Goal: Task Accomplishment & Management: Manage account settings

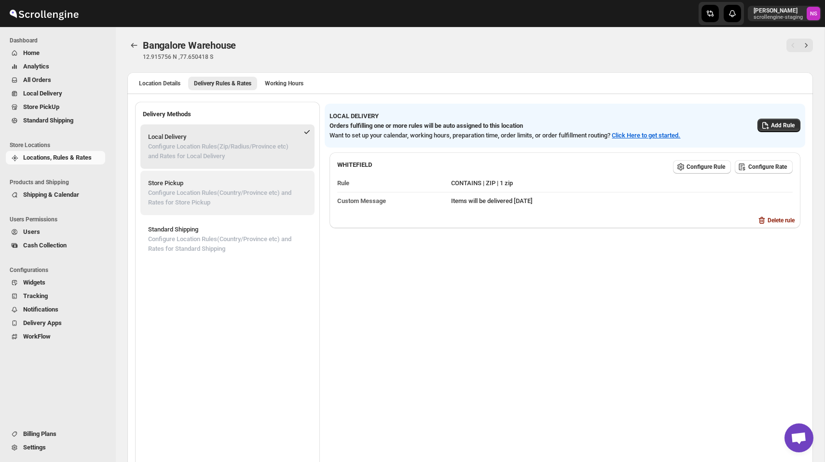
click at [237, 197] on p "Configure Location Rules(Country/Province etc) and Rates for Store Pickup" at bounding box center [227, 197] width 159 height 19
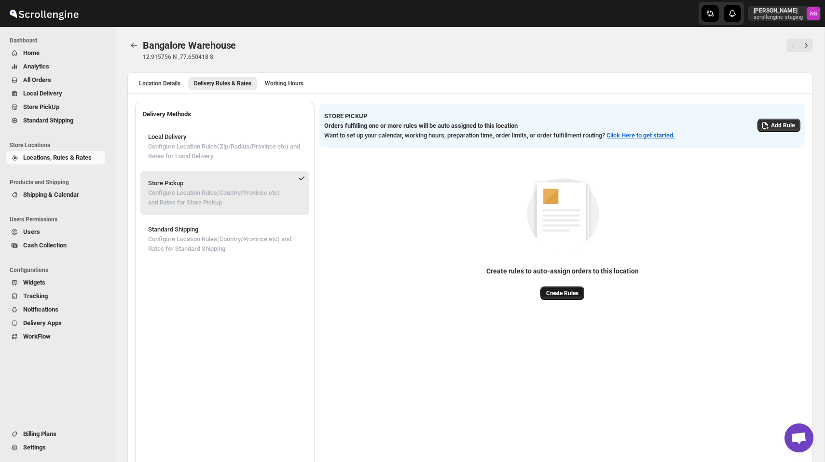
click at [564, 297] on span "Create Rules" at bounding box center [562, 293] width 32 height 8
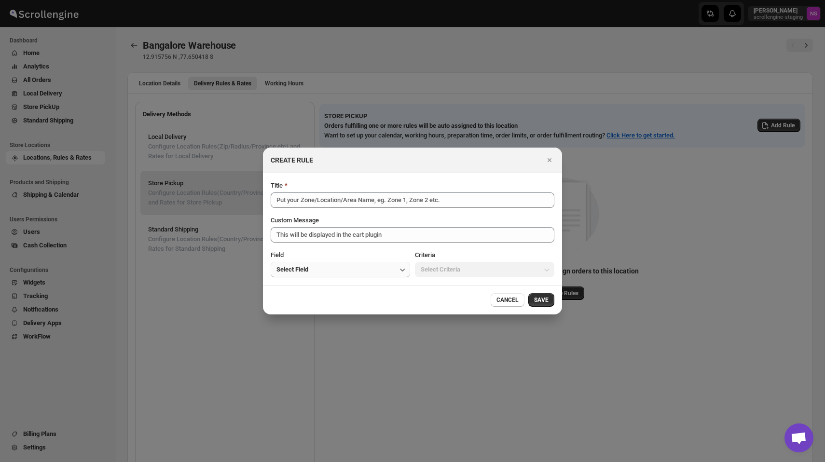
click at [327, 276] on button "Select Field" at bounding box center [340, 269] width 139 height 15
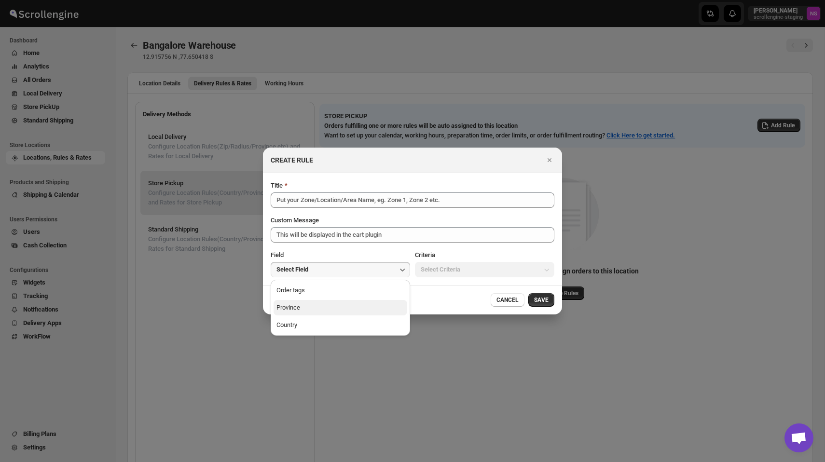
click at [348, 304] on button "Province" at bounding box center [341, 307] width 134 height 15
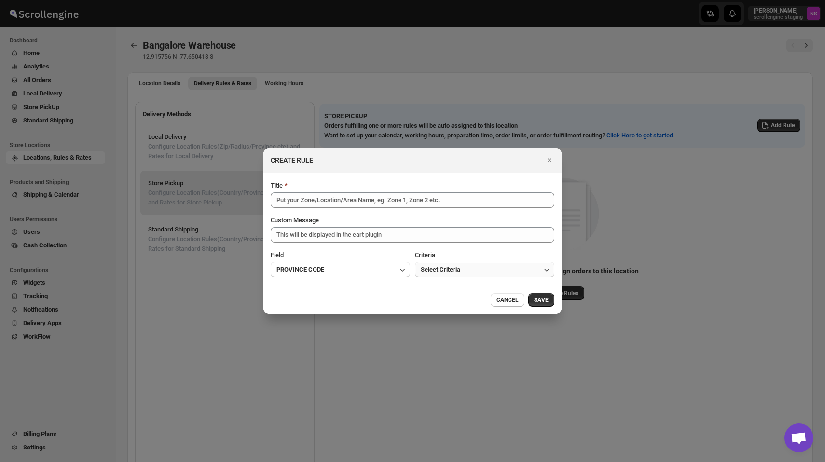
click at [456, 271] on span "Select Criteria" at bounding box center [441, 270] width 40 height 10
click at [453, 285] on button "IS ONE OF" at bounding box center [485, 290] width 134 height 15
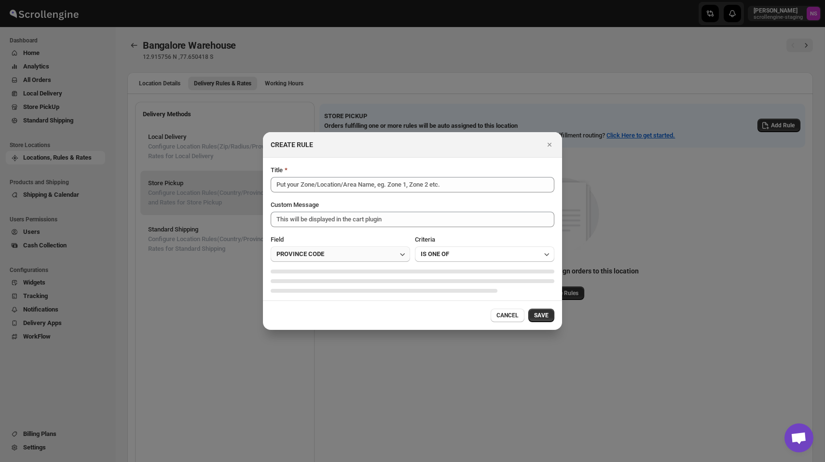
click at [358, 257] on button "PROVINCE CODE" at bounding box center [340, 254] width 139 height 15
click at [340, 256] on button "PROVINCE CODE" at bounding box center [340, 254] width 139 height 15
click at [323, 309] on button "Country" at bounding box center [341, 309] width 134 height 15
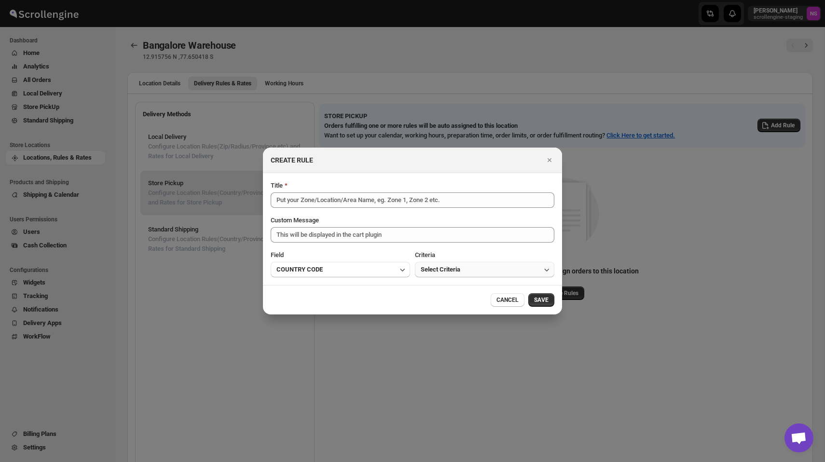
click at [459, 266] on span "Select Criteria" at bounding box center [441, 270] width 40 height 10
click at [447, 291] on div "IS ONE OF" at bounding box center [435, 291] width 28 height 10
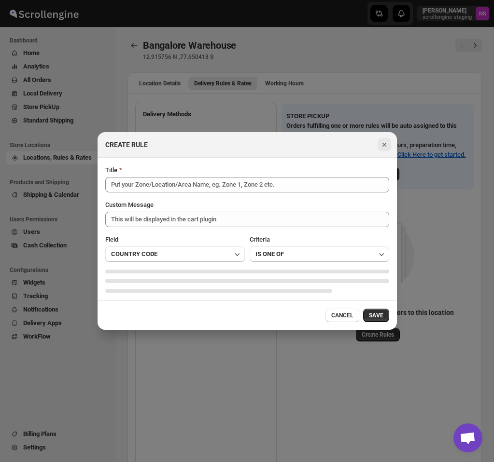
click at [385, 143] on icon "Close" at bounding box center [384, 145] width 4 height 4
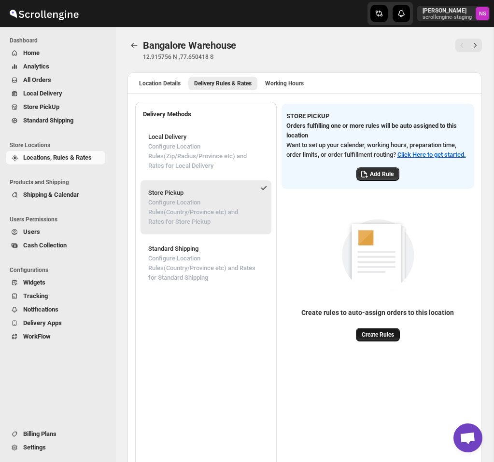
click at [387, 339] on span "Create Rules" at bounding box center [377, 335] width 32 height 8
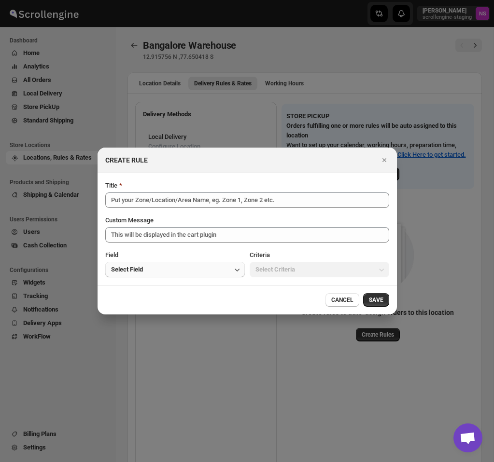
click at [220, 268] on button "Select Field" at bounding box center [174, 269] width 139 height 15
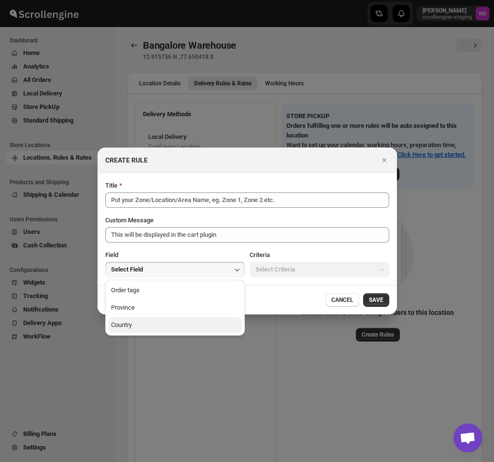
click at [188, 324] on button "Country" at bounding box center [175, 324] width 134 height 15
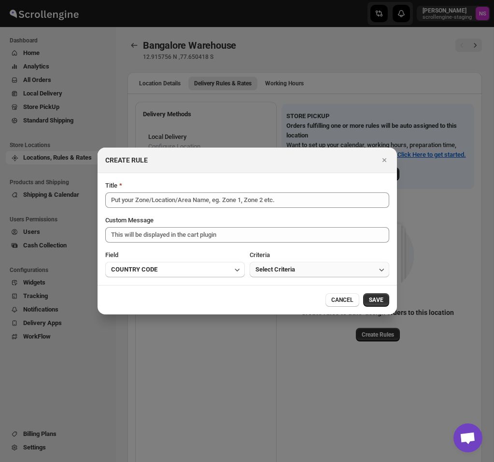
click at [300, 272] on button "Select Criteria" at bounding box center [318, 269] width 139 height 15
click at [291, 287] on button "IS ONE OF" at bounding box center [319, 290] width 134 height 15
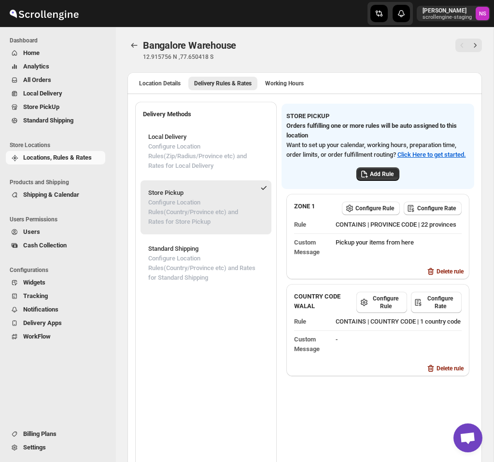
click at [175, 188] on span "Store Pickup Configure Location Rules(Country/Province etc) and Rates for Store…" at bounding box center [198, 207] width 111 height 48
click at [375, 212] on span "Configure Rule" at bounding box center [374, 209] width 39 height 8
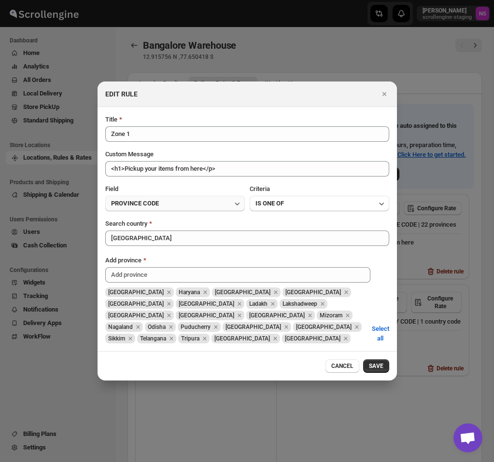
click at [184, 206] on button "PROVINCE CODE" at bounding box center [174, 203] width 139 height 15
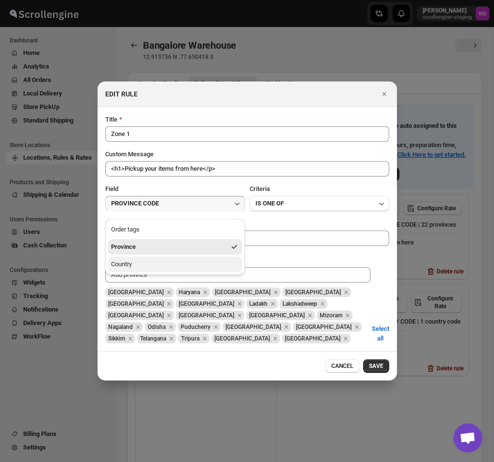
click at [160, 265] on button "Country" at bounding box center [175, 264] width 134 height 15
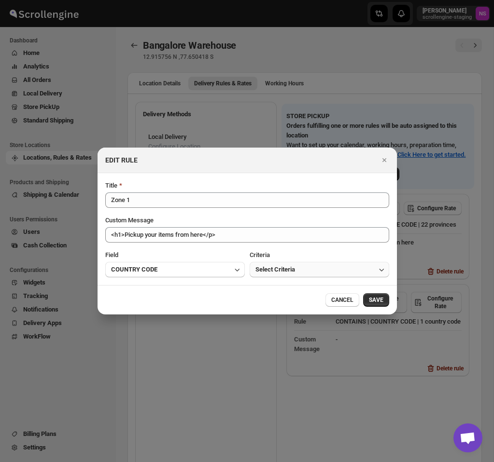
click at [274, 271] on span "Select Criteria" at bounding box center [275, 270] width 40 height 10
click at [275, 295] on div "IS ONE OF" at bounding box center [269, 291] width 28 height 10
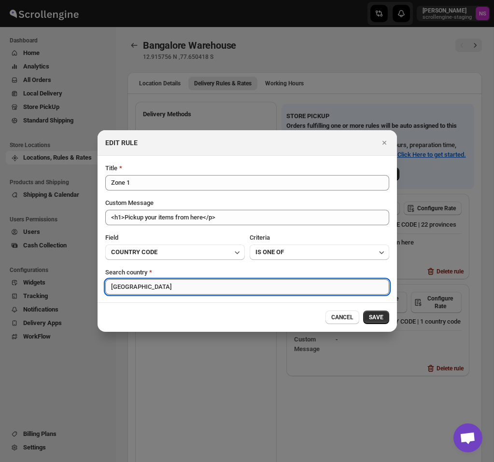
click at [153, 283] on input "[GEOGRAPHIC_DATA]" at bounding box center [247, 286] width 284 height 15
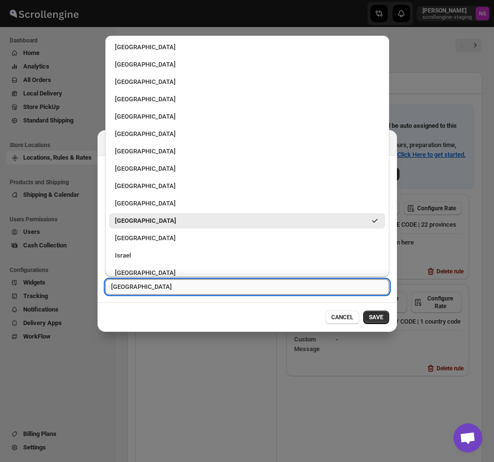
click at [153, 291] on input "[GEOGRAPHIC_DATA]" at bounding box center [247, 286] width 284 height 15
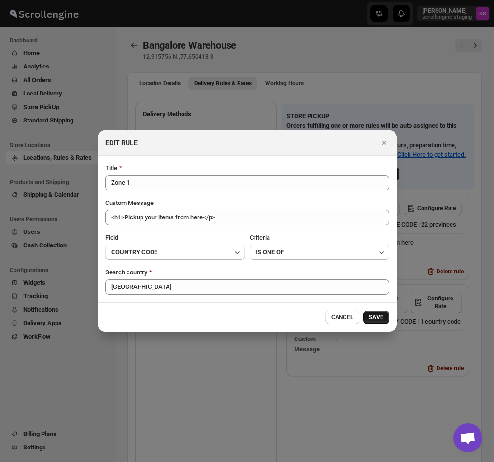
click at [375, 316] on span "SAVE" at bounding box center [376, 318] width 14 height 8
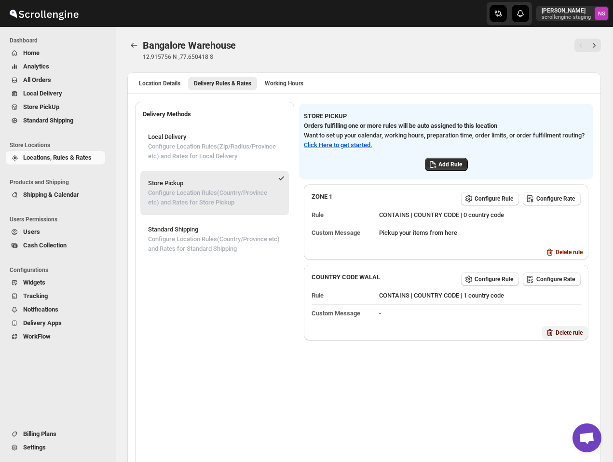
click at [556, 329] on span "Delete rule" at bounding box center [569, 333] width 27 height 8
click at [581, 371] on span "Delete" at bounding box center [578, 370] width 16 height 8
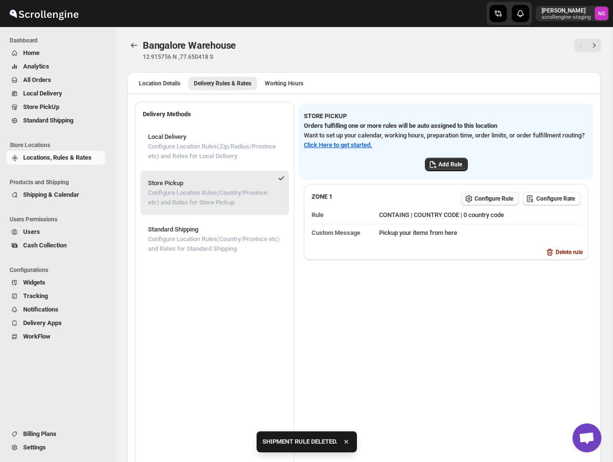
click at [483, 198] on span "Configure Rule" at bounding box center [494, 199] width 39 height 8
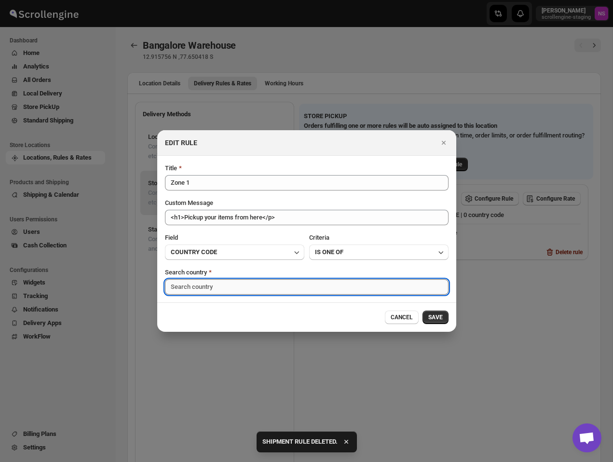
click at [230, 291] on input ":r2g:" at bounding box center [307, 286] width 284 height 15
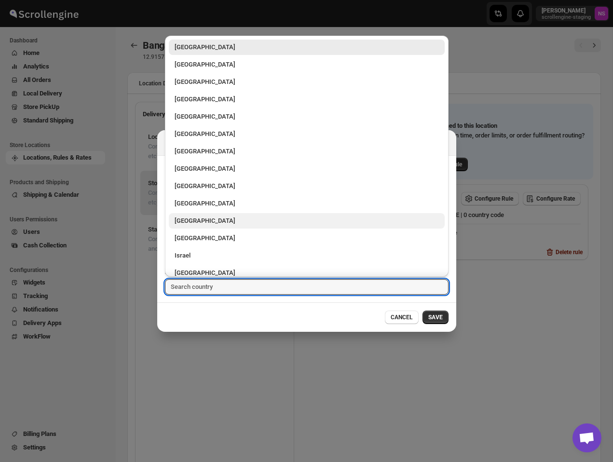
click at [219, 224] on div "[GEOGRAPHIC_DATA]" at bounding box center [307, 221] width 264 height 10
type input "[GEOGRAPHIC_DATA]"
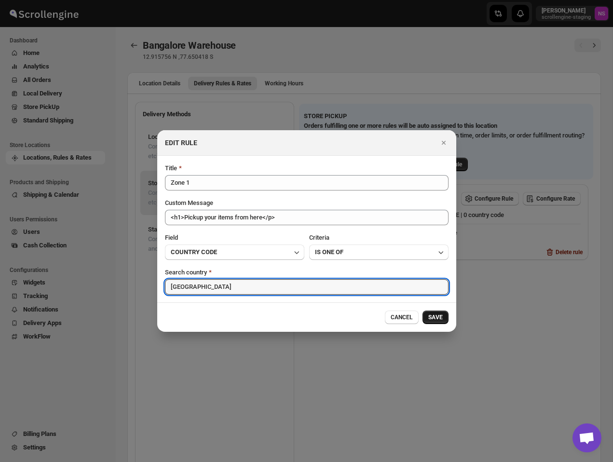
click at [438, 317] on span "SAVE" at bounding box center [435, 318] width 14 height 8
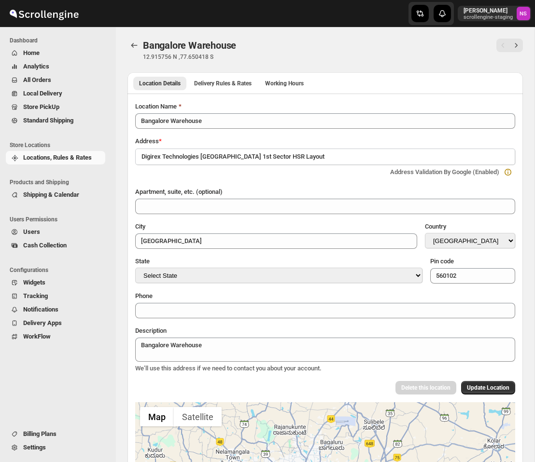
select select "IN"
select select "[GEOGRAPHIC_DATA]"
click at [234, 82] on span "Delivery Rules & Rates" at bounding box center [222, 84] width 57 height 8
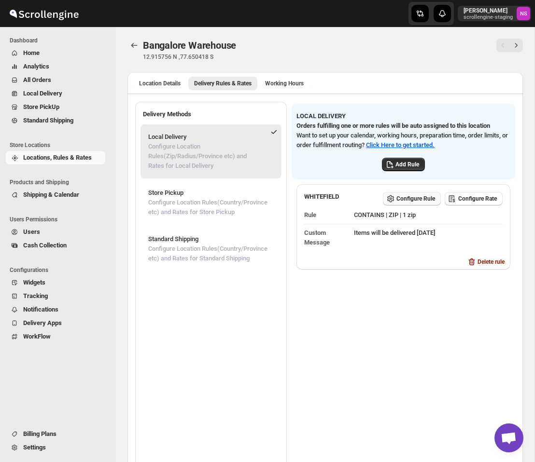
click at [417, 203] on span "Configure Rule" at bounding box center [415, 199] width 39 height 8
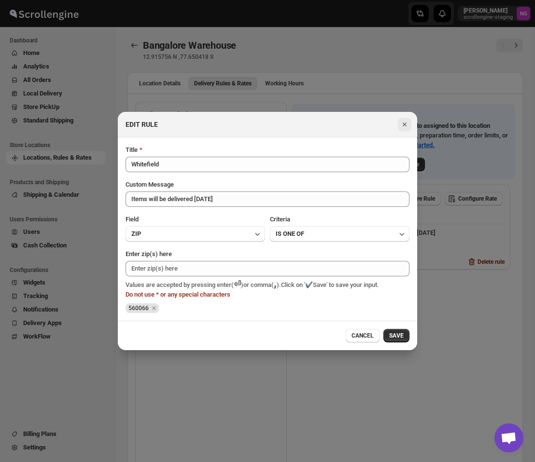
click at [402, 124] on icon "Close" at bounding box center [404, 125] width 10 height 10
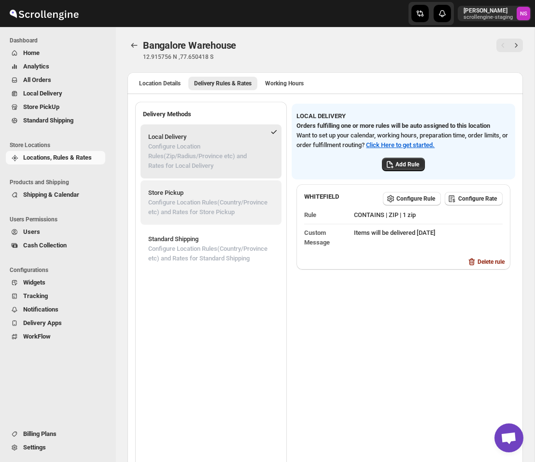
click at [243, 206] on p "Configure Location Rules(Country/Province etc) and Rates for Store Pickup" at bounding box center [210, 207] width 125 height 19
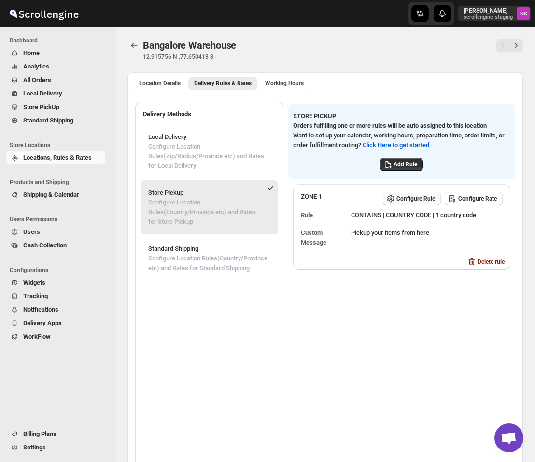
click at [415, 203] on span "Configure Rule" at bounding box center [415, 199] width 39 height 8
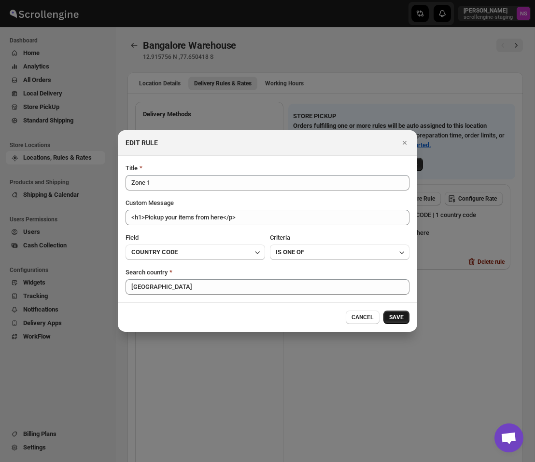
click at [400, 318] on span "SAVE" at bounding box center [396, 318] width 14 height 8
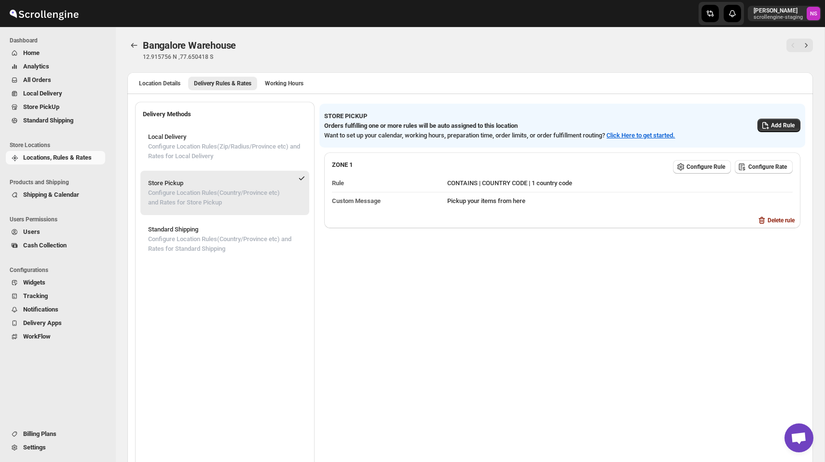
click at [79, 159] on span "Locations, Rules & Rates" at bounding box center [57, 157] width 69 height 7
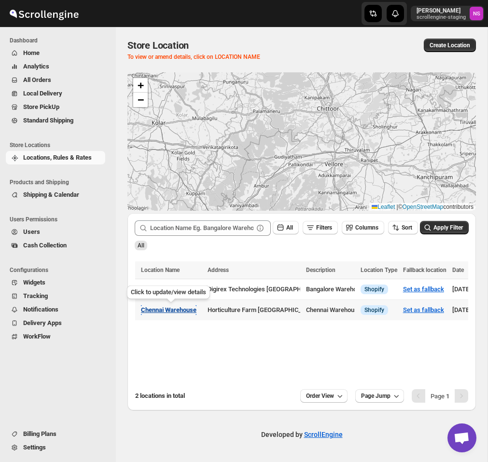
click at [157, 310] on span "Chennai Warehouse" at bounding box center [168, 309] width 55 height 7
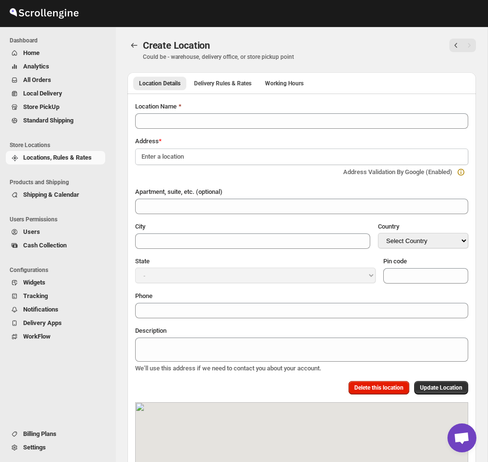
type input "Chennai Warehouse"
type input "[GEOGRAPHIC_DATA]"
select select "IN"
type input "600118"
type textarea "Chennai Warehouse"
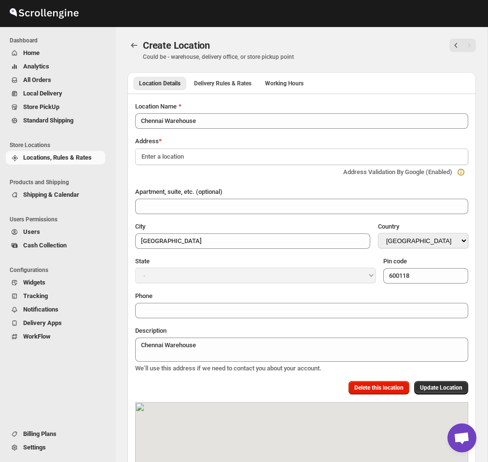
select select "[GEOGRAPHIC_DATA]"
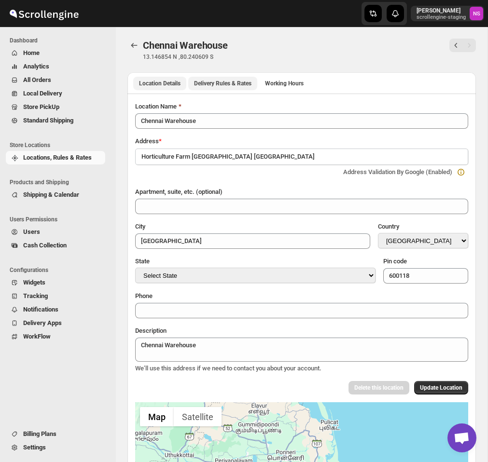
click at [228, 83] on span "Delivery Rules & Rates" at bounding box center [222, 84] width 57 height 8
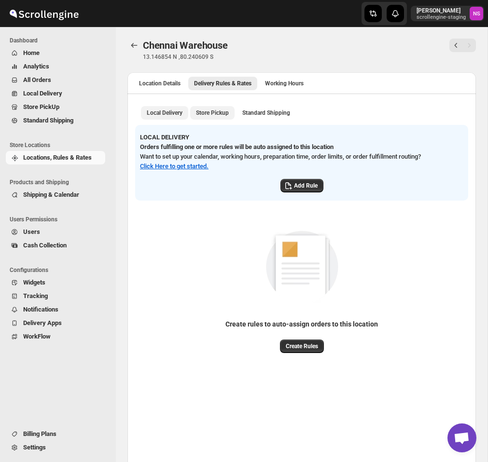
click at [227, 108] on button "Store Pickup" at bounding box center [212, 113] width 44 height 14
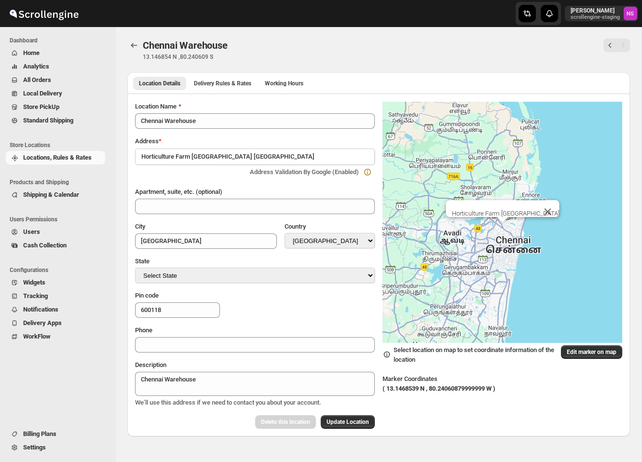
select select "IN"
select select "[GEOGRAPHIC_DATA]"
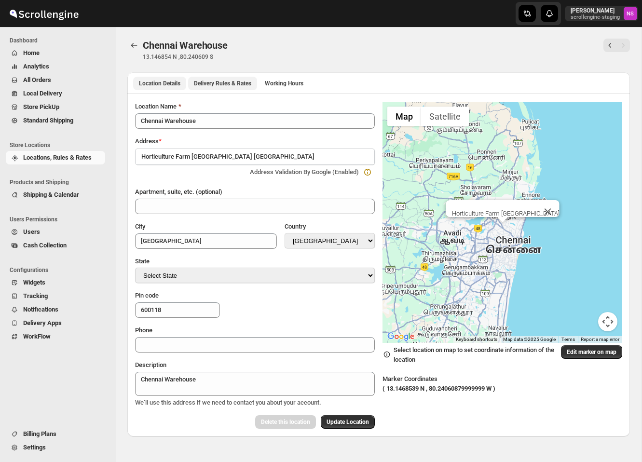
click at [237, 84] on span "Delivery Rules & Rates" at bounding box center [222, 84] width 57 height 8
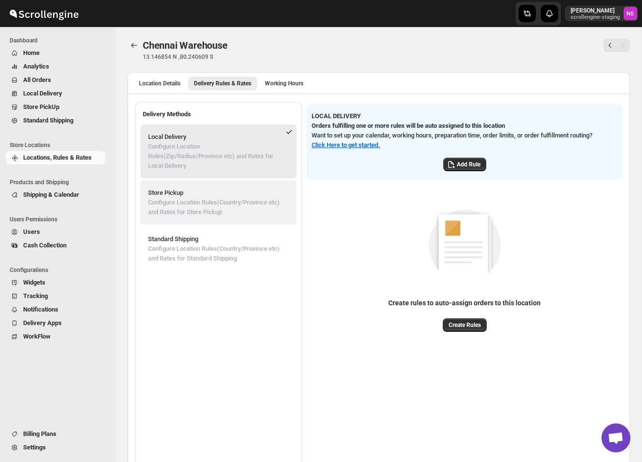
click at [217, 190] on p "Store Pickup" at bounding box center [218, 193] width 141 height 10
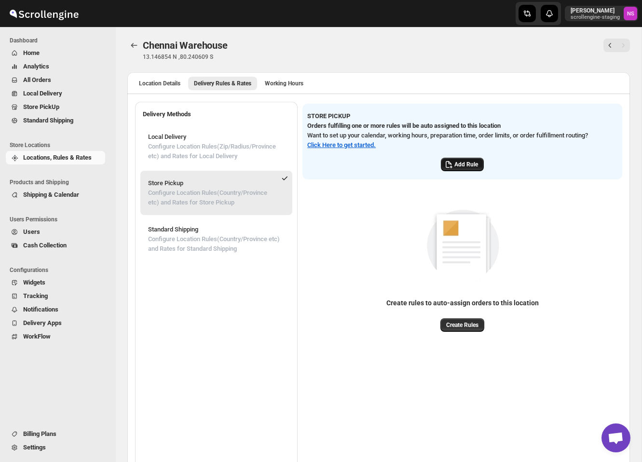
click at [469, 161] on span "Add Rule" at bounding box center [466, 165] width 24 height 8
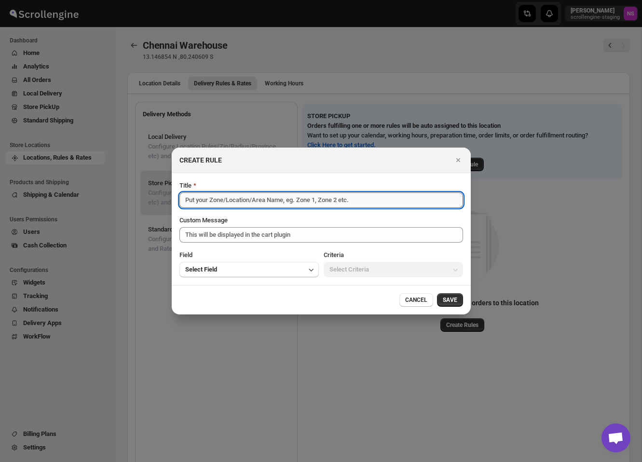
click at [265, 206] on input "Title" at bounding box center [321, 199] width 284 height 15
type input "t"
type input "Test Rule"
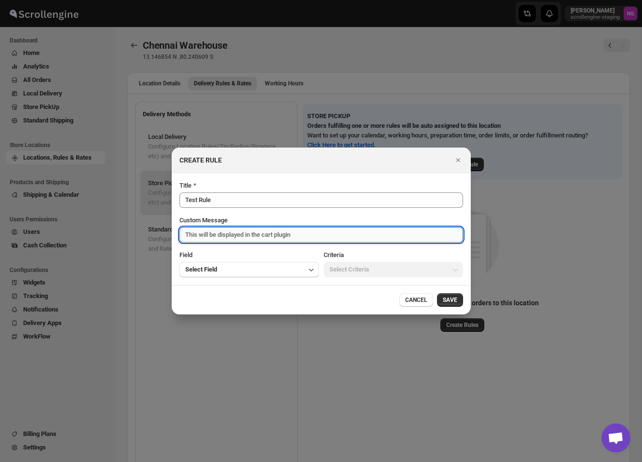
click at [253, 234] on textarea "Custom Message" at bounding box center [321, 234] width 284 height 15
click at [243, 270] on button "Select Field" at bounding box center [248, 269] width 139 height 15
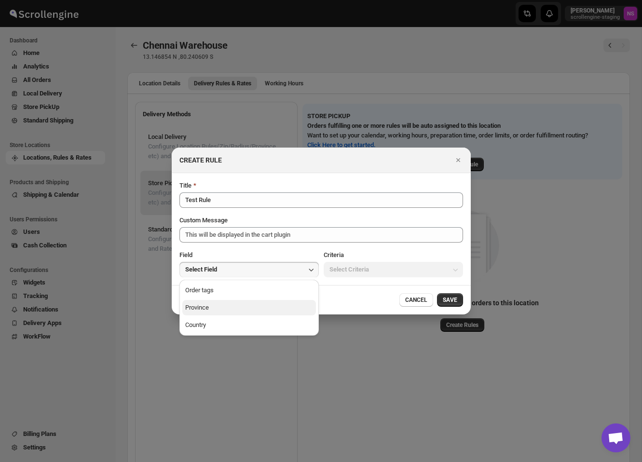
click at [234, 308] on button "Province" at bounding box center [249, 307] width 134 height 15
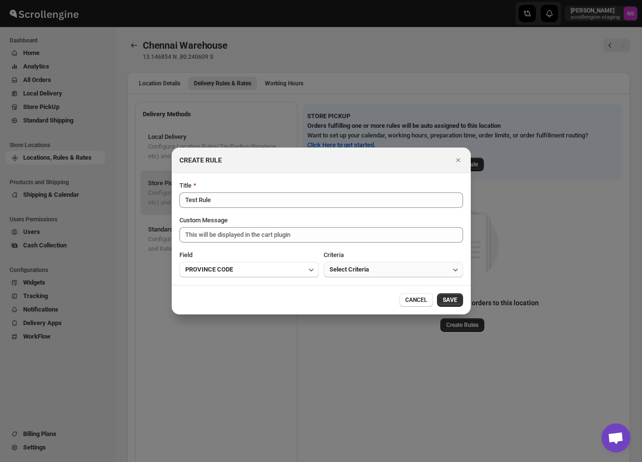
click at [364, 274] on span "Select Criteria" at bounding box center [350, 270] width 40 height 10
click at [360, 292] on button "IS ONE OF" at bounding box center [394, 290] width 134 height 15
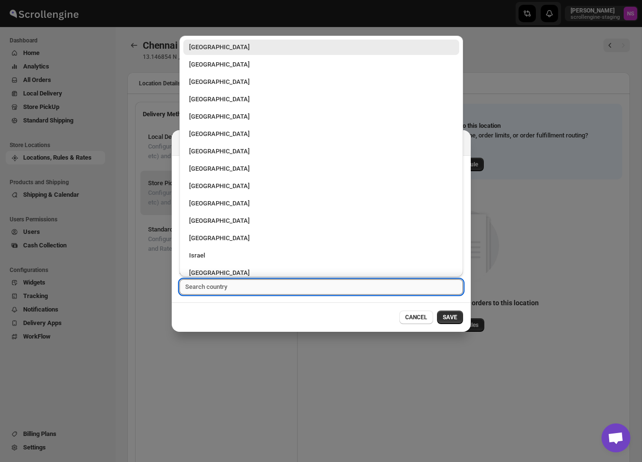
click at [323, 286] on input ":r1r:" at bounding box center [321, 286] width 284 height 15
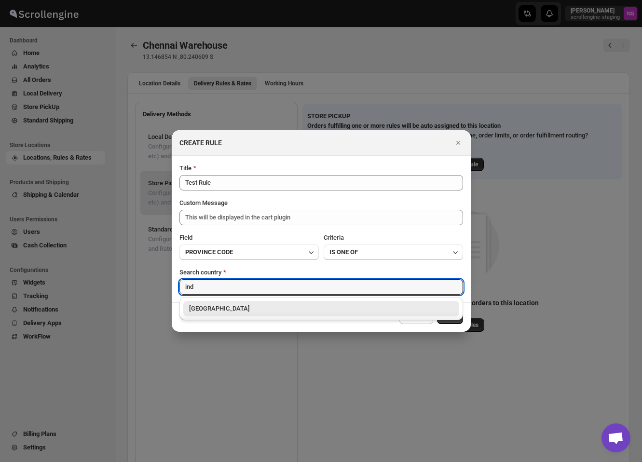
click at [264, 310] on div "[GEOGRAPHIC_DATA]" at bounding box center [321, 309] width 264 height 10
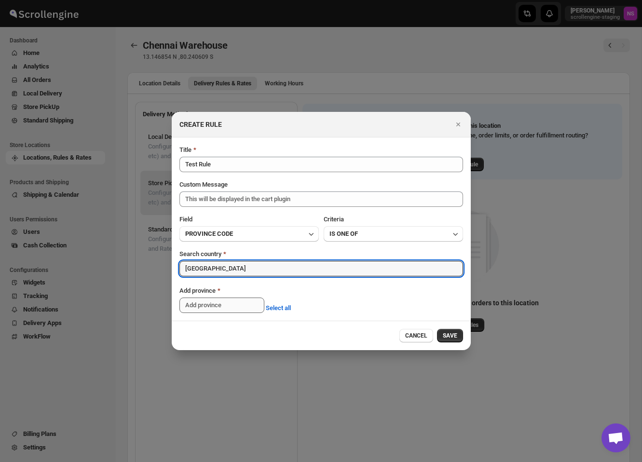
type input "[GEOGRAPHIC_DATA]"
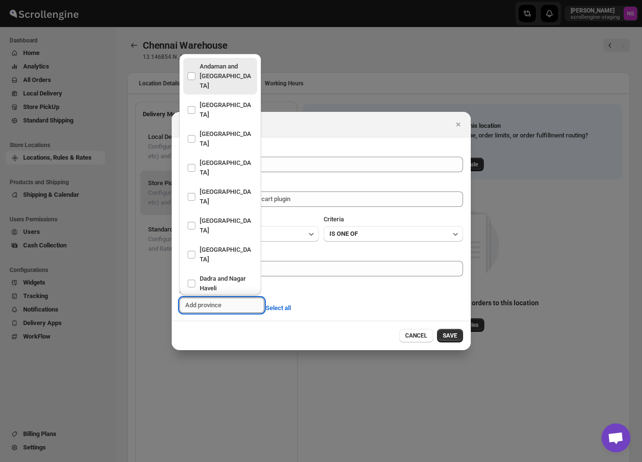
click at [235, 302] on input ":r1r:" at bounding box center [221, 305] width 85 height 15
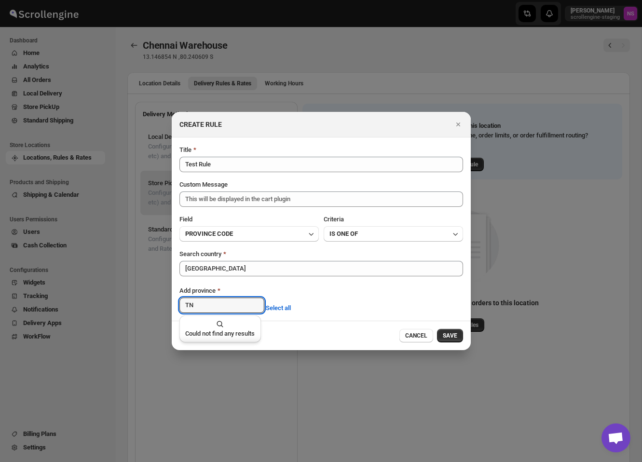
type input "T"
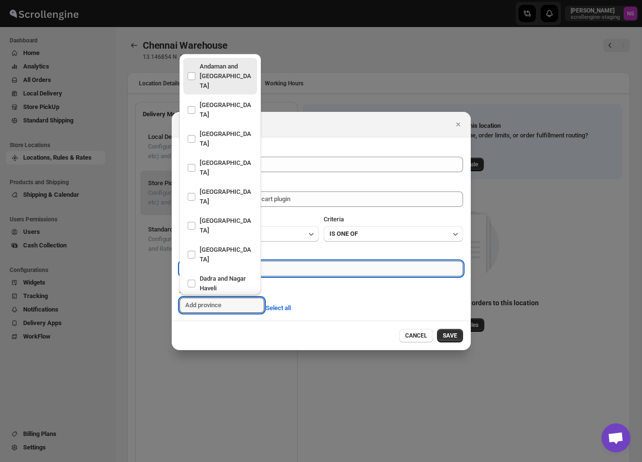
click at [331, 271] on input "[GEOGRAPHIC_DATA]" at bounding box center [321, 268] width 284 height 15
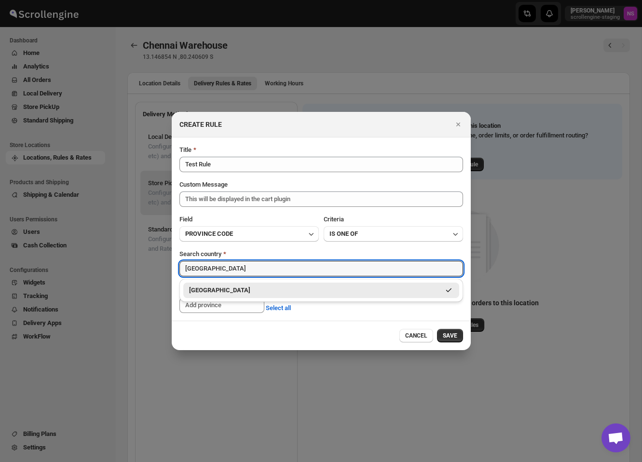
click at [284, 291] on div "[GEOGRAPHIC_DATA]" at bounding box center [314, 291] width 251 height 10
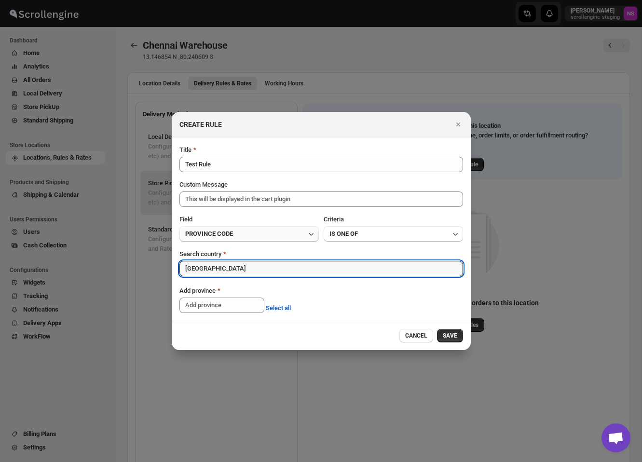
click at [293, 236] on button "PROVINCE CODE" at bounding box center [248, 233] width 139 height 15
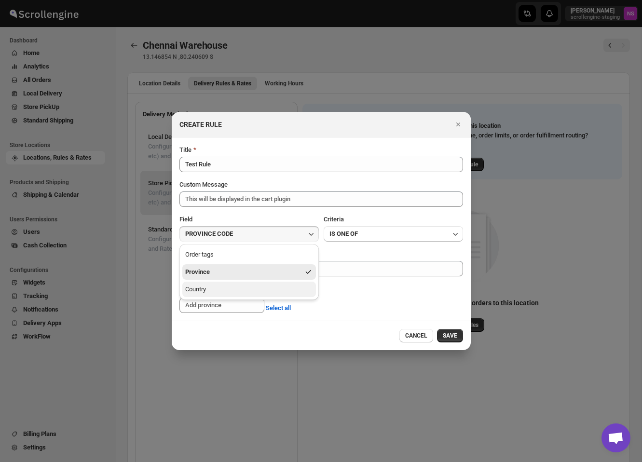
click at [254, 286] on button "Country" at bounding box center [249, 289] width 134 height 15
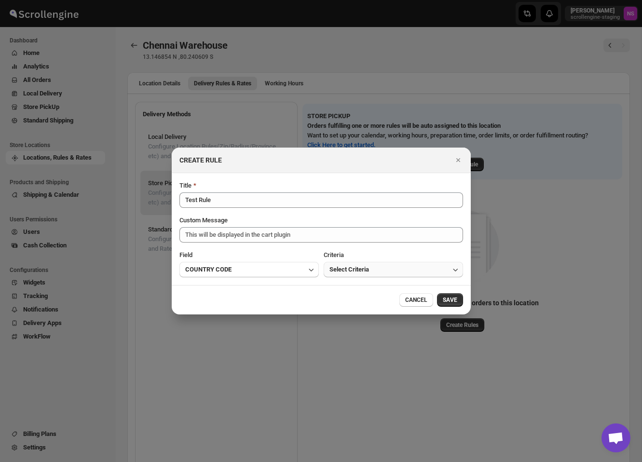
click at [357, 268] on span "Select Criteria" at bounding box center [350, 270] width 40 height 10
click at [349, 286] on div "IS ONE OF" at bounding box center [344, 291] width 28 height 10
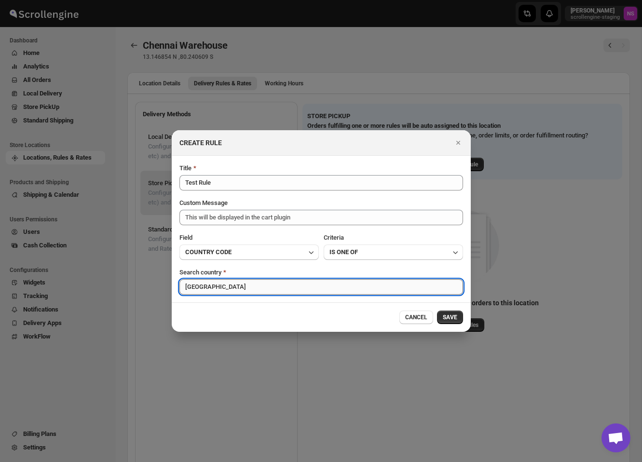
click at [312, 290] on input "[GEOGRAPHIC_DATA]" at bounding box center [321, 286] width 284 height 15
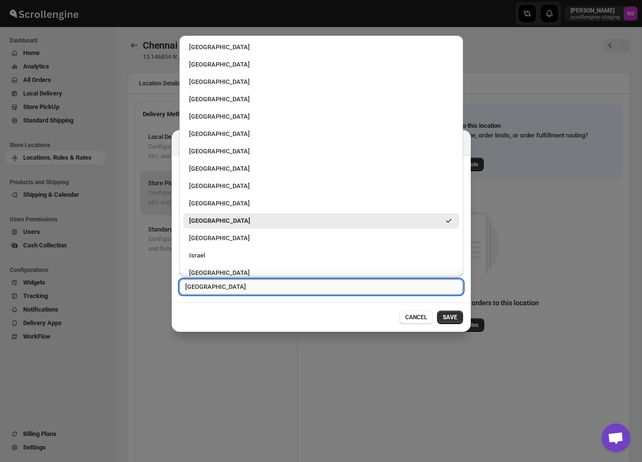
click at [312, 290] on input "[GEOGRAPHIC_DATA]" at bounding box center [321, 286] width 284 height 15
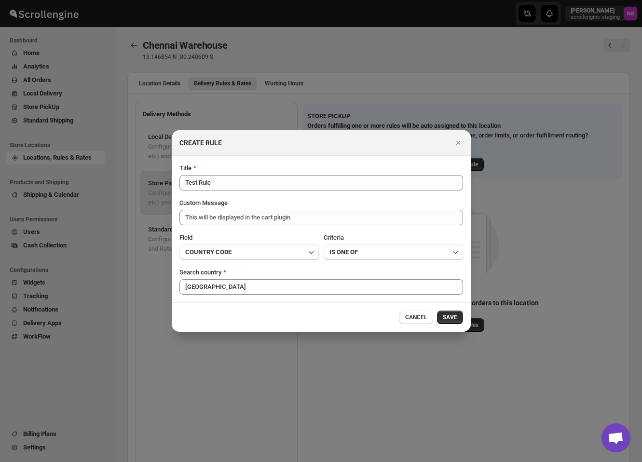
click at [313, 325] on div "CANCEL SAVE" at bounding box center [321, 316] width 299 height 29
click at [447, 316] on span "SAVE" at bounding box center [450, 318] width 14 height 8
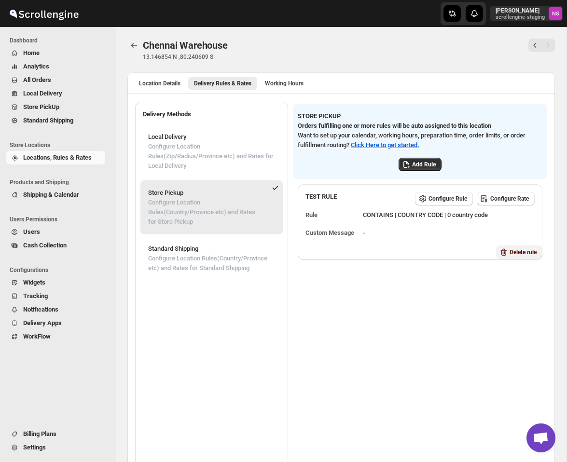
click at [517, 256] on span "Delete rule" at bounding box center [522, 252] width 27 height 8
click at [539, 305] on button "Delete" at bounding box center [531, 300] width 27 height 14
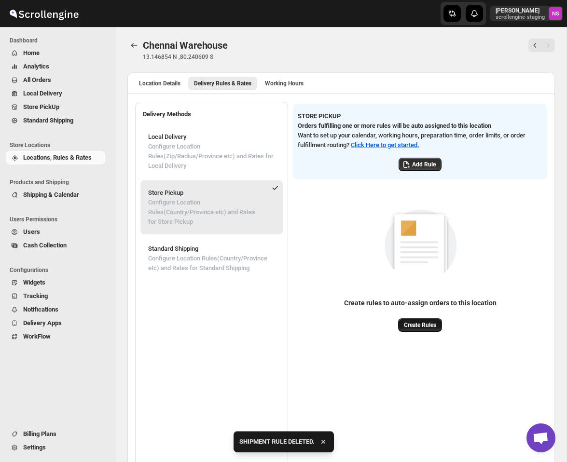
click at [428, 328] on span "Create Rules" at bounding box center [420, 325] width 32 height 8
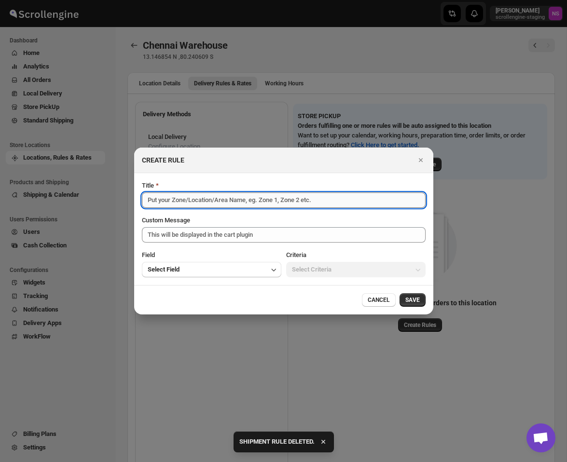
click at [288, 200] on input "Title" at bounding box center [284, 199] width 284 height 15
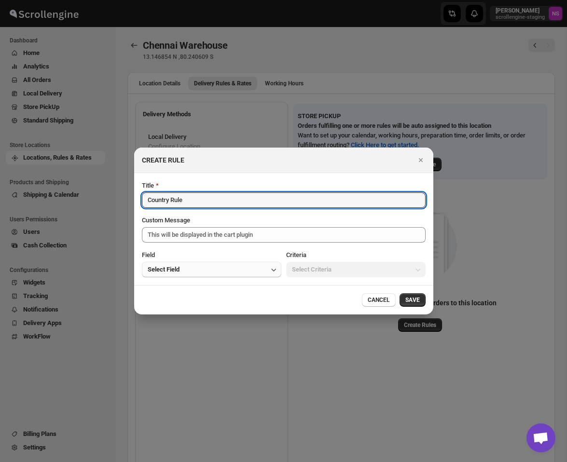
type input "Country Rule"
click at [241, 270] on button "Select Field" at bounding box center [211, 269] width 139 height 15
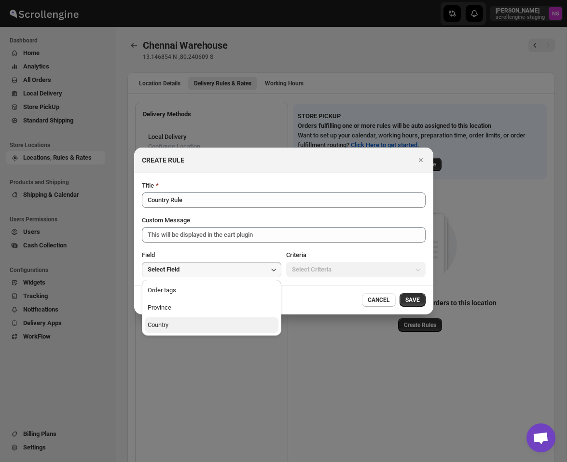
click at [176, 328] on button "Country" at bounding box center [212, 324] width 134 height 15
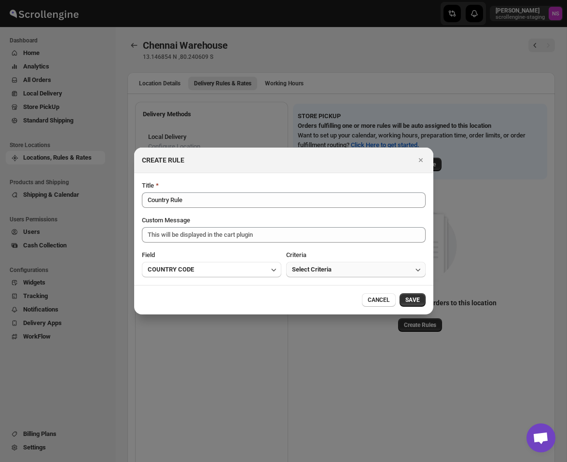
click at [346, 268] on button "Select Criteria" at bounding box center [355, 269] width 139 height 15
click at [306, 292] on div "IS ONE OF" at bounding box center [306, 291] width 28 height 10
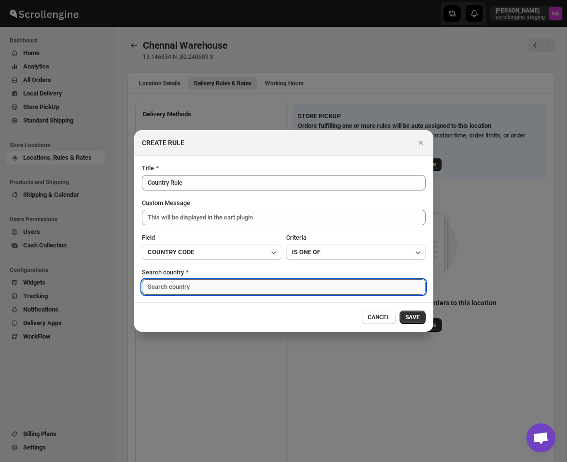
click at [192, 287] on input ":r1r:" at bounding box center [284, 286] width 284 height 15
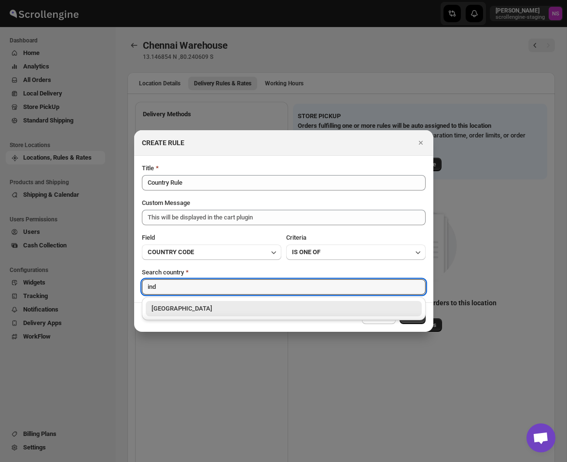
click at [189, 307] on div "[GEOGRAPHIC_DATA]" at bounding box center [283, 309] width 264 height 10
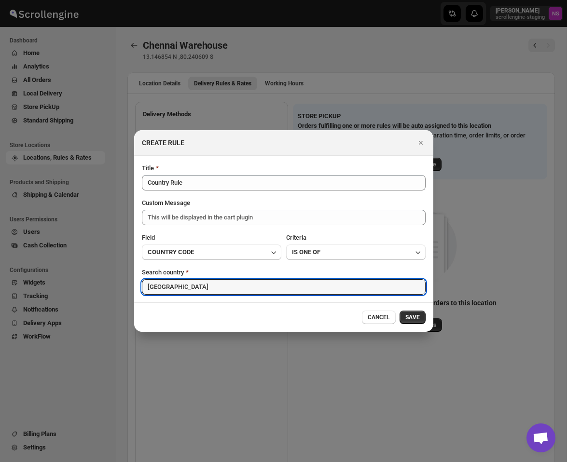
type input "[GEOGRAPHIC_DATA]"
click at [242, 307] on div "CANCEL SAVE" at bounding box center [283, 316] width 299 height 29
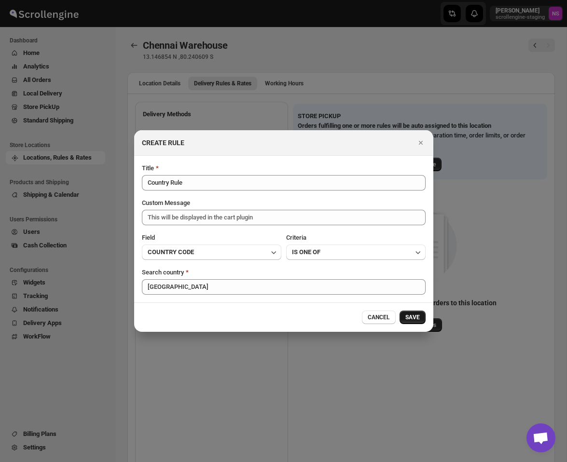
click at [413, 320] on span "SAVE" at bounding box center [412, 318] width 14 height 8
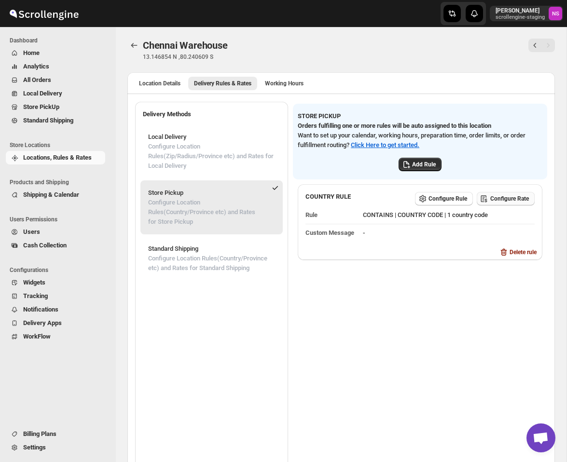
click at [503, 196] on span "Configure Rate" at bounding box center [509, 199] width 39 height 8
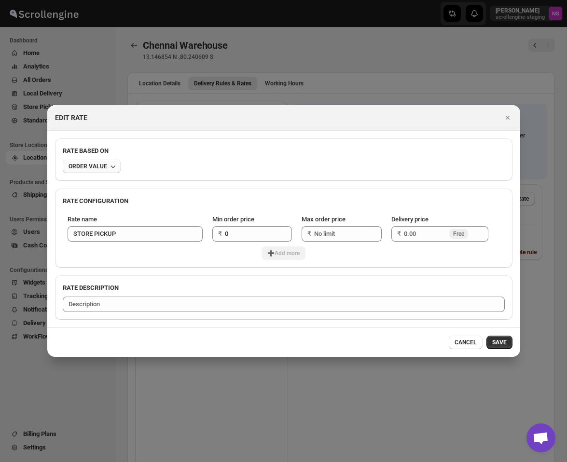
click at [96, 165] on div "ORDER VALUE" at bounding box center [88, 167] width 39 height 8
click at [96, 184] on div "ORDER VALUE" at bounding box center [84, 186] width 41 height 10
type input "0.00"
click at [343, 235] on input "Max order price" at bounding box center [341, 233] width 54 height 15
drag, startPoint x: 419, startPoint y: 233, endPoint x: 390, endPoint y: 233, distance: 29.4
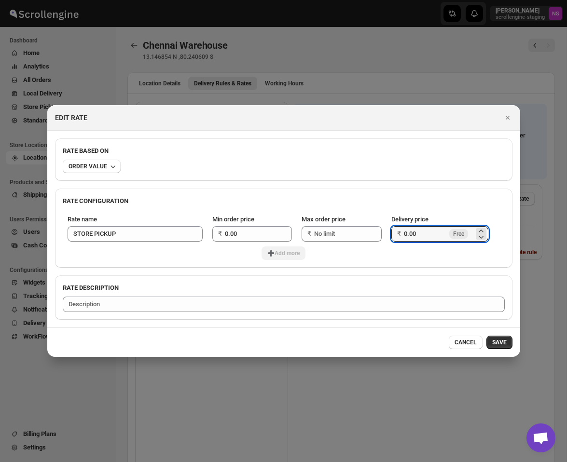
click at [391, 233] on div "₹ 0.00 Free" at bounding box center [439, 233] width 96 height 15
type input "10"
click at [409, 261] on div "Rate name STORE PICKUP Min order price ₹ 0.00 Max order price ₹ Delivery price …" at bounding box center [283, 237] width 457 height 62
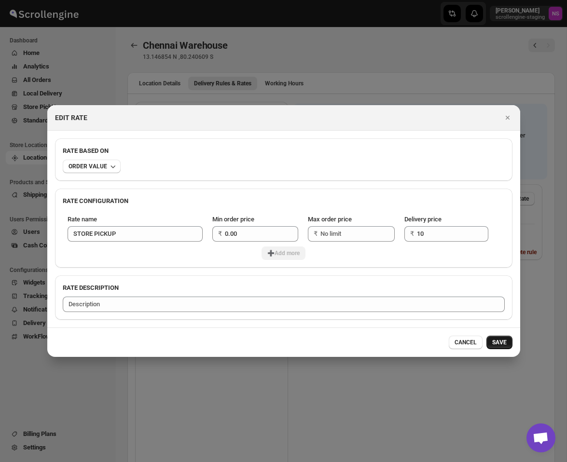
click at [501, 342] on span "SAVE" at bounding box center [499, 343] width 14 height 8
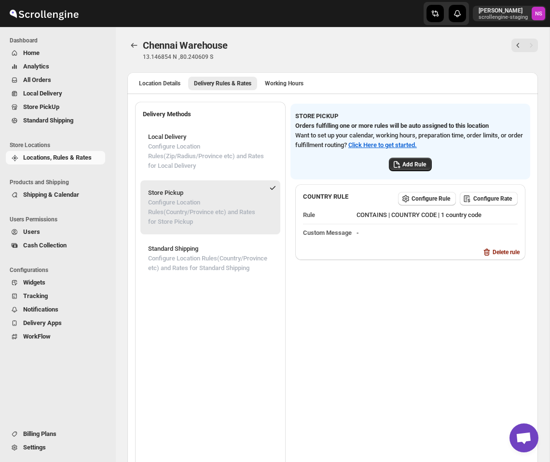
click at [56, 446] on span "Settings" at bounding box center [63, 448] width 80 height 10
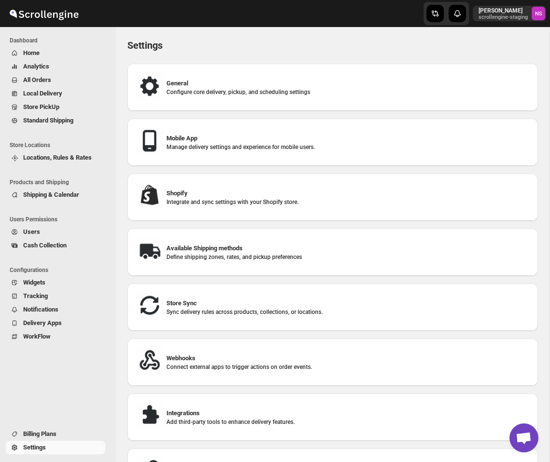
click at [233, 181] on div "Shopify Integrate and sync settings with your Shopify store." at bounding box center [332, 197] width 395 height 32
select select "SHIPMENT_DELIVERED"
select select "ONLY_DELIVERED_QUANTITY"
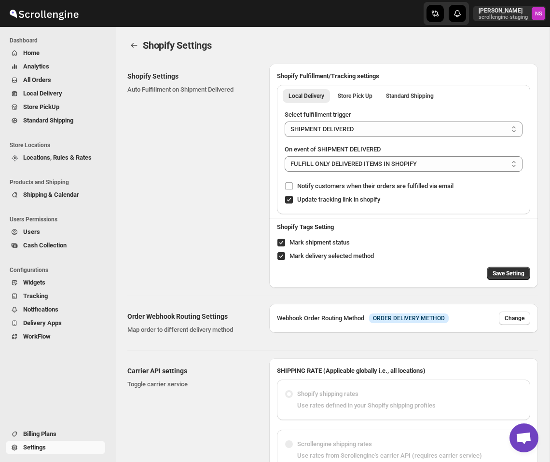
radio input "true"
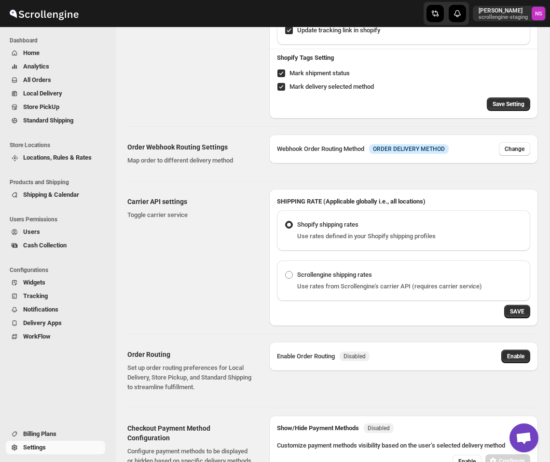
scroll to position [208, 0]
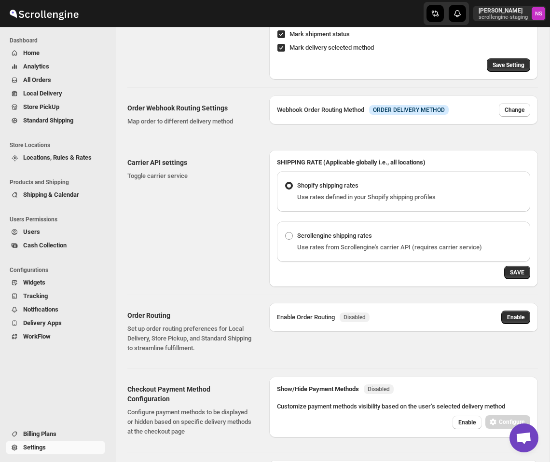
click at [359, 226] on div "Scrollengine shipping rates Use rates from Scrollengine's carrier API (requires…" at bounding box center [403, 241] width 253 height 41
radio input "false"
radio input "true"
click at [512, 271] on span "SAVE" at bounding box center [517, 273] width 14 height 8
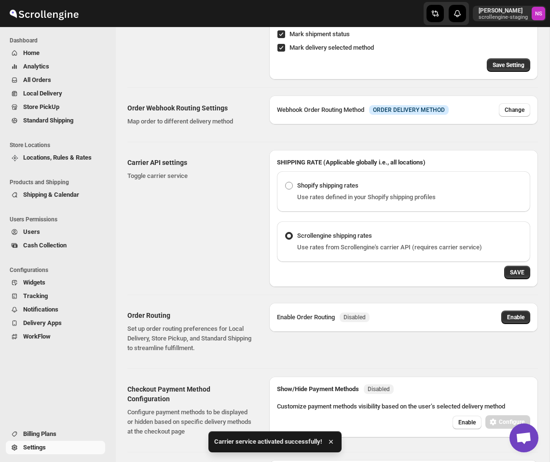
click at [422, 180] on div "Shopify shipping rates Use rates defined in your Shopify shipping profiles" at bounding box center [404, 190] width 238 height 23
radio input "true"
radio input "false"
click at [519, 269] on span "SAVE" at bounding box center [517, 273] width 14 height 8
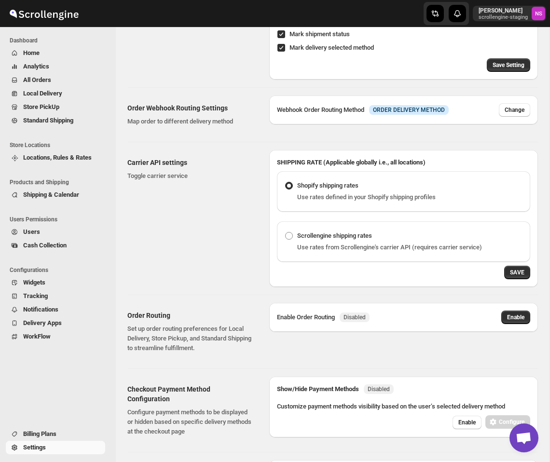
click at [57, 70] on span "Analytics" at bounding box center [63, 67] width 80 height 10
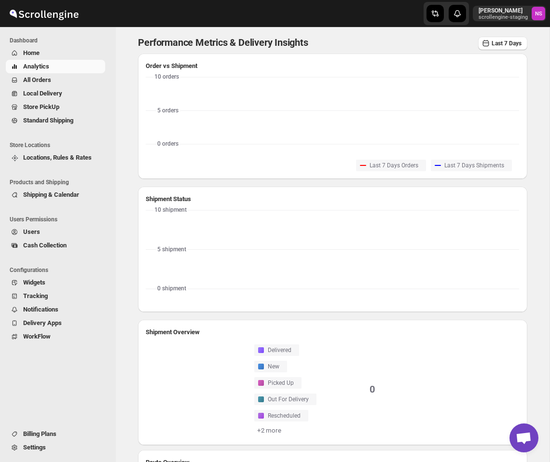
click at [58, 84] on span "All Orders" at bounding box center [63, 80] width 80 height 10
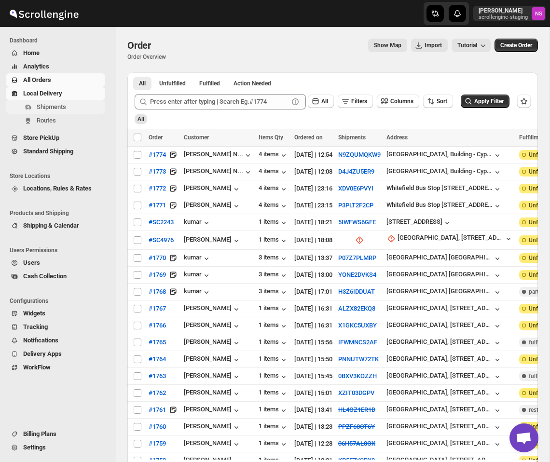
click at [65, 107] on span "Shipments" at bounding box center [51, 106] width 29 height 7
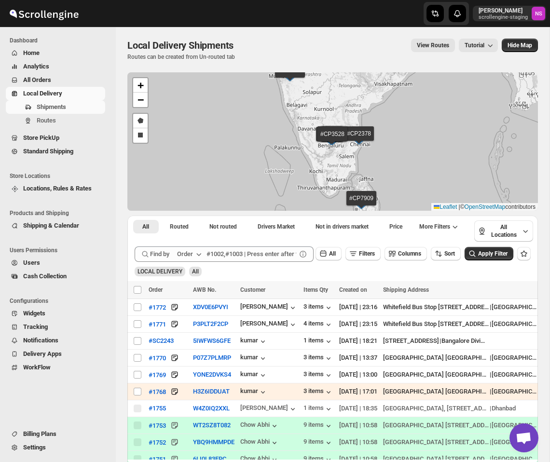
click at [75, 190] on span "Locations, Rules & Rates" at bounding box center [57, 188] width 69 height 7
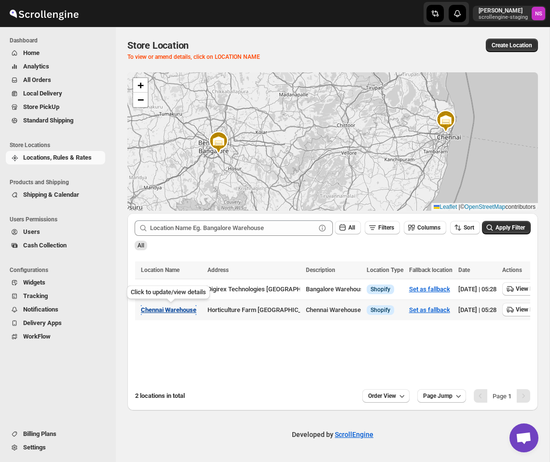
click at [182, 307] on span "Chennai Warehouse" at bounding box center [168, 309] width 55 height 7
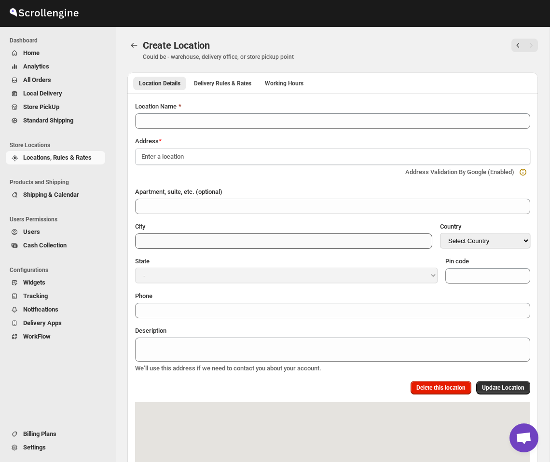
type input "Chennai Warehouse"
type input "Chennai"
select select "IN"
type input "600118"
type textarea "Chennai Warehouse"
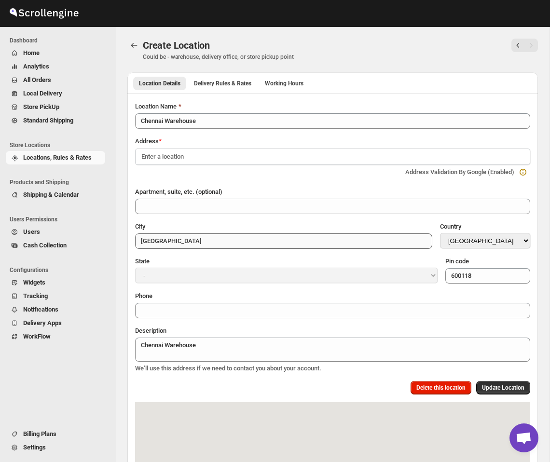
select select "[GEOGRAPHIC_DATA]"
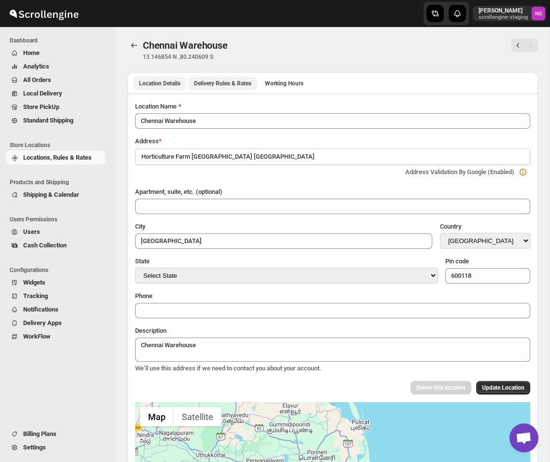
click at [240, 82] on span "Delivery Rules & Rates" at bounding box center [222, 84] width 57 height 8
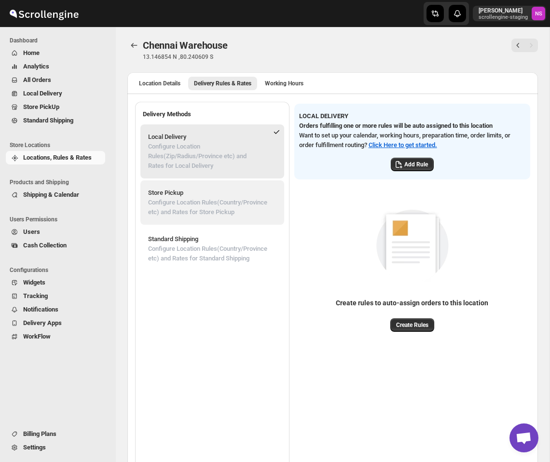
click at [239, 210] on p "Configure Location Rules(Country/Province etc) and Rates for Store Pickup" at bounding box center [212, 207] width 128 height 19
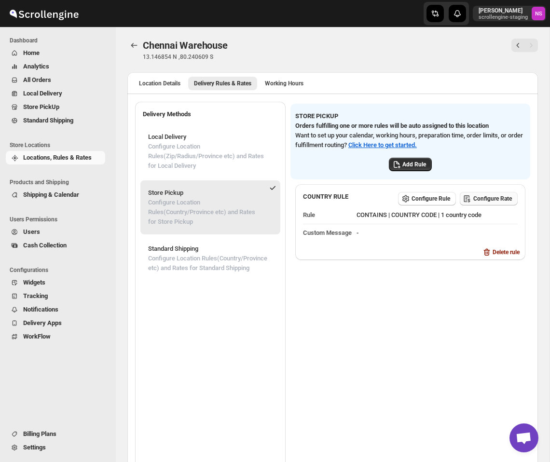
click at [488, 200] on span "Configure Rate" at bounding box center [492, 199] width 39 height 8
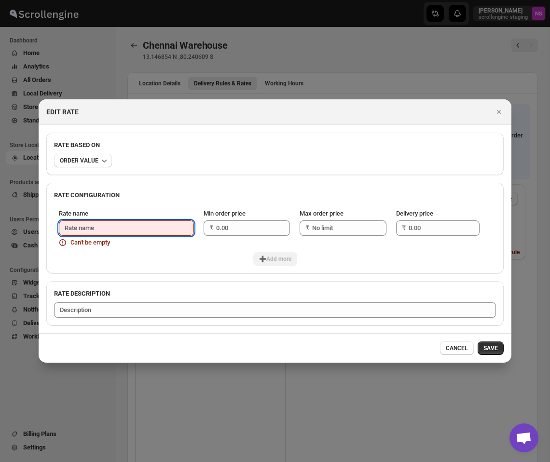
click at [143, 230] on input "Rate name" at bounding box center [126, 227] width 135 height 15
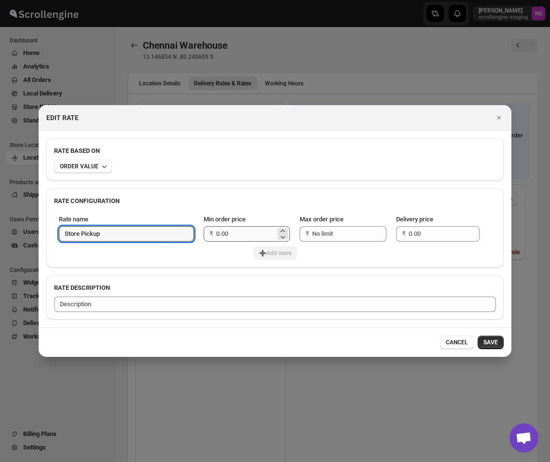
type input "Store Pickup"
click at [259, 231] on input "Min order price" at bounding box center [245, 233] width 59 height 15
type input "1"
click at [330, 234] on input "Max order price" at bounding box center [342, 233] width 60 height 15
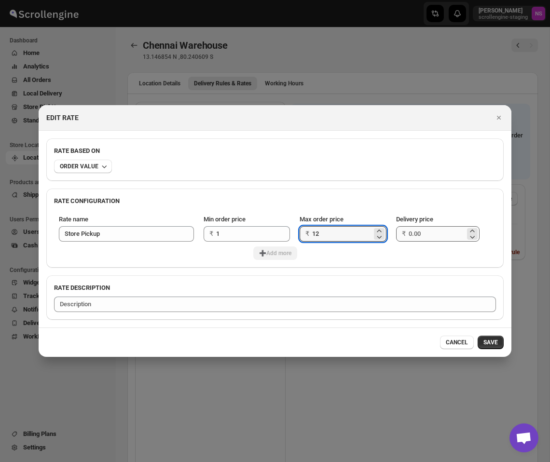
type input "12"
click at [418, 236] on input "Delivery price" at bounding box center [437, 233] width 56 height 15
type input "12"
click at [501, 117] on icon "Close" at bounding box center [499, 118] width 10 height 10
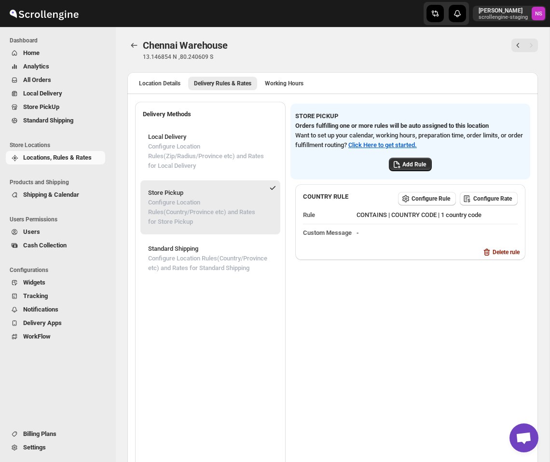
click at [222, 206] on p "Configure Location Rules(Country/Province etc) and Rates for Store Pickup" at bounding box center [203, 212] width 111 height 29
click at [474, 200] on span "Configure Rate" at bounding box center [492, 199] width 39 height 8
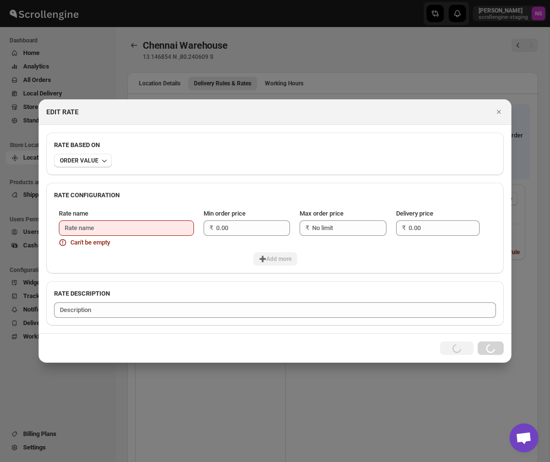
type input "STORE PICKUP"
type input "0"
type input "10"
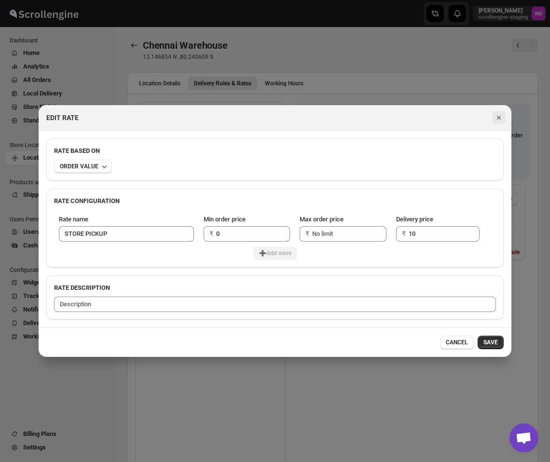
click at [499, 115] on icon "Close" at bounding box center [499, 118] width 10 height 10
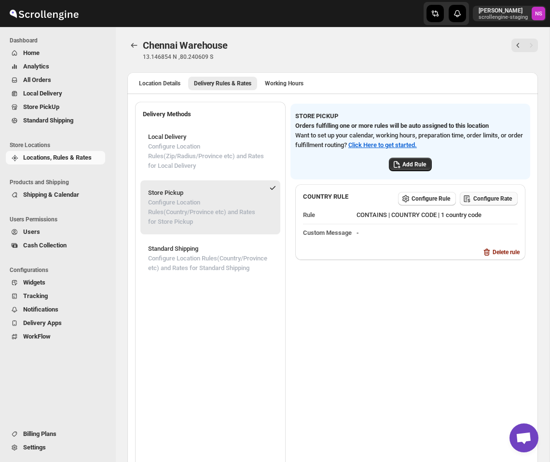
click at [485, 202] on span "Configure Rate" at bounding box center [492, 199] width 39 height 8
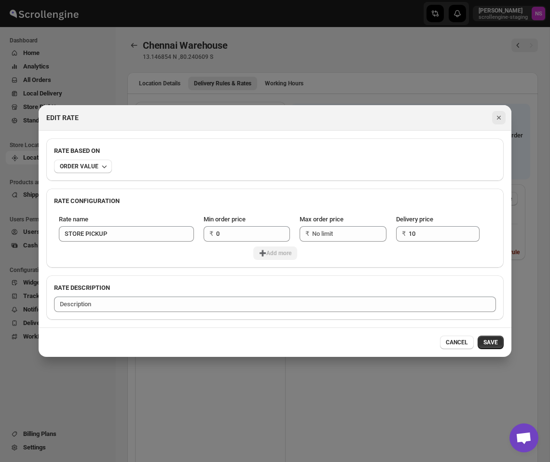
click at [497, 120] on icon "Close" at bounding box center [499, 118] width 10 height 10
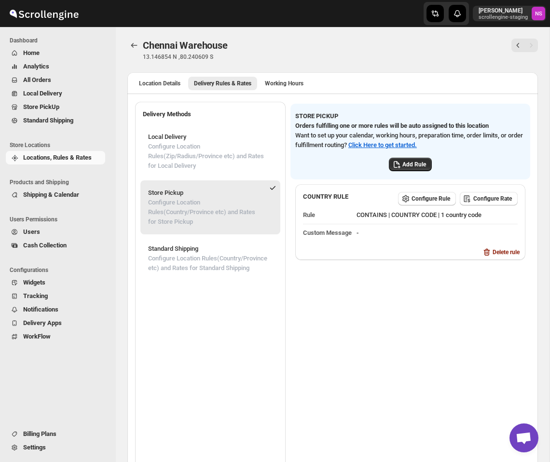
click at [56, 197] on span "Shipping & Calendar" at bounding box center [51, 194] width 56 height 7
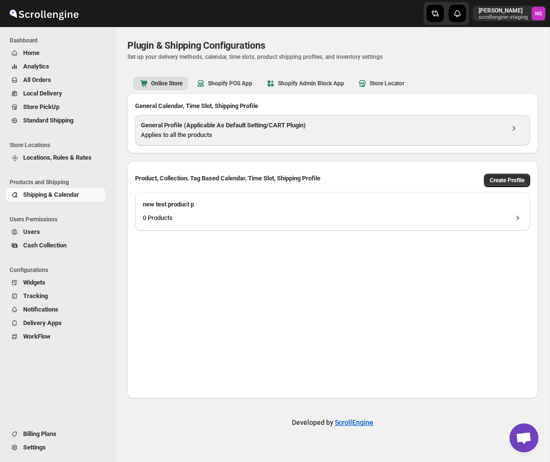
click at [240, 133] on div "Applies to all the products" at bounding box center [322, 135] width 362 height 10
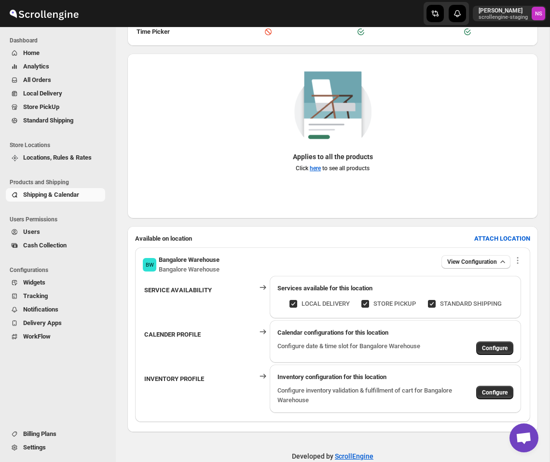
scroll to position [242, 0]
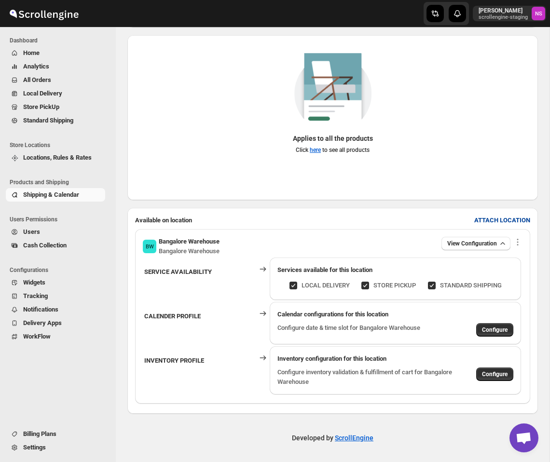
click at [501, 222] on b "ATTACH LOCATION" at bounding box center [502, 220] width 56 height 7
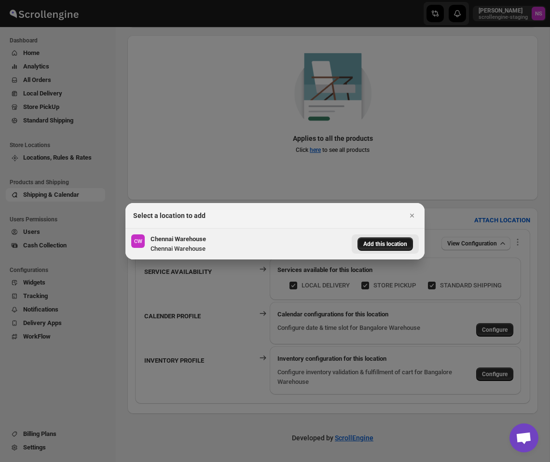
click at [379, 242] on span "Add this location" at bounding box center [385, 244] width 44 height 8
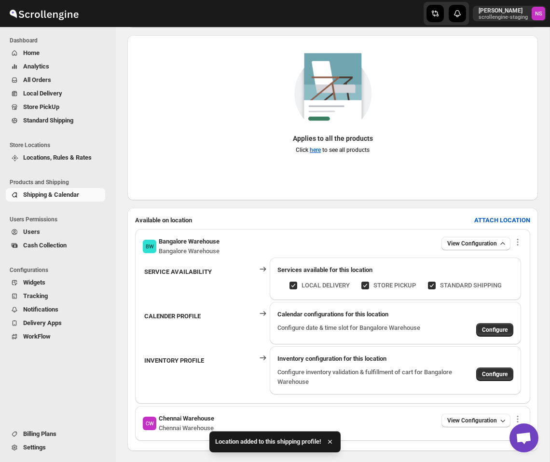
scroll to position [279, 0]
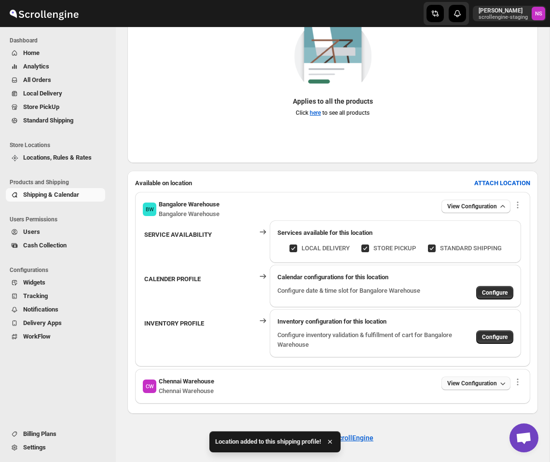
click at [474, 389] on button "View Configuration" at bounding box center [475, 384] width 69 height 14
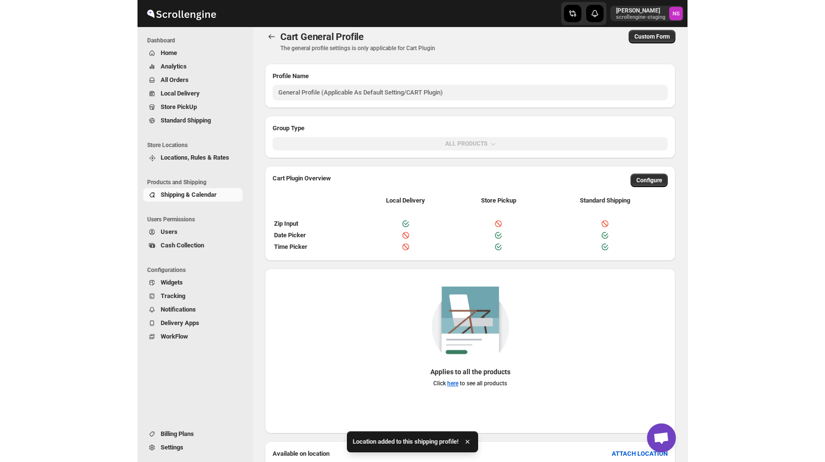
scroll to position [0, 0]
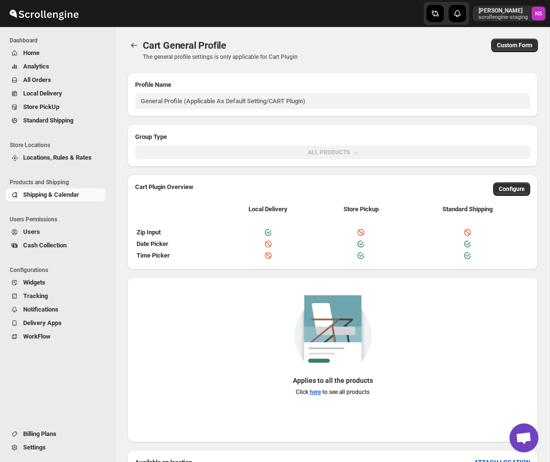
click at [59, 153] on span "Locations, Rules & Rates" at bounding box center [63, 158] width 80 height 10
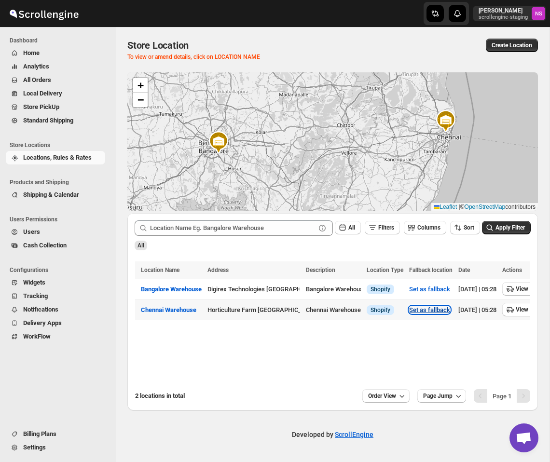
click at [435, 308] on button "Set as fallback" at bounding box center [429, 309] width 41 height 7
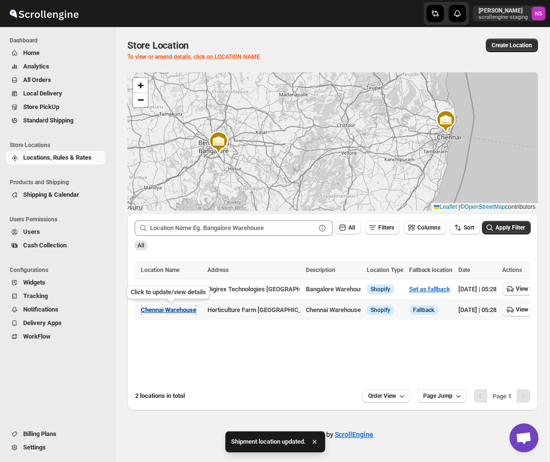
click at [177, 309] on span "Chennai Warehouse" at bounding box center [168, 309] width 55 height 7
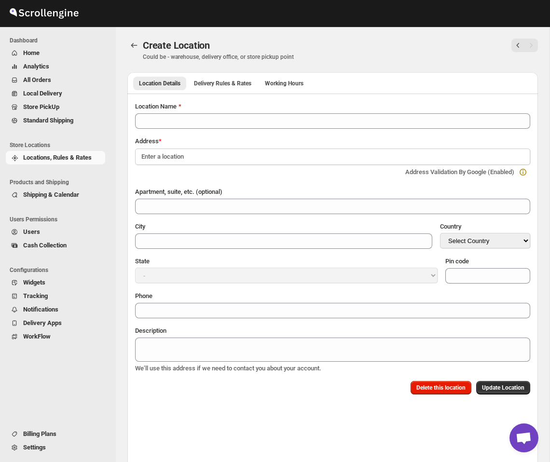
type input "Chennai Warehouse"
type input "Chennai"
select select "IN"
type input "600118"
type textarea "Chennai Warehouse"
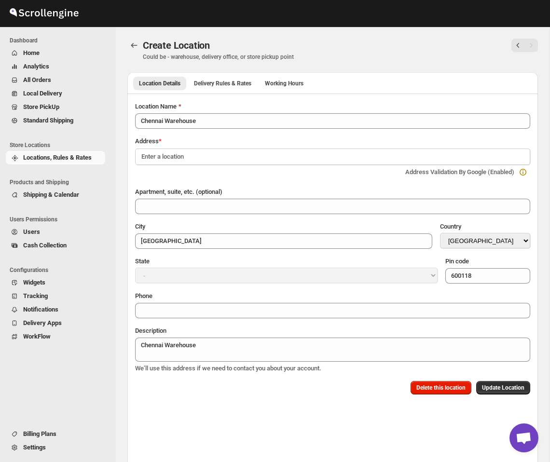
select select "[GEOGRAPHIC_DATA]"
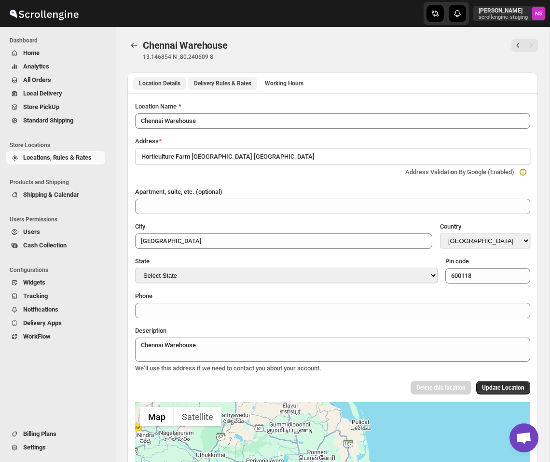
click at [225, 83] on span "Delivery Rules & Rates" at bounding box center [222, 84] width 57 height 8
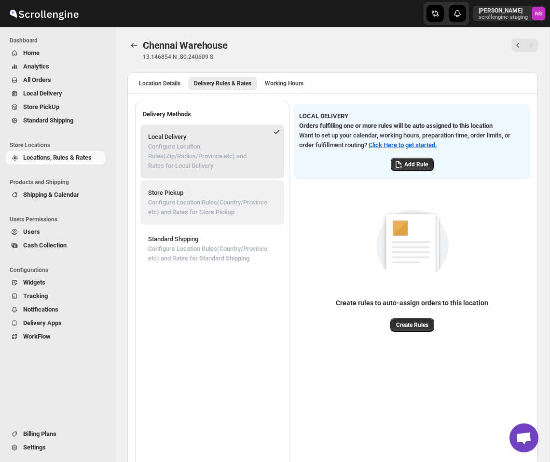
click at [180, 180] on button "Store Pickup Configure Location Rules(Country/Province etc) and Rates for Store…" at bounding box center [212, 202] width 144 height 44
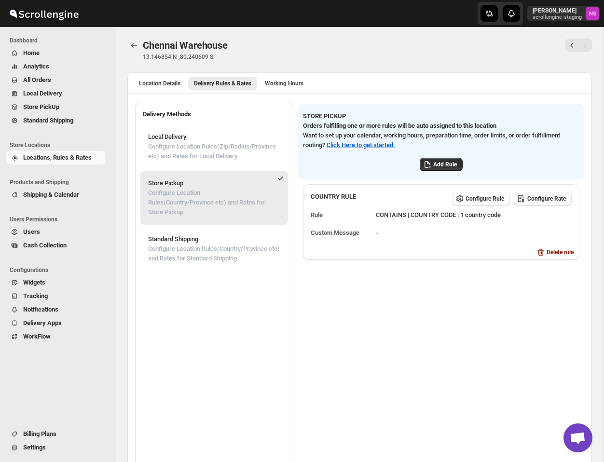
click at [548, 198] on span "Configure Rate" at bounding box center [546, 199] width 39 height 8
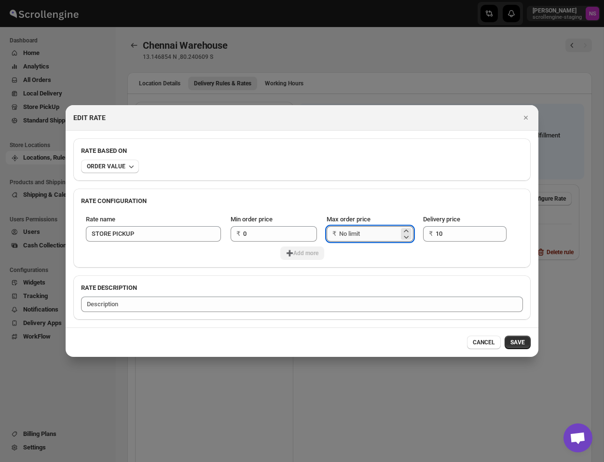
click at [368, 235] on input "Max order price" at bounding box center [369, 233] width 60 height 15
type input "400"
click at [308, 249] on span "➕Add more" at bounding box center [302, 253] width 32 height 8
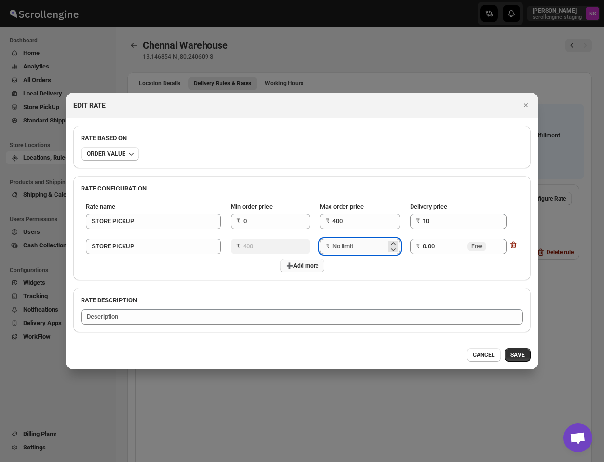
click at [362, 241] on input "Max order price" at bounding box center [359, 246] width 54 height 15
type input "800"
click at [451, 244] on input "0.00" at bounding box center [444, 246] width 43 height 15
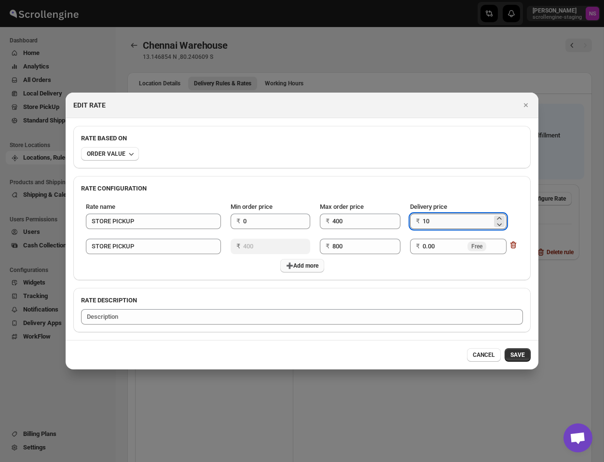
click at [444, 221] on input "10" at bounding box center [457, 221] width 69 height 15
type input "100"
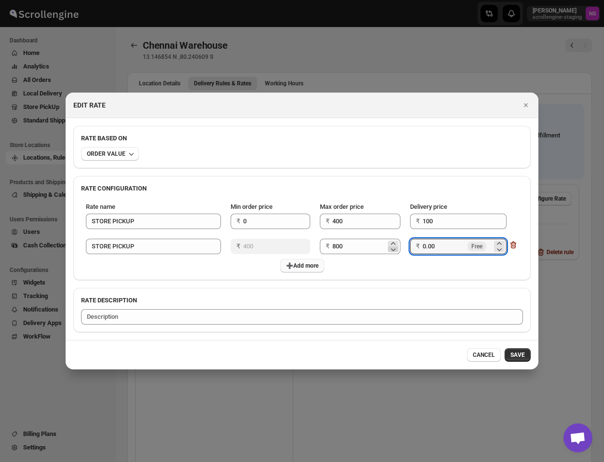
drag, startPoint x: 449, startPoint y: 249, endPoint x: 392, endPoint y: 248, distance: 56.9
click at [393, 249] on tr "Rate name STORE PICKUP Min order price ₹ 400 Max order price ₹ 800 Delivery pri…" at bounding box center [302, 246] width 442 height 25
type input "50"
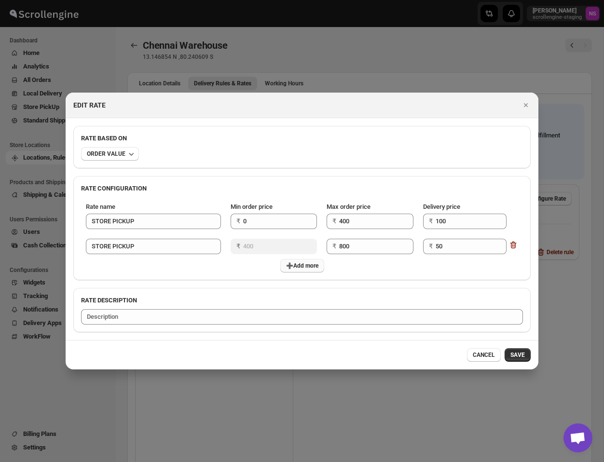
click at [420, 267] on div "➕Add more" at bounding box center [302, 266] width 442 height 14
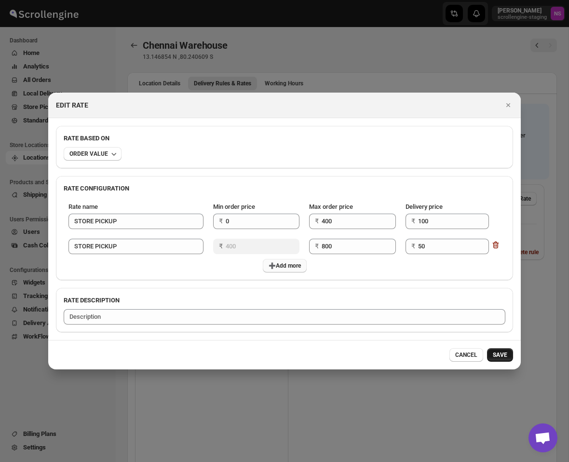
click at [503, 357] on span "SAVE" at bounding box center [500, 355] width 14 height 8
click at [504, 355] on span "SAVE" at bounding box center [500, 355] width 14 height 8
click at [504, 353] on span "SAVE" at bounding box center [500, 355] width 14 height 8
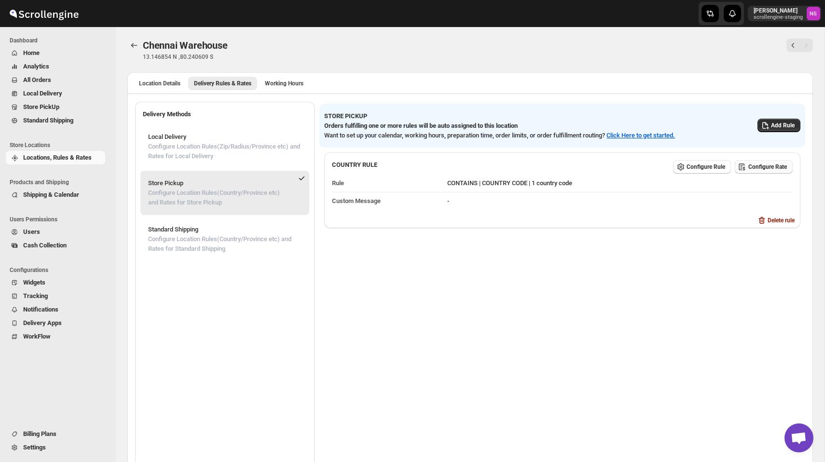
click at [642, 167] on span "Configure Rate" at bounding box center [767, 167] width 39 height 8
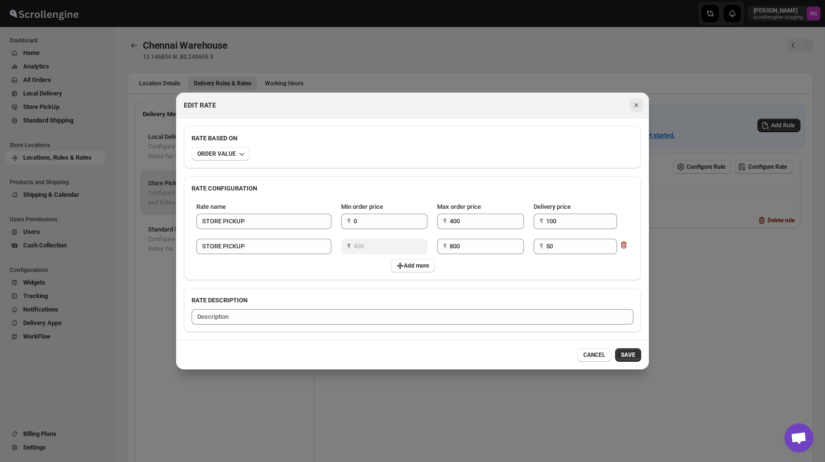
click at [633, 107] on icon "Close" at bounding box center [637, 105] width 10 height 10
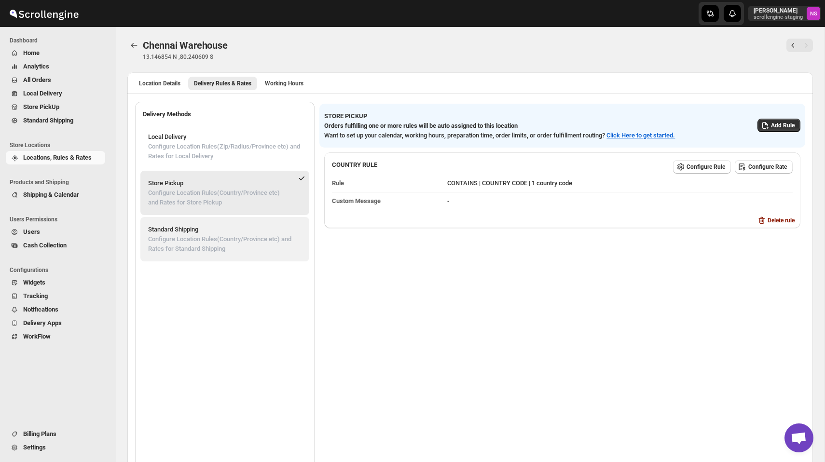
click at [267, 223] on span "Standard Shipping Configure Location Rules(Country/Province etc) and Rates for …" at bounding box center [224, 239] width 163 height 39
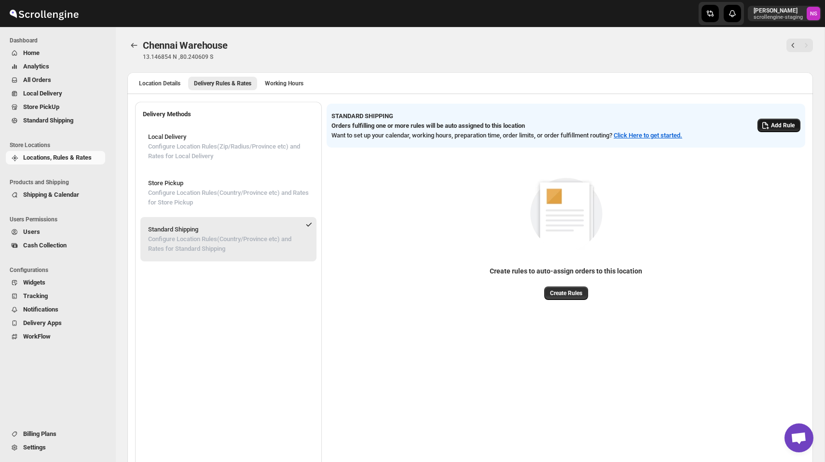
click at [642, 126] on span "Add Rule" at bounding box center [783, 126] width 24 height 8
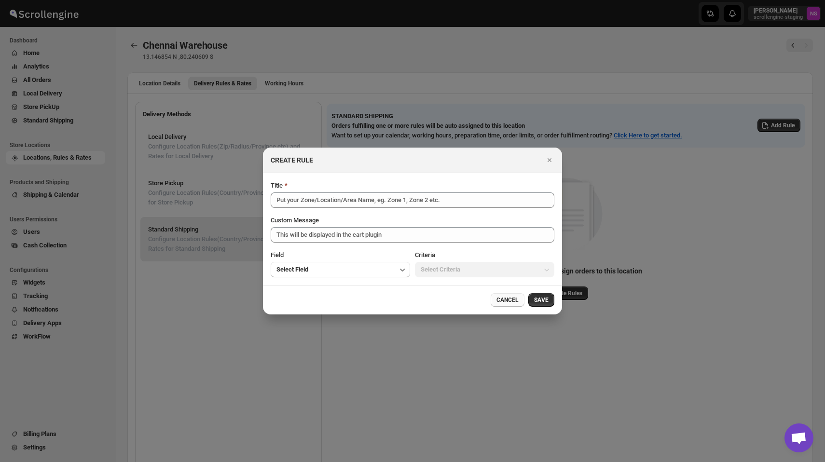
click at [507, 302] on span "CANCEL" at bounding box center [507, 300] width 22 height 8
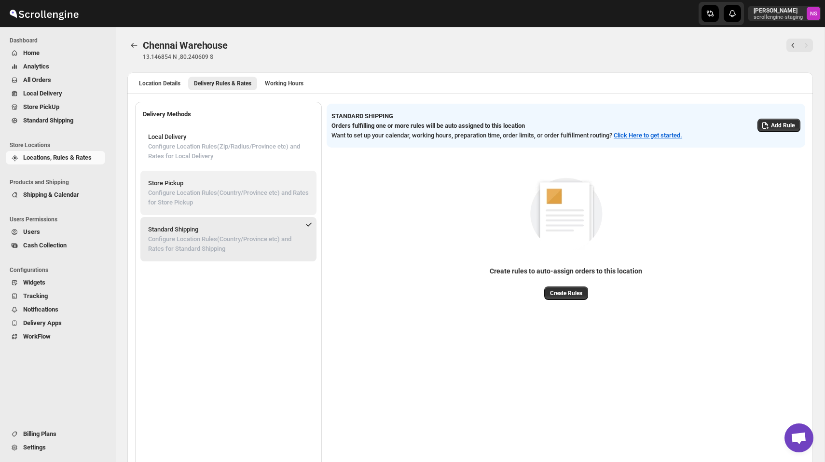
click at [207, 197] on p "Configure Location Rules(Country/Province etc) and Rates for Store Pickup" at bounding box center [228, 197] width 161 height 19
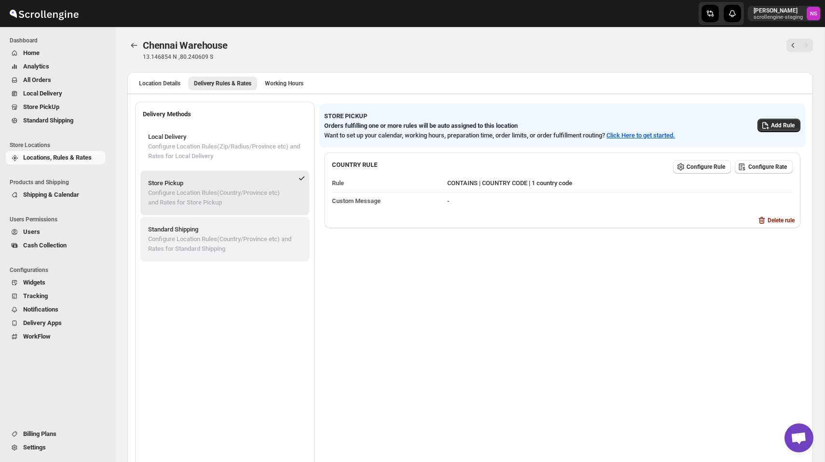
click at [206, 235] on p "Configure Location Rules(Country/Province etc) and Rates for Standard Shipping" at bounding box center [224, 243] width 153 height 19
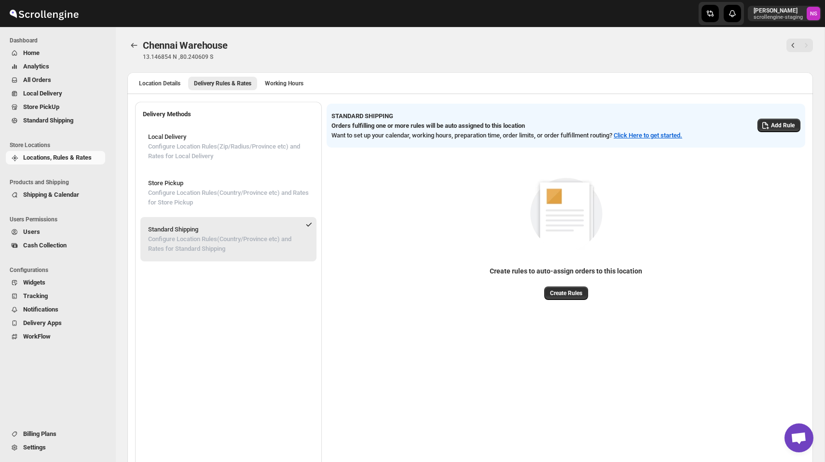
click at [46, 444] on span "Settings" at bounding box center [34, 447] width 23 height 7
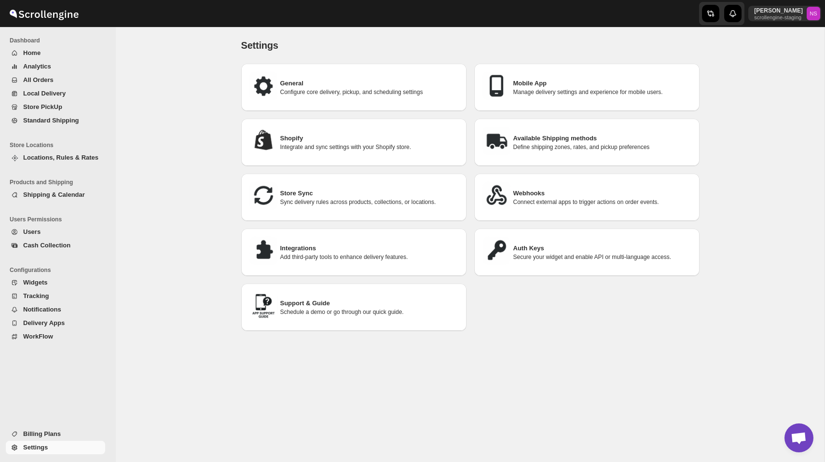
click at [46, 112] on link "Store PickUp" at bounding box center [55, 107] width 99 height 14
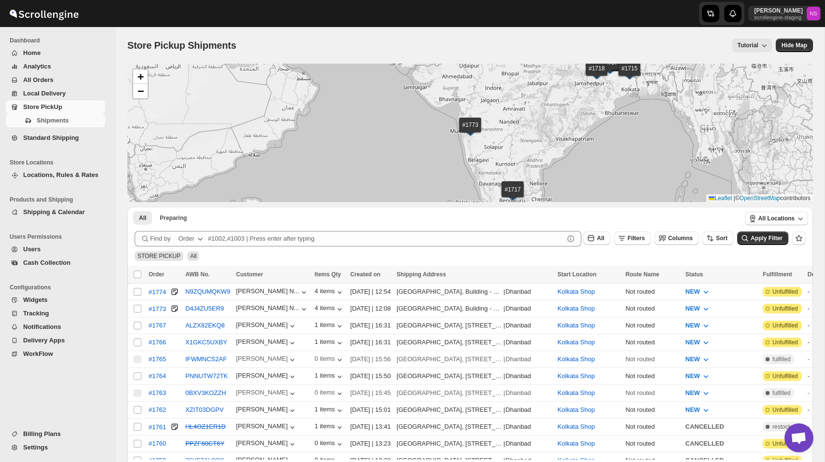
click at [51, 171] on span "Locations, Rules & Rates" at bounding box center [63, 175] width 80 height 10
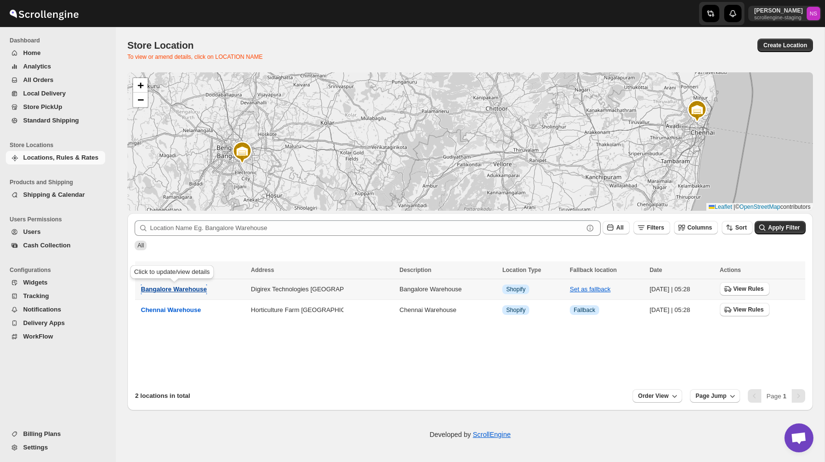
click at [171, 288] on span "Bangalore Warehouse" at bounding box center [174, 289] width 66 height 7
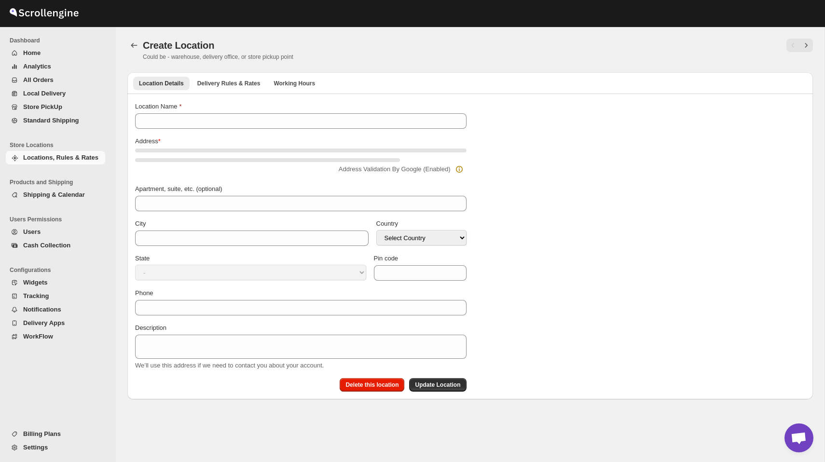
type input "Bangalore Warehouse"
type input "[GEOGRAPHIC_DATA]"
select select "IN"
type input "560102"
type textarea "Bangalore Warehouse"
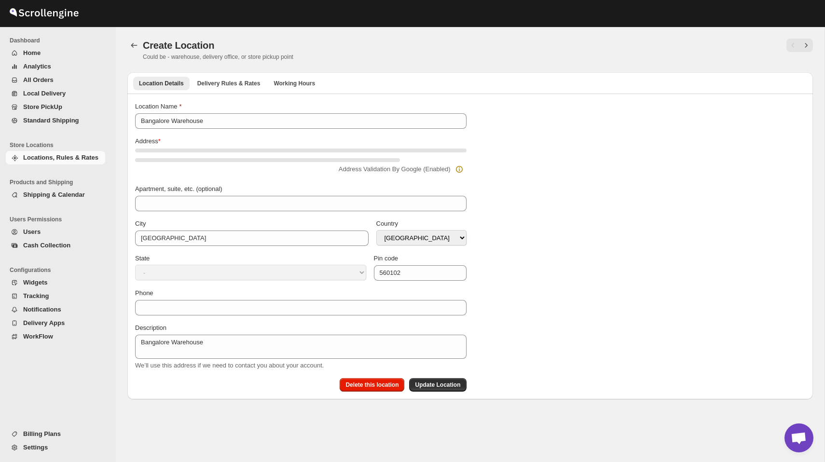
select select "[GEOGRAPHIC_DATA]"
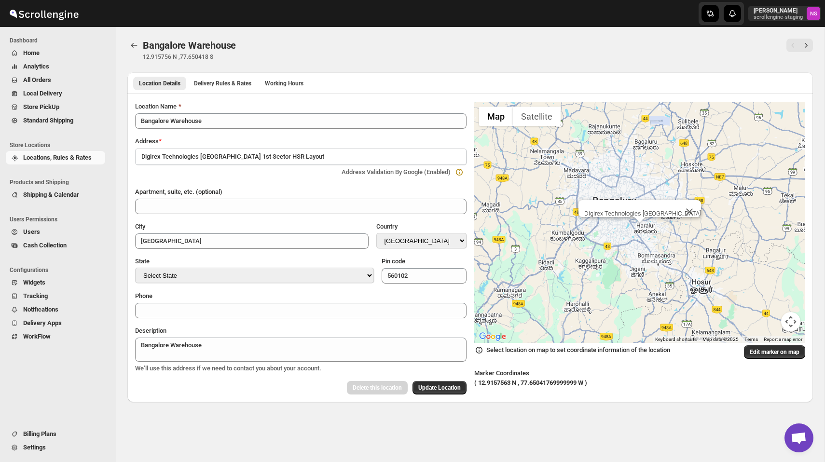
click at [230, 90] on div "Location Details Delivery Rules & Rates Working Hours More views Location Detai…" at bounding box center [470, 82] width 686 height 21
click at [230, 82] on span "Delivery Rules & Rates" at bounding box center [222, 84] width 57 height 8
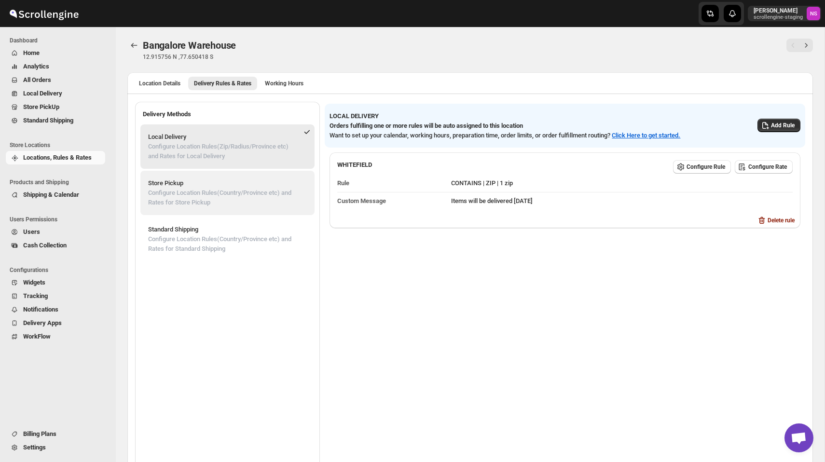
click at [207, 204] on p "Configure Location Rules(Country/Province etc) and Rates for Store Pickup" at bounding box center [227, 197] width 159 height 19
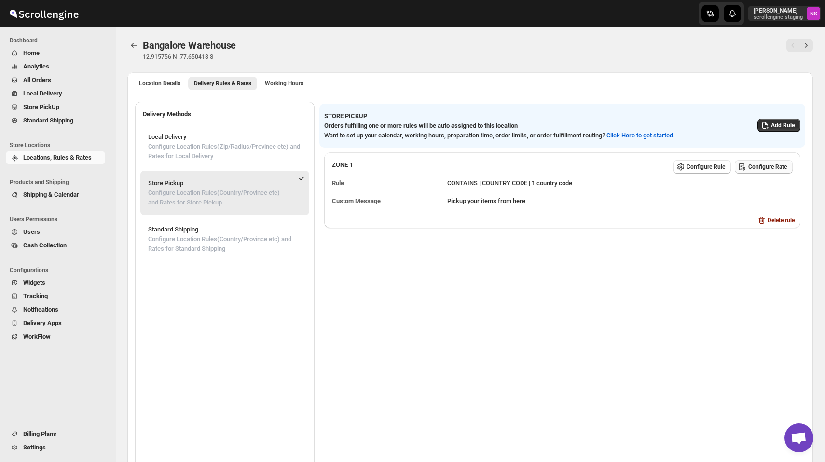
click at [758, 169] on span "Configure Rate" at bounding box center [767, 167] width 39 height 8
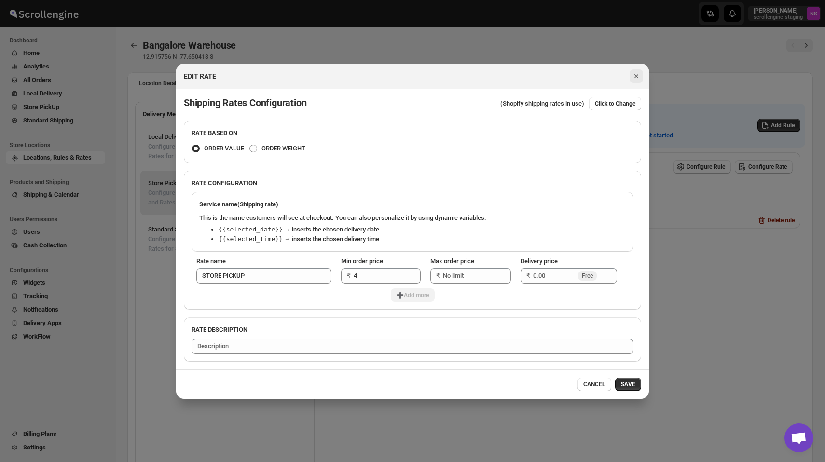
click at [638, 71] on icon "Close" at bounding box center [637, 76] width 10 height 10
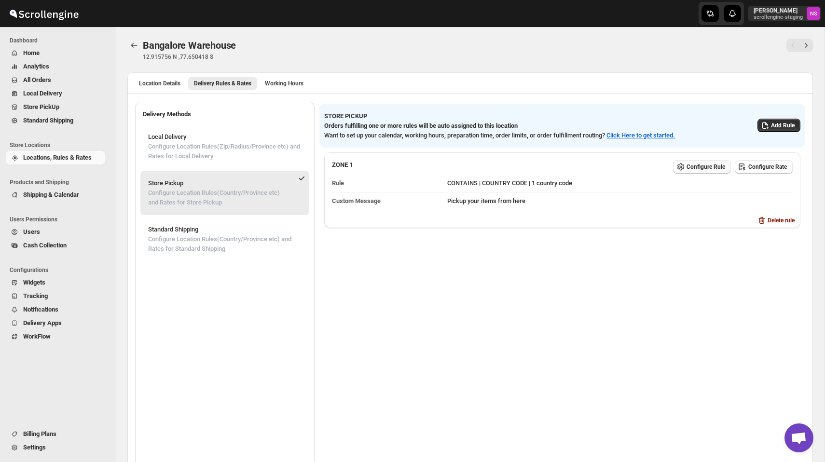
click at [695, 163] on span "Configure Rule" at bounding box center [706, 167] width 39 height 8
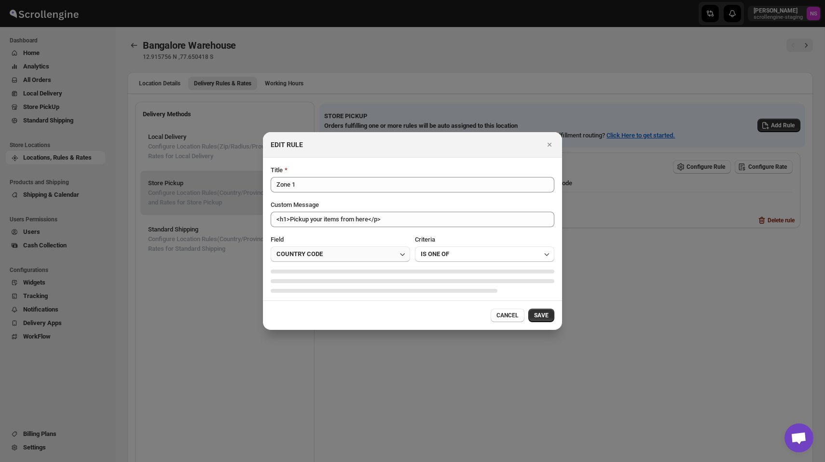
click at [357, 251] on button "COUNTRY CODE" at bounding box center [340, 254] width 139 height 15
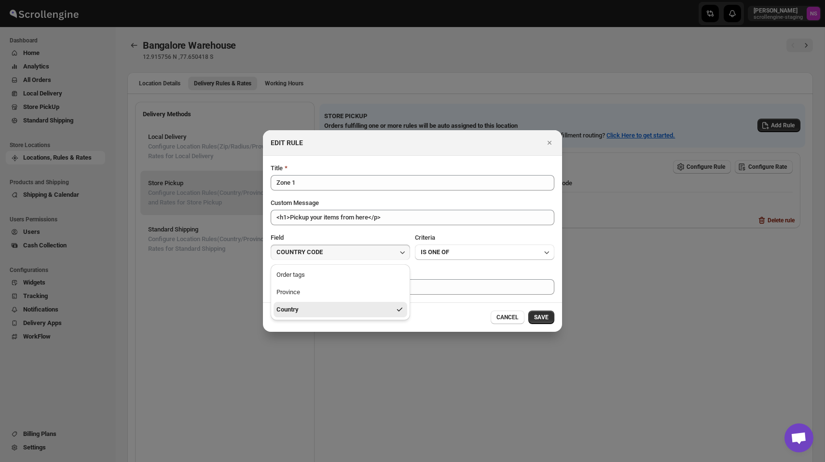
click at [390, 226] on div "Title Zone 1 Custom Message <h1>Pickup your items from here</p> <h1>Pickup your…" at bounding box center [413, 229] width 284 height 131
click at [551, 139] on icon "Close" at bounding box center [550, 143] width 10 height 10
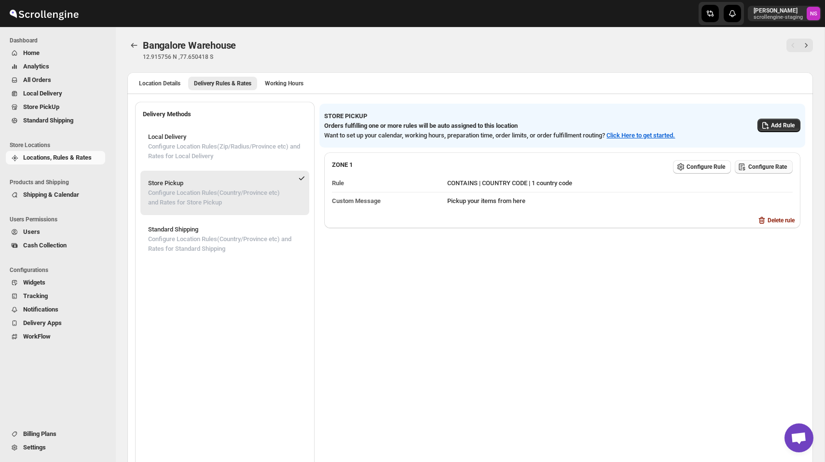
click at [762, 165] on span "Configure Rate" at bounding box center [767, 167] width 39 height 8
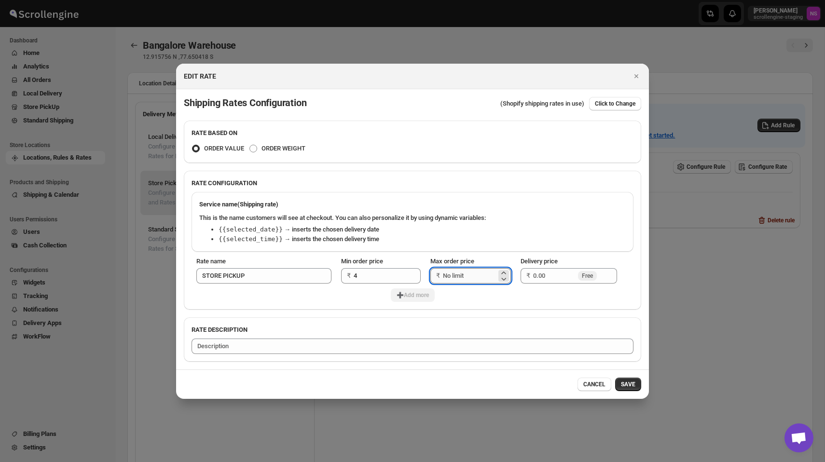
click at [472, 280] on input "Max order price" at bounding box center [470, 275] width 54 height 15
type input "500"
click at [548, 281] on input "Delivery price" at bounding box center [554, 275] width 43 height 15
type input "10"
click at [406, 302] on div "Service name (Shipping rate) This is the name customers will see at checkout. Y…" at bounding box center [412, 249] width 457 height 122
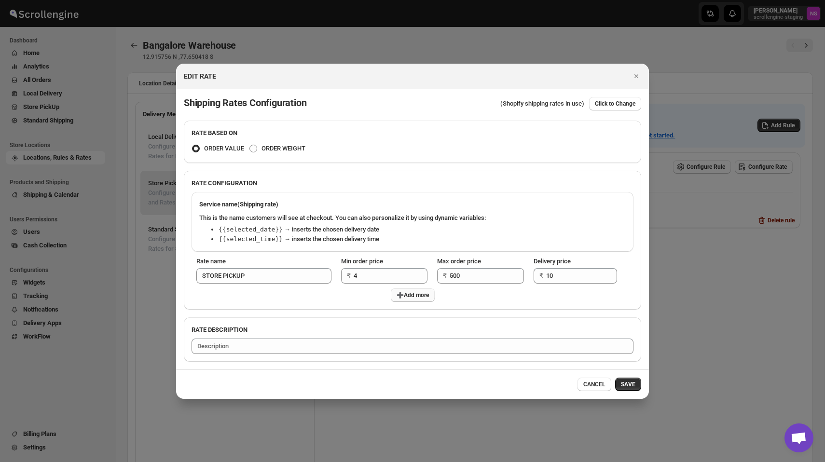
click at [412, 291] on button "➕Add more" at bounding box center [413, 296] width 44 height 14
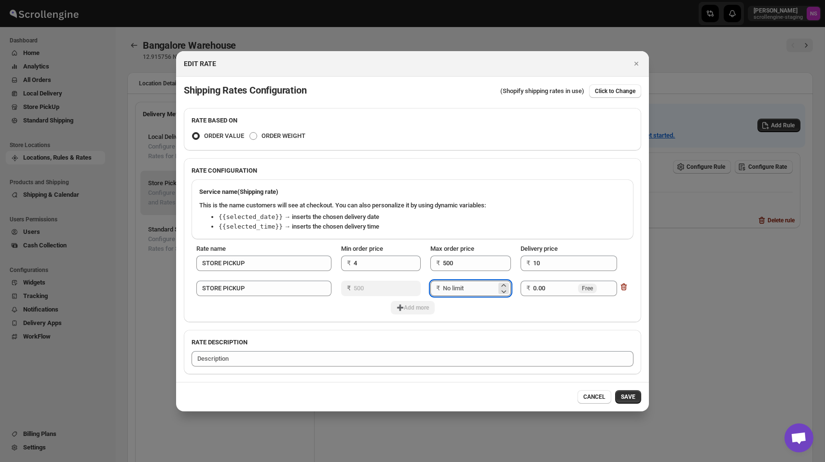
click at [468, 289] on input "Max order price" at bounding box center [470, 288] width 54 height 15
type input "600"
click at [553, 285] on input "0.00" at bounding box center [554, 288] width 43 height 15
drag, startPoint x: 554, startPoint y: 292, endPoint x: 507, endPoint y: 289, distance: 46.9
click at [507, 290] on tr "Rate name STORE PICKUP Min order price ₹ 500 Max order price ₹ 600 Delivery pri…" at bounding box center [413, 288] width 442 height 25
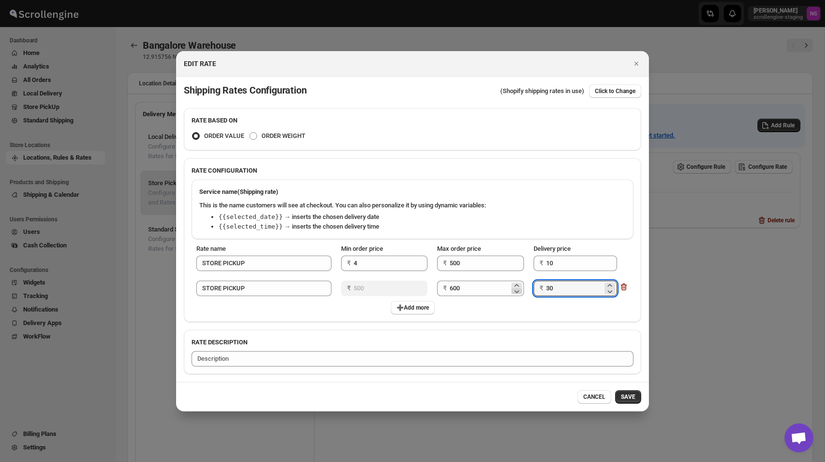
type input "3"
type input "5"
click at [630, 398] on span "SAVE" at bounding box center [628, 397] width 14 height 8
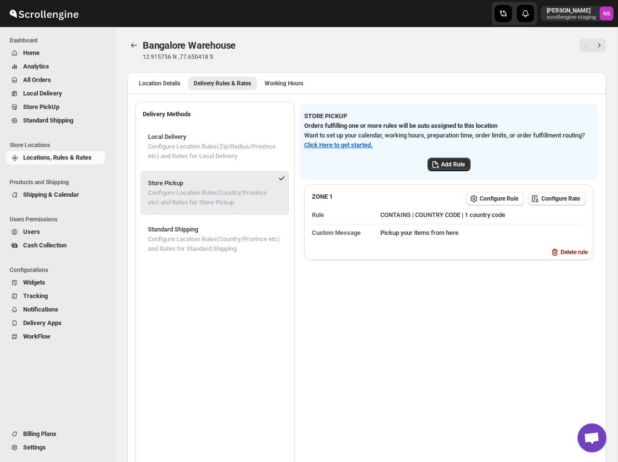
click at [557, 198] on span "Configure Rate" at bounding box center [561, 199] width 39 height 8
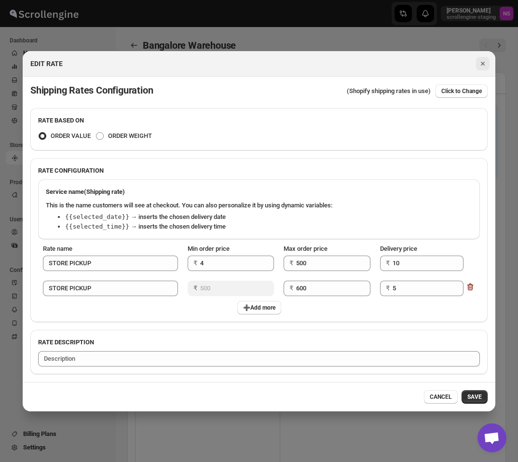
click at [478, 64] on icon "Close" at bounding box center [483, 64] width 10 height 10
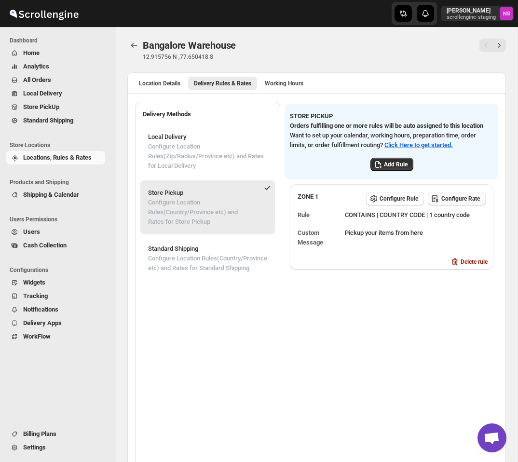
click at [456, 203] on span "Configure Rate" at bounding box center [460, 199] width 39 height 8
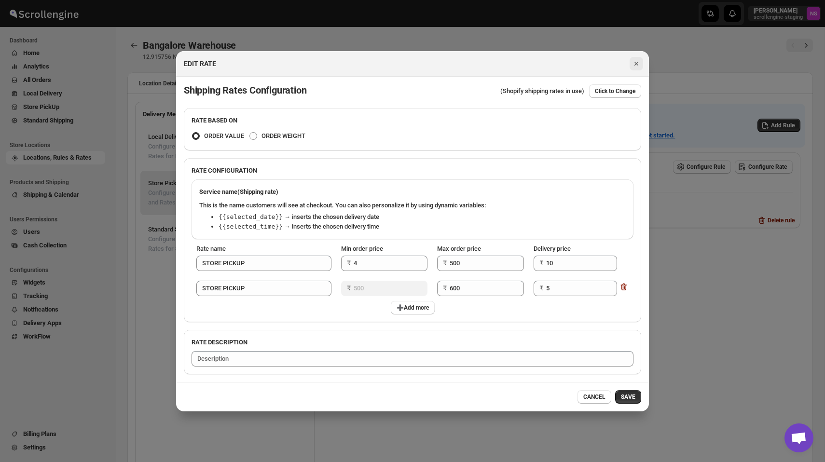
click at [636, 63] on icon "Close" at bounding box center [636, 64] width 4 height 4
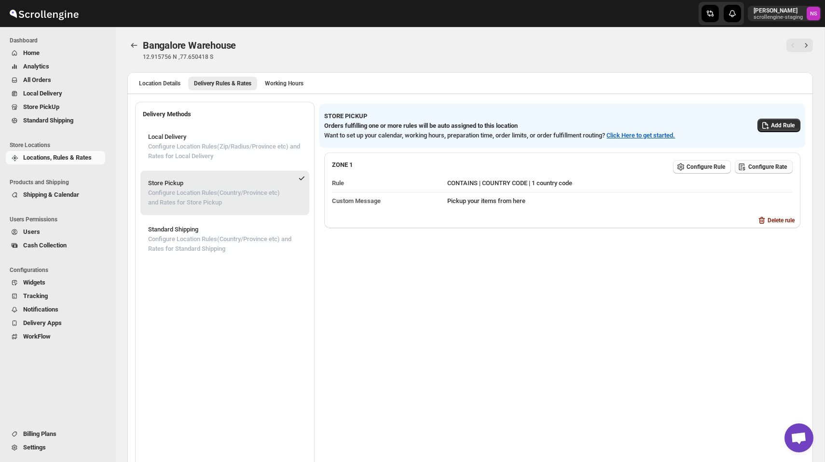
click at [755, 164] on span "Configure Rate" at bounding box center [767, 167] width 39 height 8
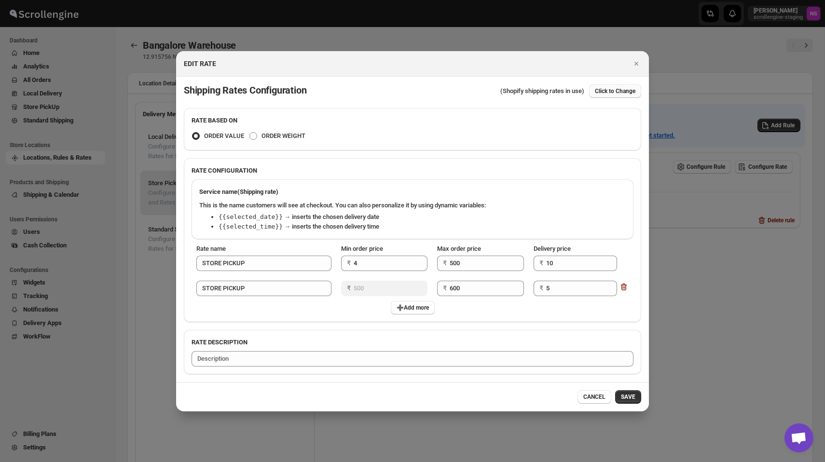
click at [629, 91] on span "Click to Change" at bounding box center [615, 91] width 41 height 8
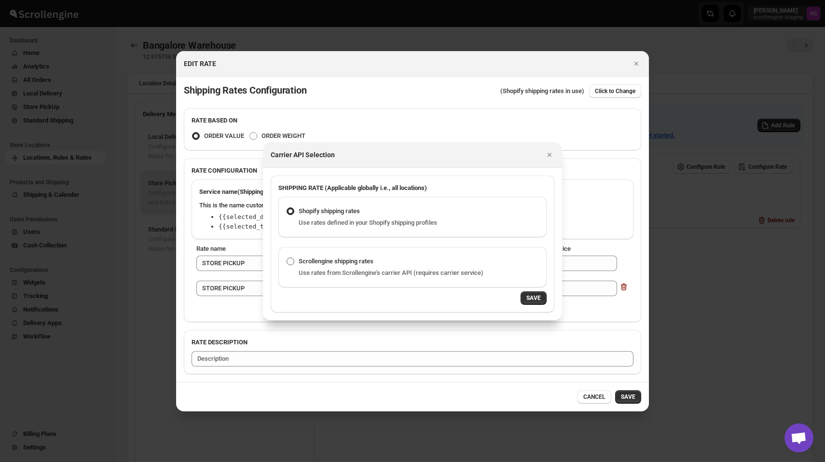
click at [373, 265] on span "Scrollengine shipping rates" at bounding box center [336, 262] width 75 height 10
click at [287, 258] on input "Scrollengine shipping rates" at bounding box center [287, 258] width 0 height 0
radio input "false"
radio input "true"
click at [534, 298] on span "SAVE" at bounding box center [533, 298] width 14 height 8
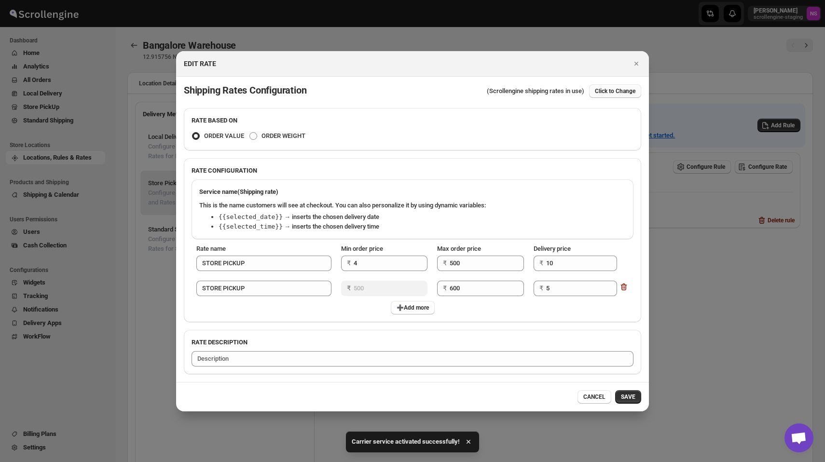
click at [607, 96] on button "Click to Change" at bounding box center [615, 91] width 52 height 14
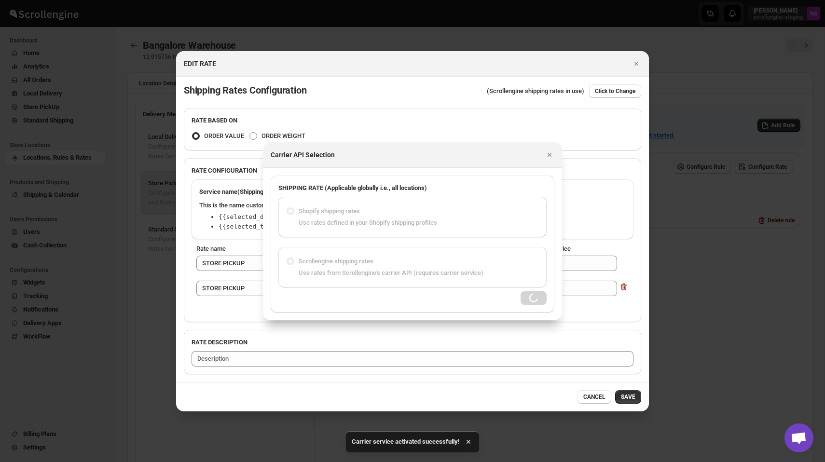
radio input "false"
radio input "true"
click at [369, 227] on div "Use rates defined in your Shopify shipping profiles" at bounding box center [419, 223] width 240 height 10
radio input "true"
radio input "false"
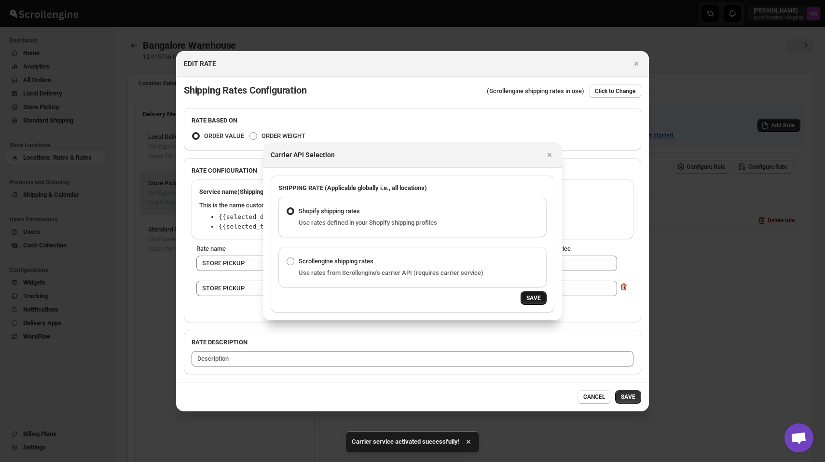
click at [533, 300] on span "SAVE" at bounding box center [533, 298] width 14 height 8
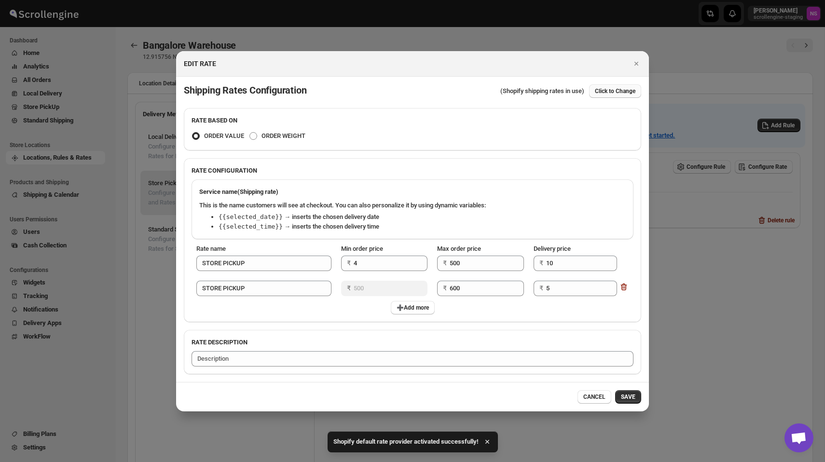
click at [611, 95] on button "Click to Change" at bounding box center [615, 91] width 52 height 14
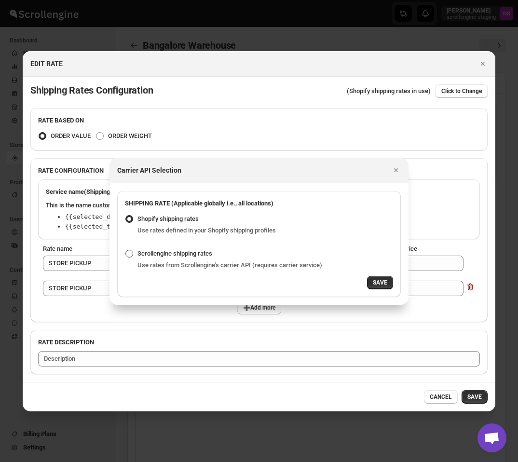
click at [178, 254] on span "Scrollengine shipping rates" at bounding box center [174, 253] width 75 height 7
click at [126, 250] on input "Scrollengine shipping rates" at bounding box center [125, 250] width 0 height 0
radio input "false"
radio input "true"
click at [172, 216] on span "Shopify shipping rates" at bounding box center [167, 218] width 61 height 7
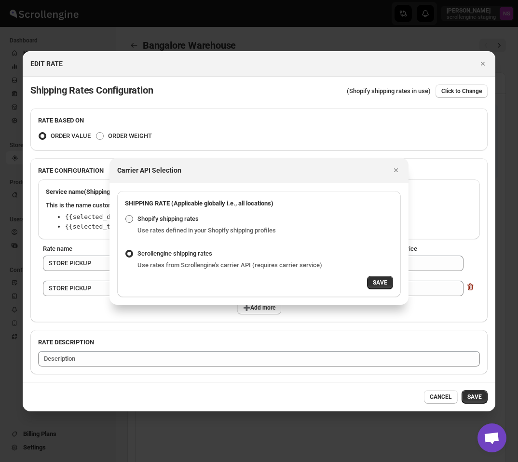
click at [126, 216] on input "Shopify shipping rates" at bounding box center [125, 215] width 0 height 0
radio input "true"
radio input "false"
click at [174, 249] on span "Scrollengine shipping rates" at bounding box center [174, 254] width 75 height 10
click at [126, 250] on input "Scrollengine shipping rates" at bounding box center [125, 250] width 0 height 0
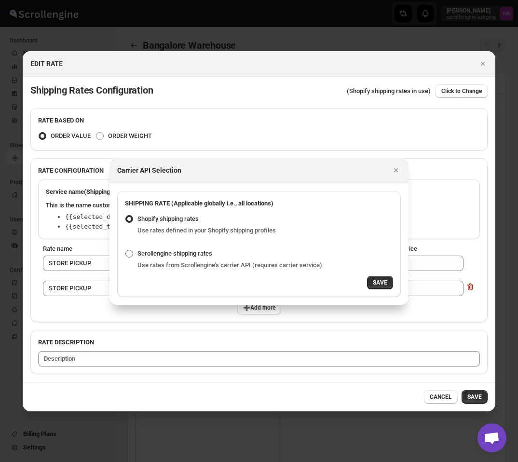
radio input "false"
radio input "true"
click at [165, 222] on span "Shopify shipping rates" at bounding box center [167, 218] width 61 height 7
click at [126, 216] on input "Shopify shipping rates" at bounding box center [125, 215] width 0 height 0
radio input "true"
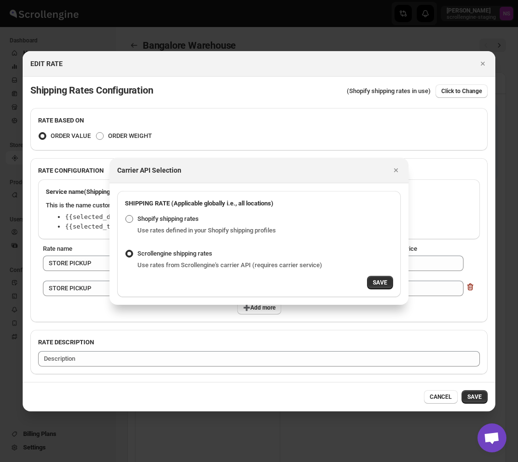
radio input "false"
click at [166, 251] on span "Scrollengine shipping rates" at bounding box center [174, 253] width 75 height 7
click at [126, 250] on input "Scrollengine shipping rates" at bounding box center [125, 250] width 0 height 0
radio input "false"
radio input "true"
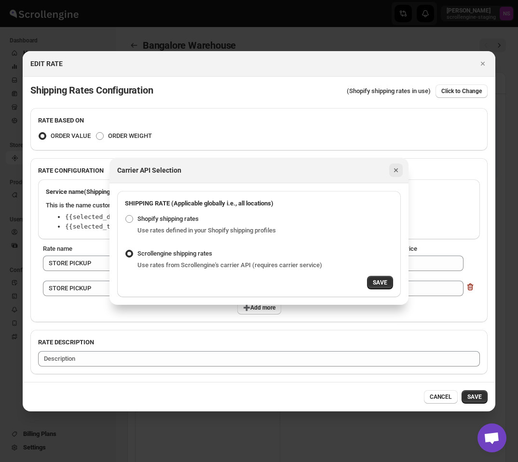
click at [394, 170] on icon "Close" at bounding box center [396, 170] width 10 height 10
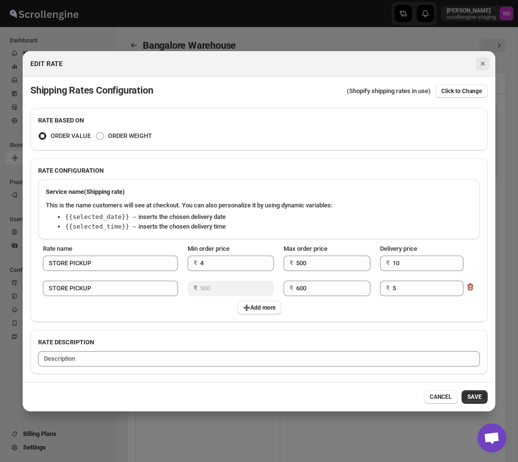
click at [482, 66] on icon "Close" at bounding box center [483, 64] width 10 height 10
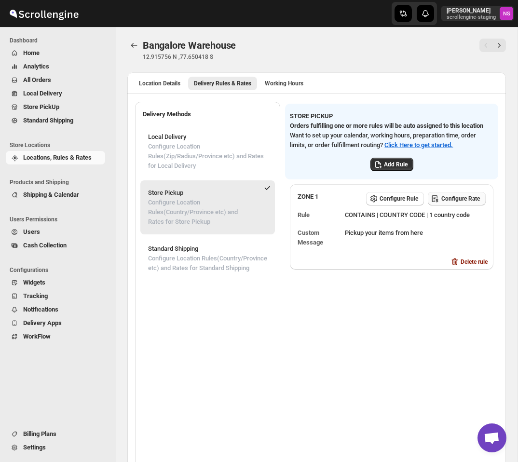
click at [463, 203] on span "Configure Rate" at bounding box center [460, 199] width 39 height 8
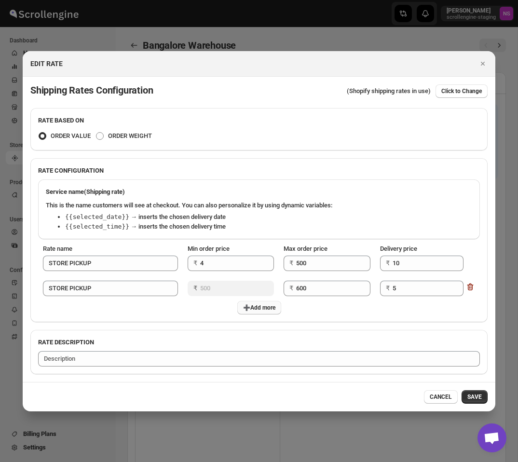
click at [268, 312] on button "➕Add more" at bounding box center [259, 308] width 44 height 14
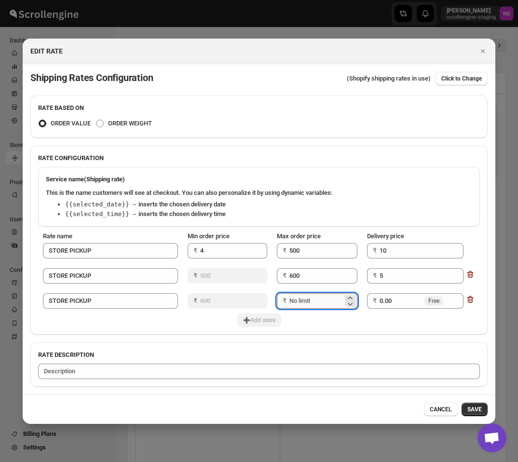
click at [312, 301] on input "Max order price" at bounding box center [316, 300] width 54 height 15
click at [390, 298] on input "0.00" at bounding box center [401, 300] width 43 height 15
drag, startPoint x: 398, startPoint y: 300, endPoint x: 364, endPoint y: 300, distance: 33.8
click at [368, 300] on div "₹ 0.00 Free" at bounding box center [415, 300] width 96 height 15
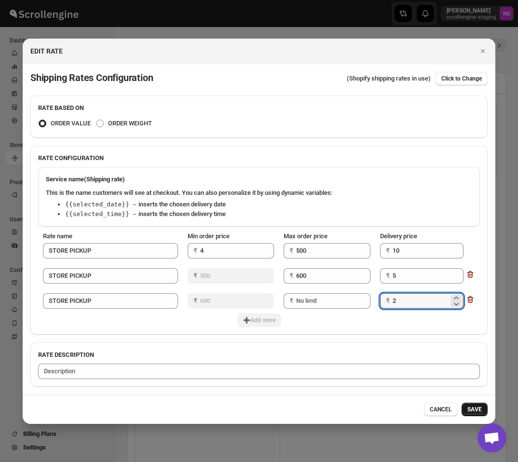
type input "2"
click at [472, 411] on span "SAVE" at bounding box center [474, 410] width 14 height 8
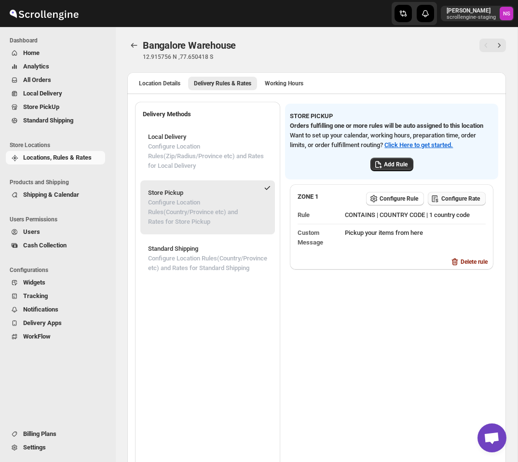
click at [464, 203] on span "Configure Rate" at bounding box center [460, 199] width 39 height 8
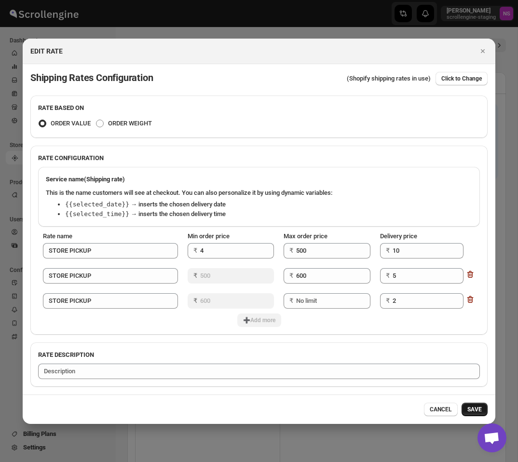
click at [474, 411] on span "SAVE" at bounding box center [474, 410] width 14 height 8
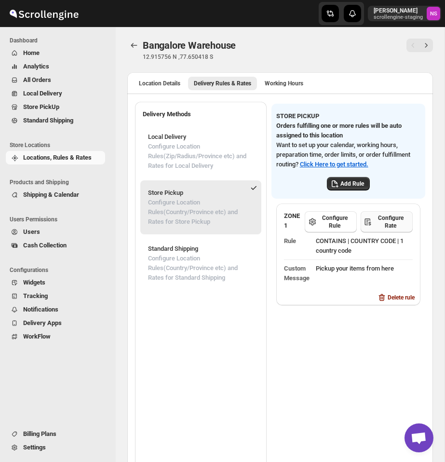
click at [392, 227] on span "Configure Rate" at bounding box center [390, 221] width 33 height 15
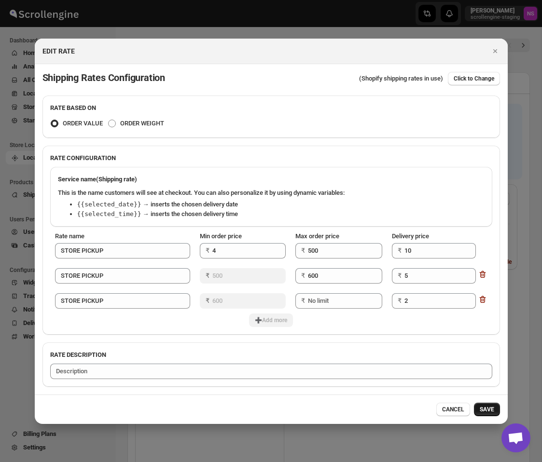
click at [489, 409] on span "SAVE" at bounding box center [487, 410] width 14 height 8
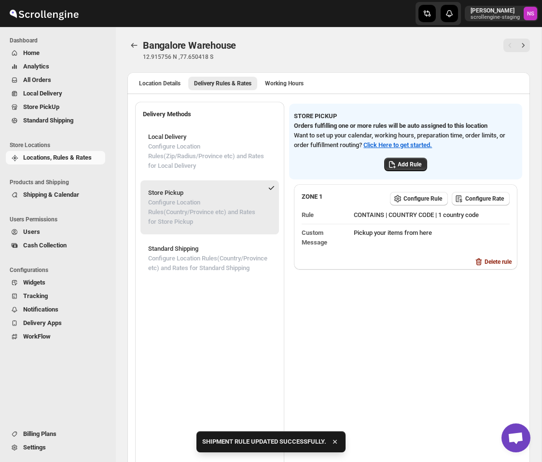
click at [541, 177] on main "Bangalore Warehouse. This page is ready Bangalore Warehouse 12.915756 N ,77.650…" at bounding box center [271, 255] width 542 height 511
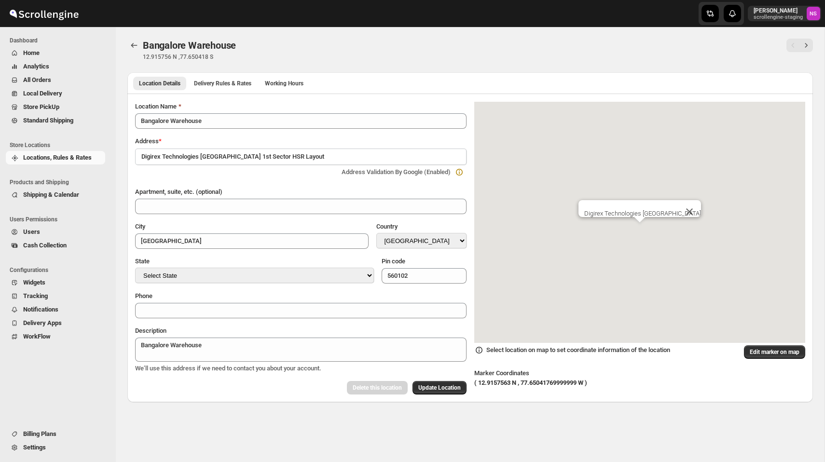
select select "IN"
select select "[GEOGRAPHIC_DATA]"
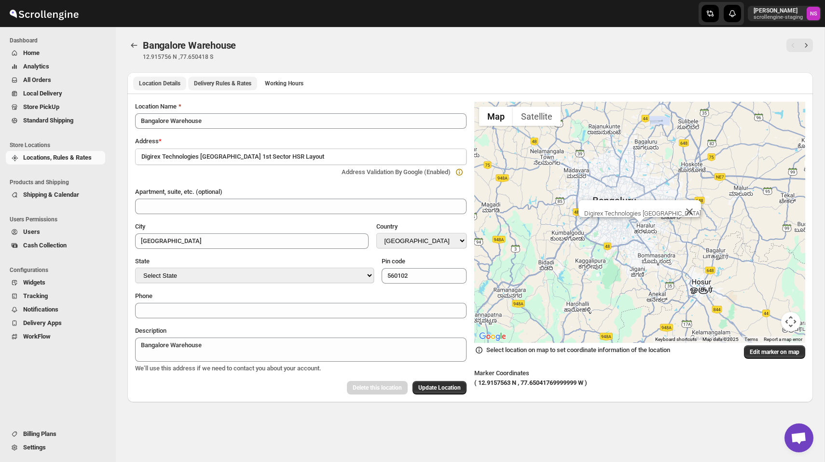
click at [243, 83] on span "Delivery Rules & Rates" at bounding box center [222, 84] width 57 height 8
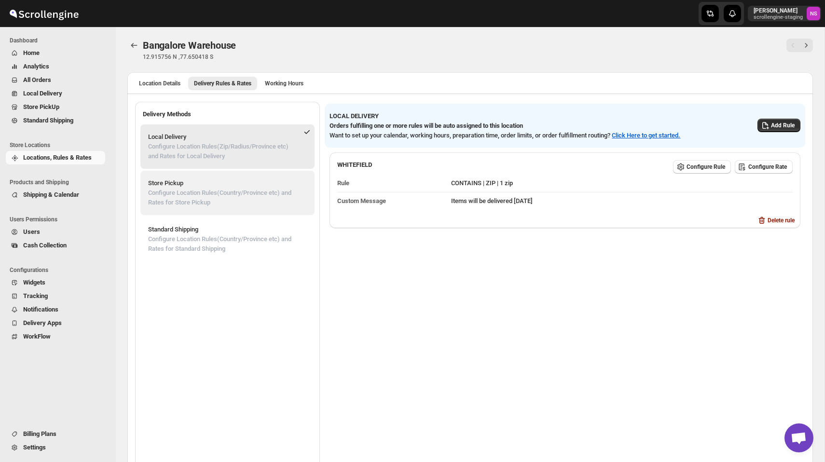
click at [265, 184] on p "Store Pickup" at bounding box center [227, 184] width 159 height 10
click at [242, 151] on p "Configure Location Rules(Zip/Radius/Province etc) and Rates for Local Delivery" at bounding box center [224, 151] width 153 height 19
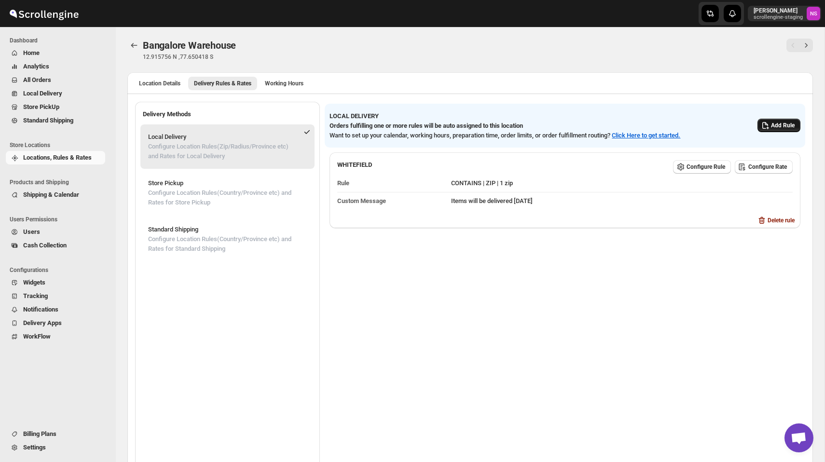
click at [776, 130] on button "Add Rule" at bounding box center [778, 126] width 43 height 14
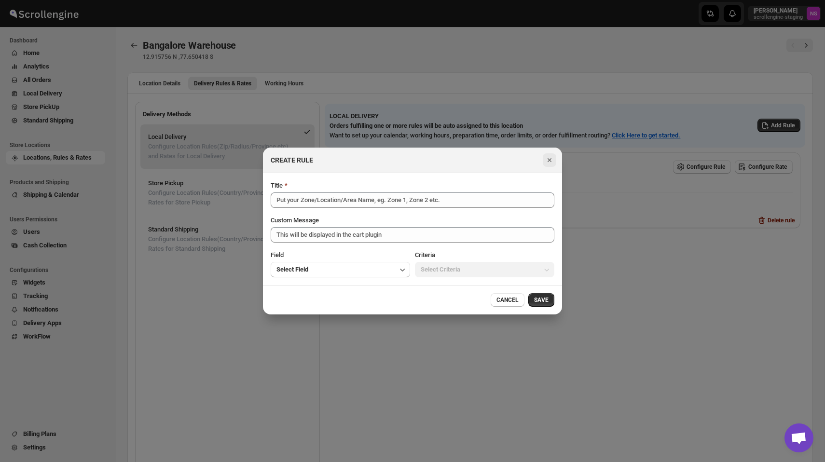
click at [552, 157] on icon "Close" at bounding box center [550, 160] width 10 height 10
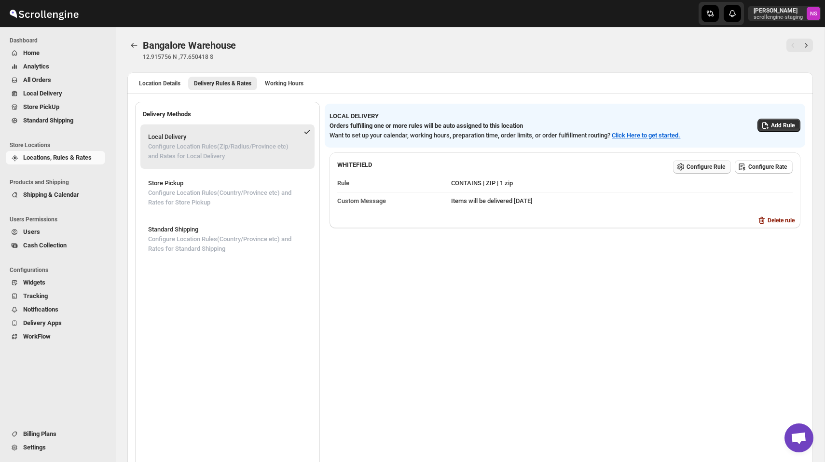
click at [688, 167] on span "Configure Rule" at bounding box center [706, 167] width 39 height 8
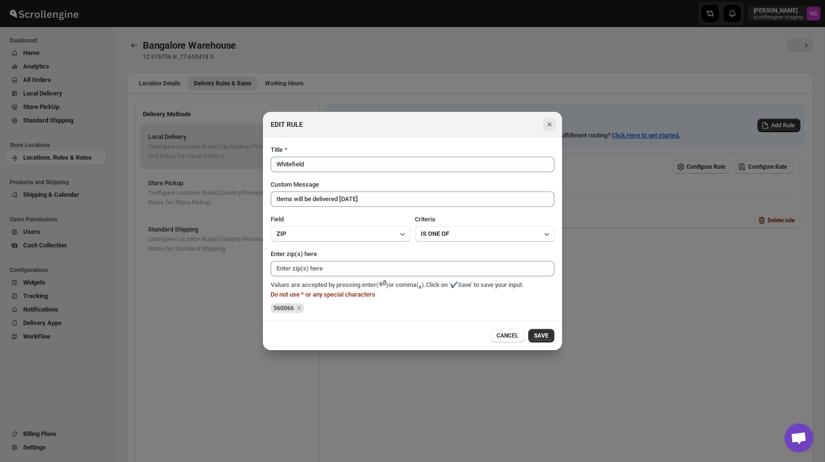
click at [550, 121] on icon "Close" at bounding box center [550, 125] width 10 height 10
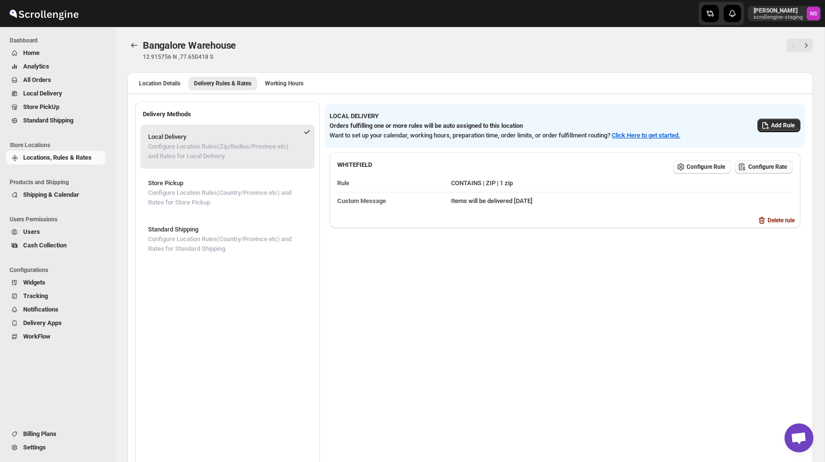
click at [757, 162] on button "Configure Rate" at bounding box center [764, 167] width 58 height 14
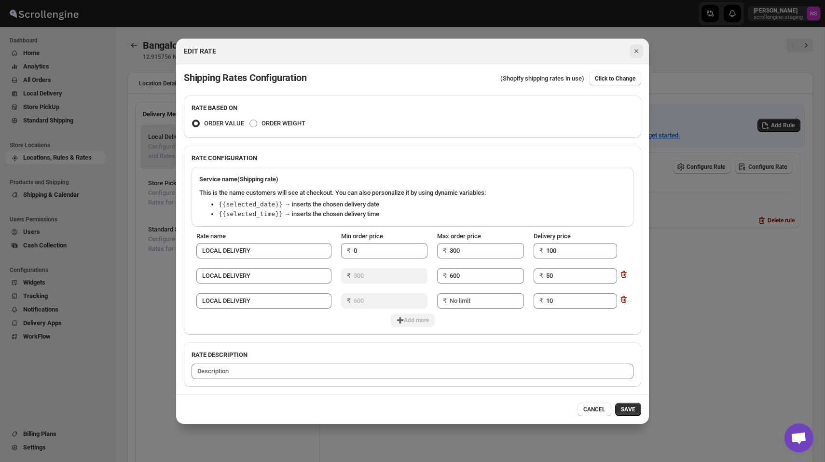
click at [636, 49] on icon "Close" at bounding box center [637, 51] width 10 height 10
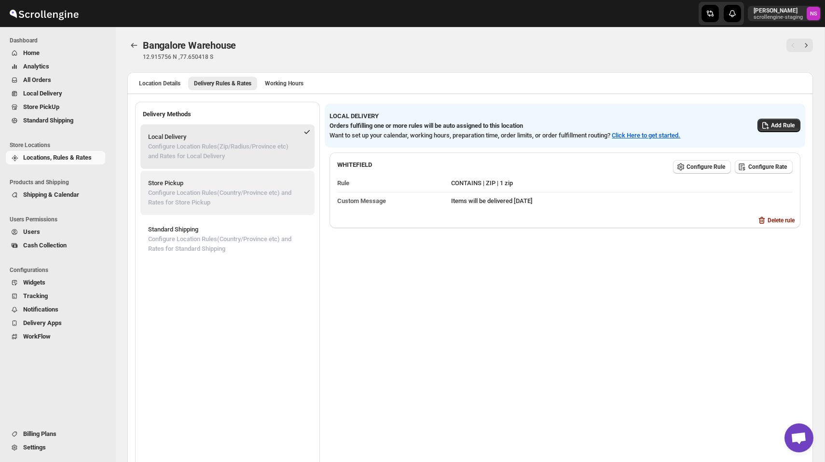
click at [222, 197] on p "Configure Location Rules(Country/Province etc) and Rates for Store Pickup" at bounding box center [227, 197] width 159 height 19
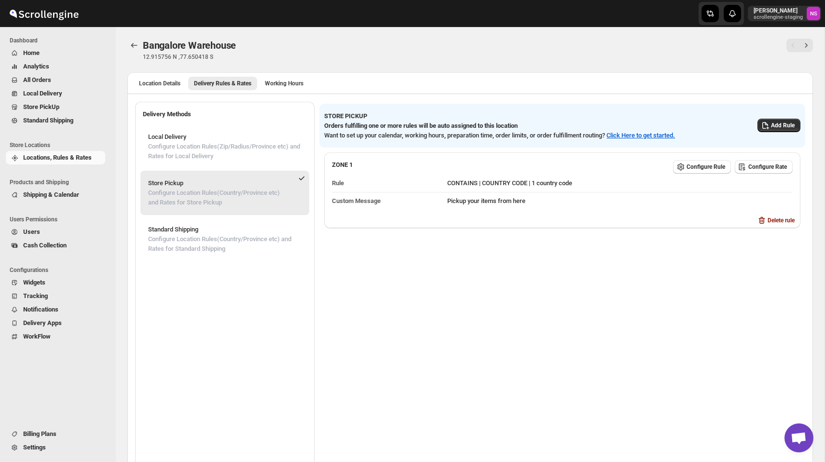
click at [249, 184] on p "Store Pickup" at bounding box center [218, 184] width 140 height 10
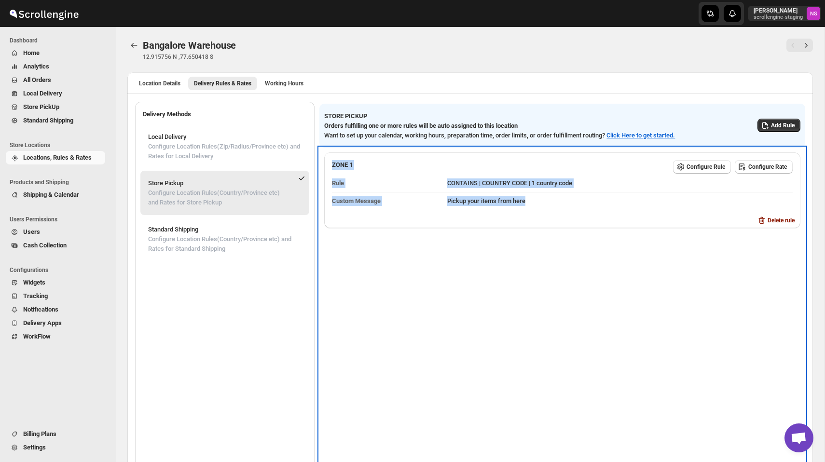
drag, startPoint x: 339, startPoint y: 164, endPoint x: 551, endPoint y: 201, distance: 215.5
click at [551, 201] on div "ZONE 1 Configure Rule Configure Rate Rule CONTAINS | COUNTRY CODE | 1 country c…" at bounding box center [562, 182] width 476 height 61
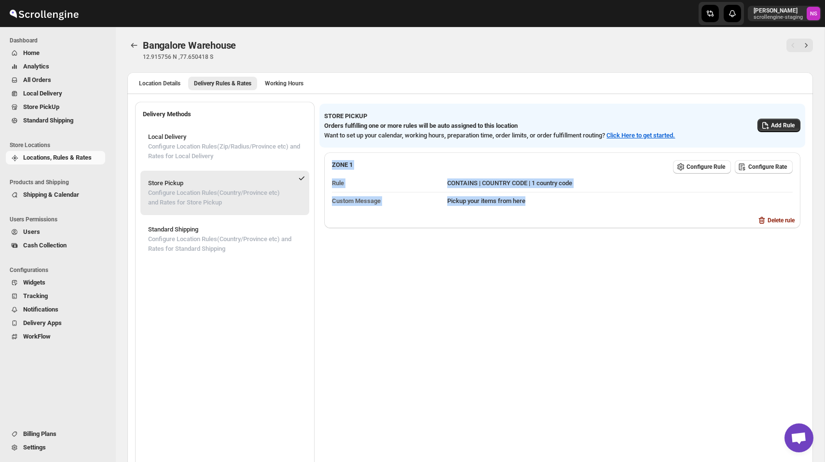
click at [208, 189] on p "Configure Location Rules(Country/Province etc) and Rates for Store Pickup" at bounding box center [218, 197] width 140 height 19
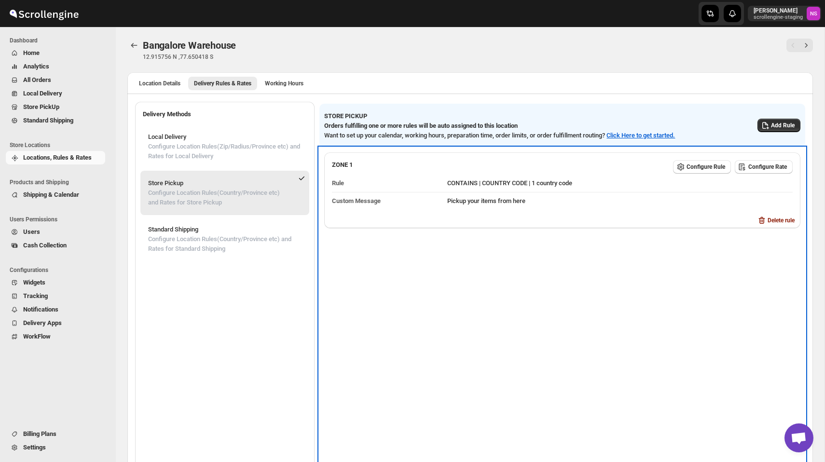
click at [426, 192] on dt "Custom Message" at bounding box center [389, 201] width 115 height 18
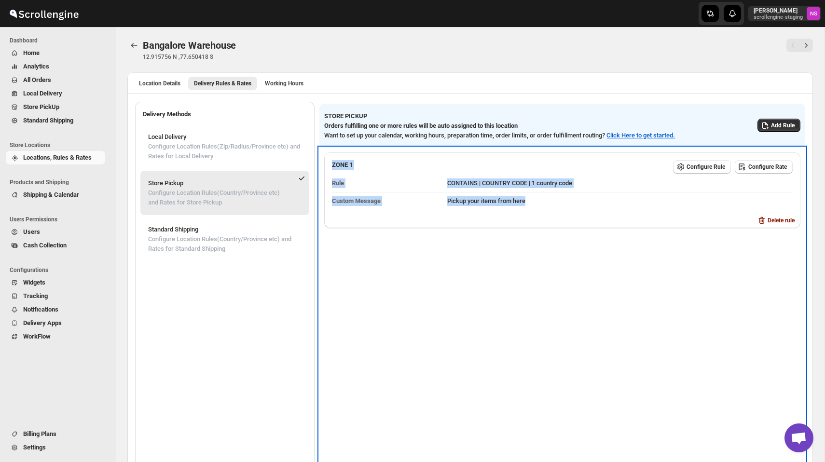
drag, startPoint x: 578, startPoint y: 209, endPoint x: 335, endPoint y: 162, distance: 247.8
click at [335, 161] on div "ZONE 1 Configure Rule Configure Rate Rule CONTAINS | COUNTRY CODE | 1 country c…" at bounding box center [562, 182] width 476 height 61
click at [687, 168] on span "Configure Rule" at bounding box center [706, 167] width 39 height 8
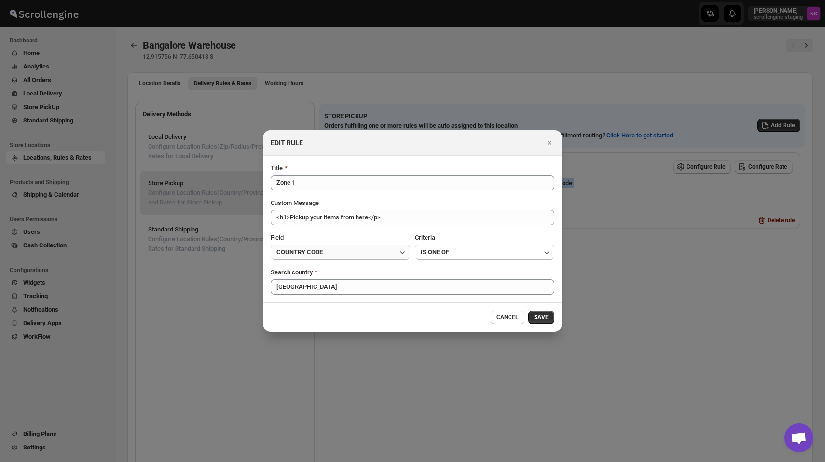
click at [363, 253] on button "COUNTRY CODE" at bounding box center [340, 252] width 139 height 15
click at [407, 235] on div "Field" at bounding box center [340, 238] width 139 height 10
click at [546, 143] on icon "Close" at bounding box center [550, 143] width 10 height 10
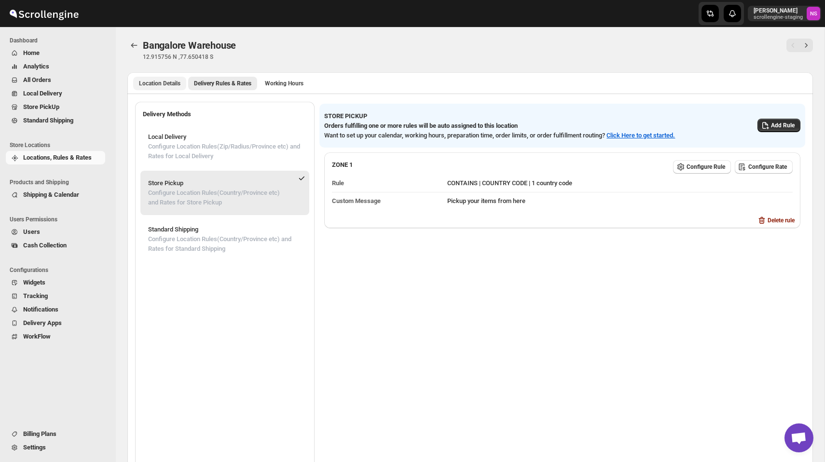
click at [174, 81] on span "Location Details" at bounding box center [159, 84] width 41 height 8
select select "IN"
select select "[GEOGRAPHIC_DATA]"
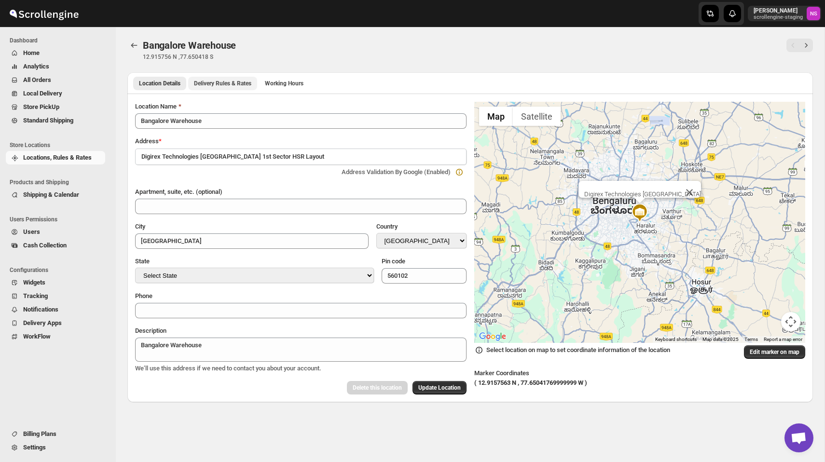
click at [244, 82] on span "Delivery Rules & Rates" at bounding box center [222, 84] width 57 height 8
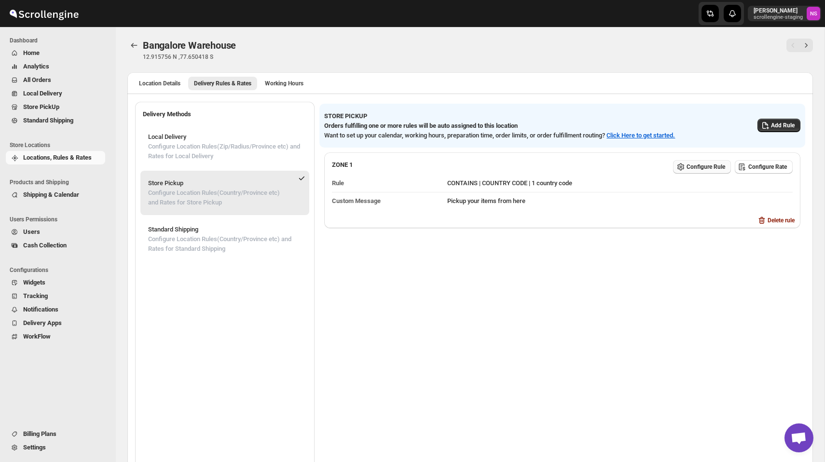
click at [693, 170] on span "Configure Rule" at bounding box center [706, 167] width 39 height 8
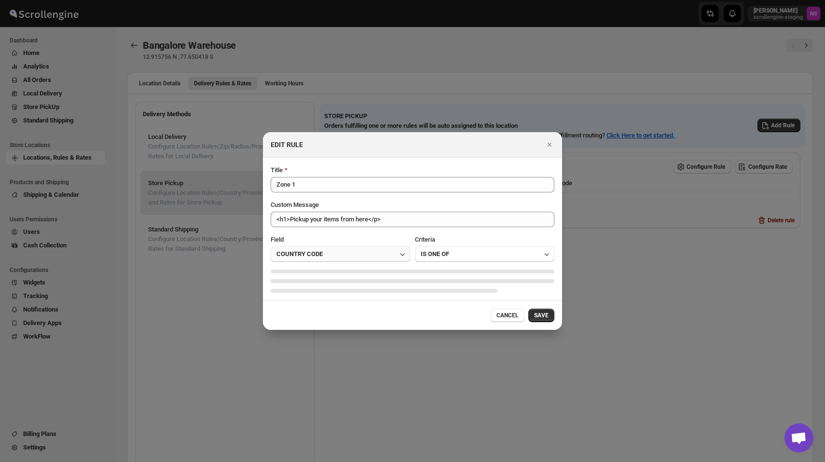
click at [318, 256] on span "COUNTRY CODE" at bounding box center [299, 254] width 46 height 10
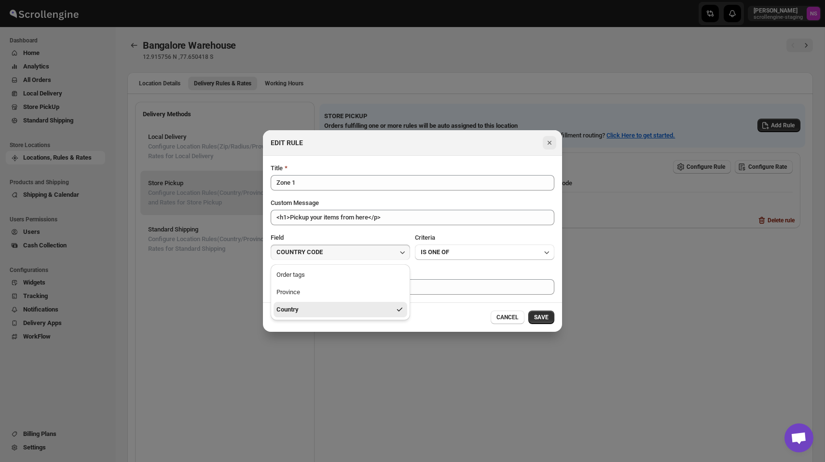
click at [548, 142] on icon "Close" at bounding box center [550, 143] width 10 height 10
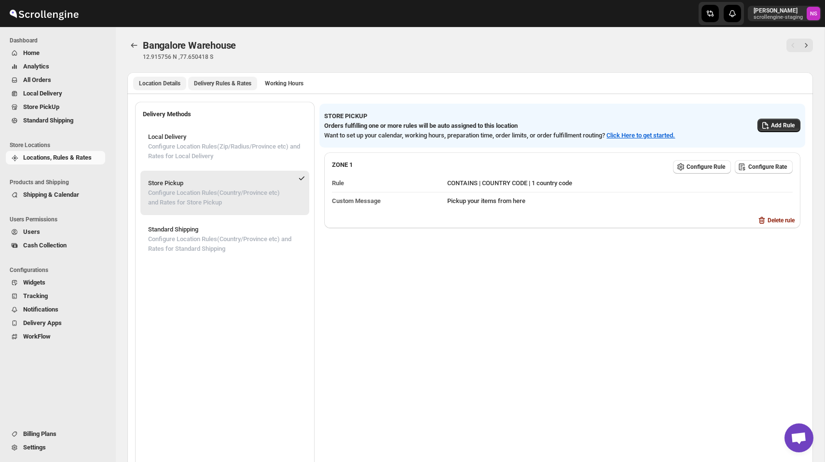
click at [164, 81] on span "Location Details" at bounding box center [159, 84] width 41 height 8
select select "IN"
select select "[GEOGRAPHIC_DATA]"
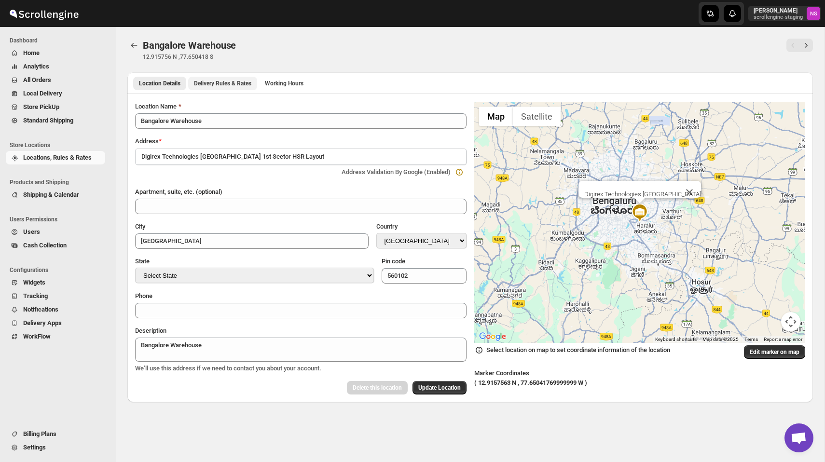
click at [237, 80] on span "Delivery Rules & Rates" at bounding box center [222, 84] width 57 height 8
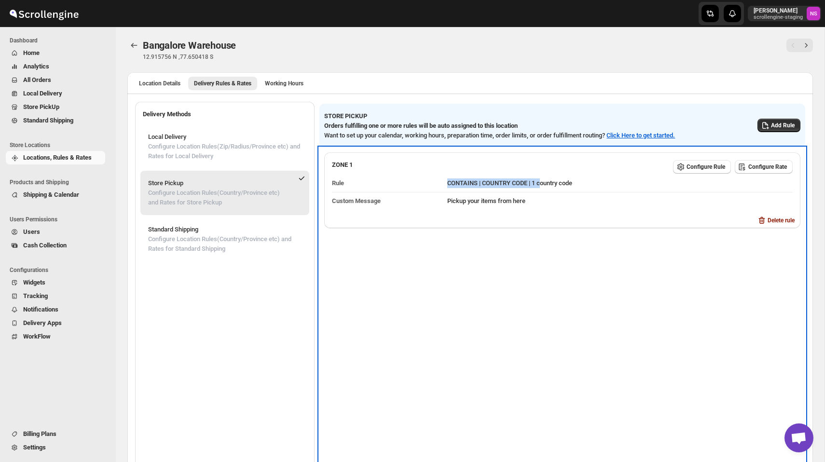
drag, startPoint x: 453, startPoint y: 182, endPoint x: 553, endPoint y: 181, distance: 99.9
click at [553, 181] on dl "Rule CONTAINS | COUNTRY CODE | 1 country code Custom Message Pickup your items …" at bounding box center [562, 192] width 461 height 35
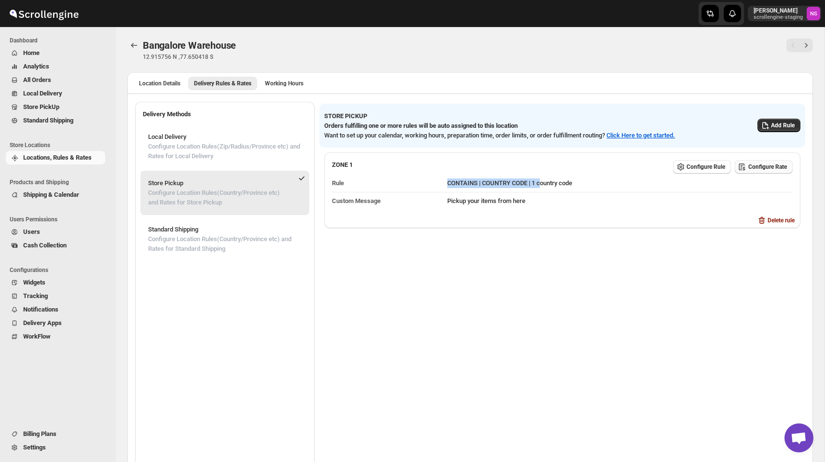
click at [769, 162] on button "Configure Rate" at bounding box center [764, 167] width 58 height 14
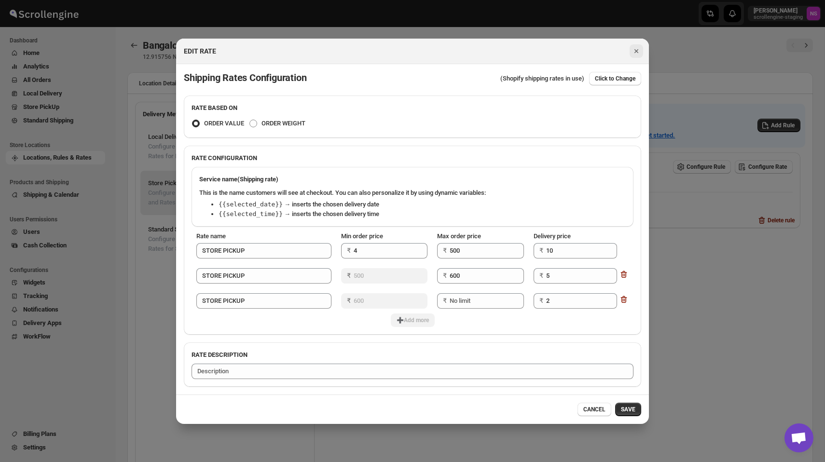
click at [636, 52] on icon "Close" at bounding box center [637, 51] width 10 height 10
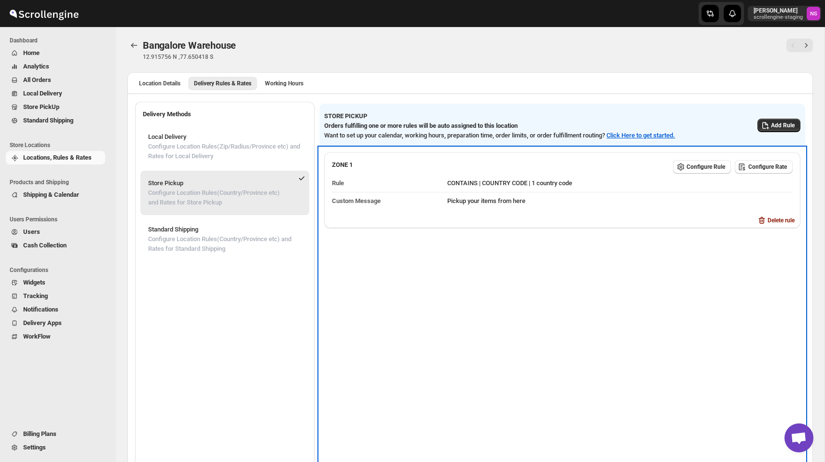
click at [581, 222] on div "Delete rule" at bounding box center [562, 221] width 476 height 14
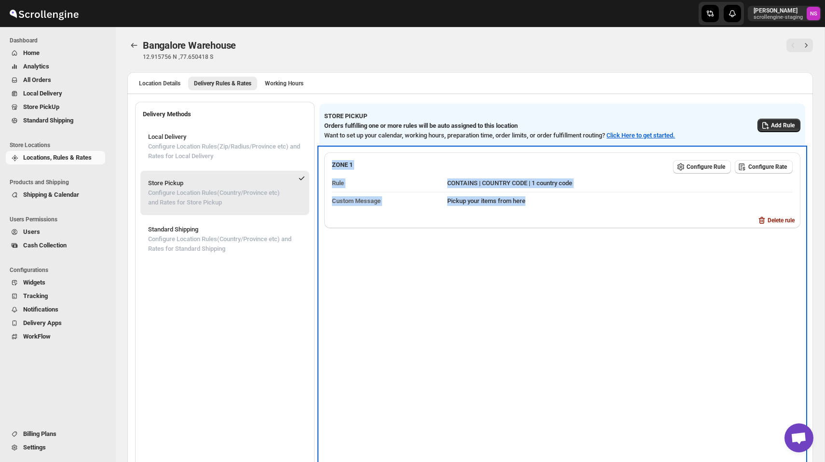
drag, startPoint x: 341, startPoint y: 163, endPoint x: 601, endPoint y: 213, distance: 265.2
click at [601, 213] on div "ZONE 1 Configure Rule Configure Rate Rule CONTAINS | COUNTRY CODE | 1 country c…" at bounding box center [562, 182] width 476 height 61
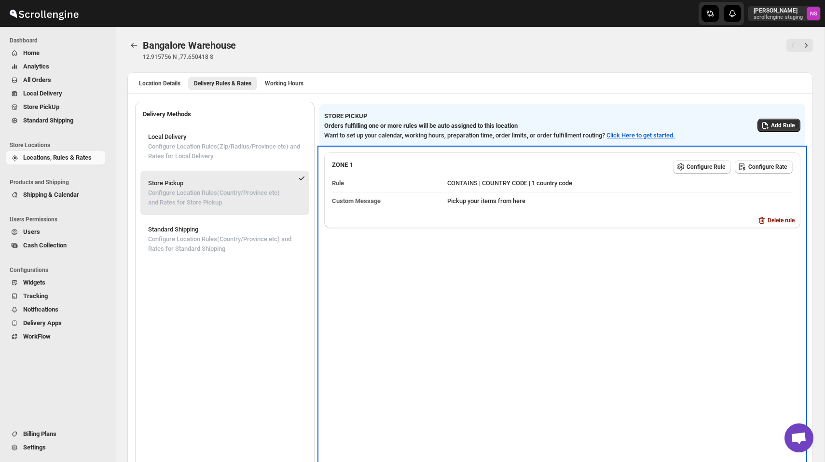
click at [601, 299] on div "ZONE 1 Configure Rule Configure Rate Rule CONTAINS | COUNTRY CODE | 1 country c…" at bounding box center [562, 310] width 486 height 324
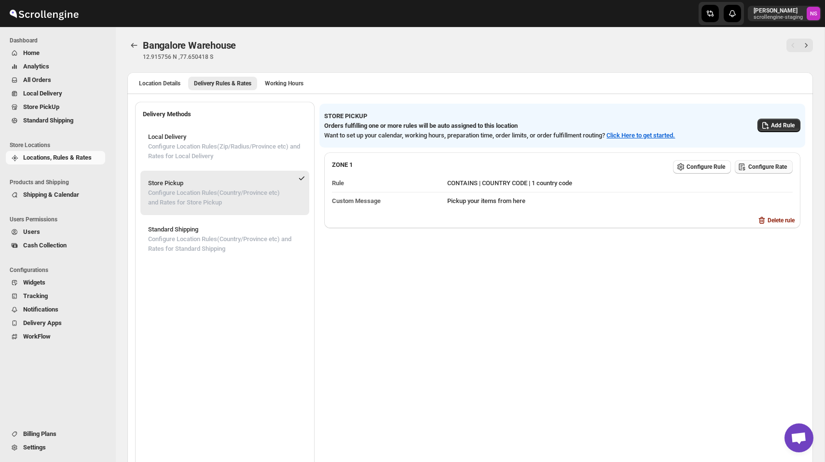
click at [762, 171] on button "Configure Rate" at bounding box center [764, 167] width 58 height 14
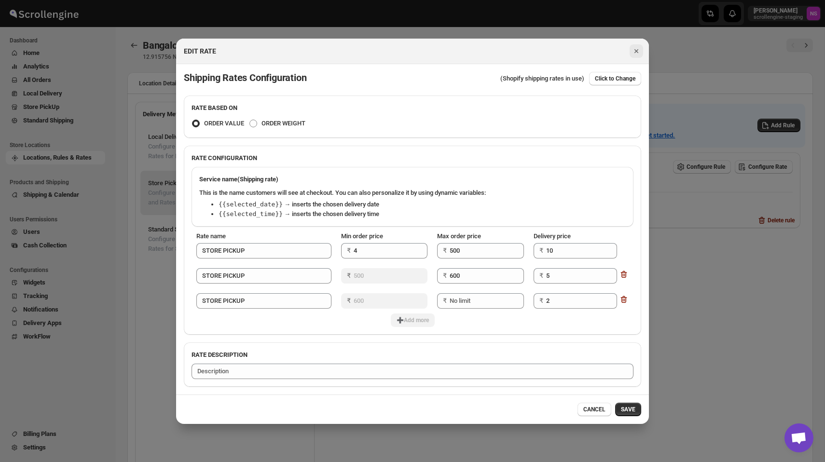
click at [636, 54] on icon "Close" at bounding box center [637, 51] width 10 height 10
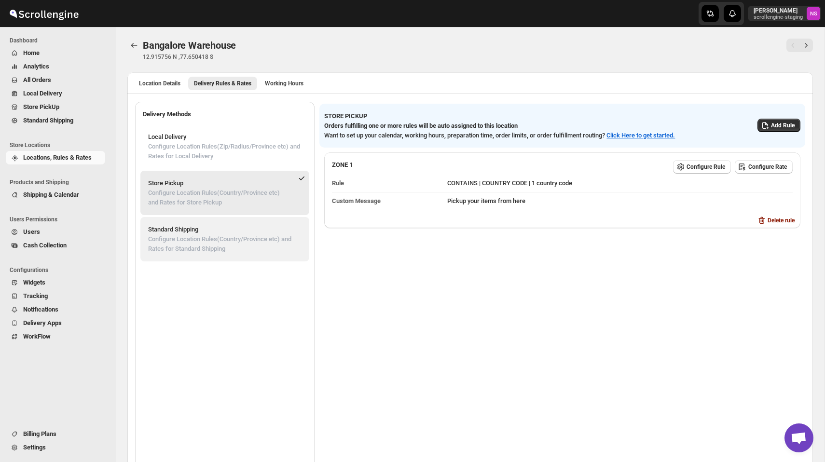
click at [262, 240] on p "Configure Location Rules(Country/Province etc) and Rates for Standard Shipping" at bounding box center [224, 243] width 153 height 19
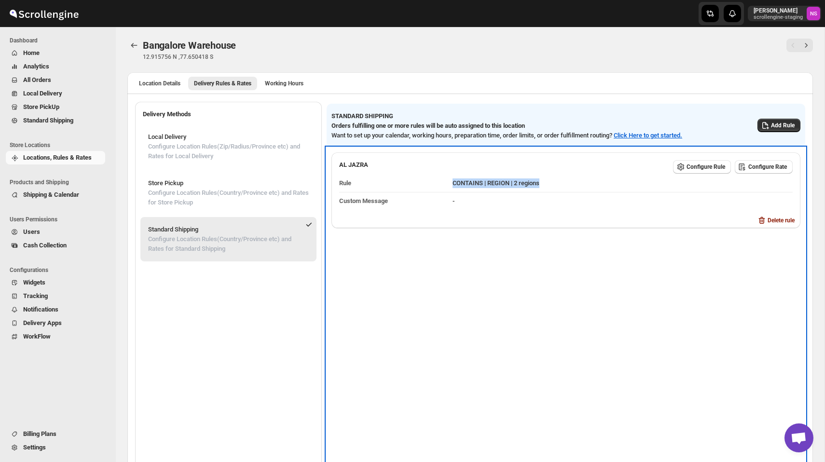
drag, startPoint x: 456, startPoint y: 183, endPoint x: 550, endPoint y: 181, distance: 93.6
click at [550, 181] on dl "Rule CONTAINS | REGION | 2 regions Custom Message -" at bounding box center [565, 192] width 453 height 35
click at [538, 188] on dd "CONTAINS | REGION | 2 regions" at bounding box center [623, 183] width 340 height 17
click at [538, 184] on dd "CONTAINS | REGION | 2 regions" at bounding box center [623, 183] width 340 height 17
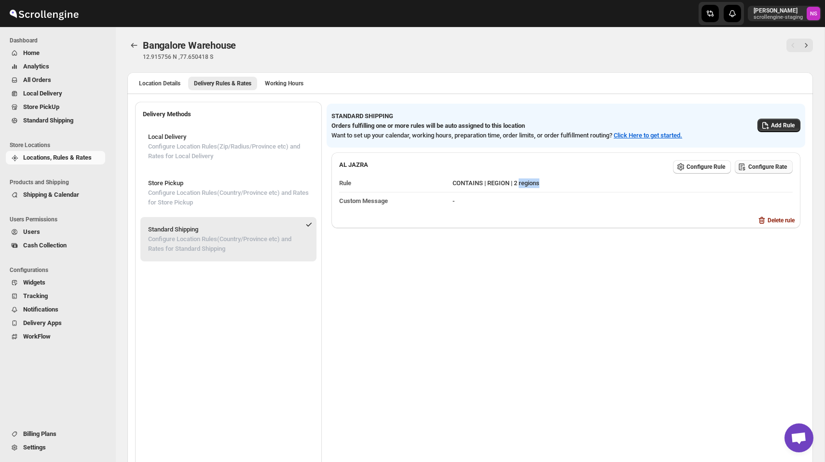
click at [758, 172] on button "Configure Rate" at bounding box center [764, 167] width 58 height 14
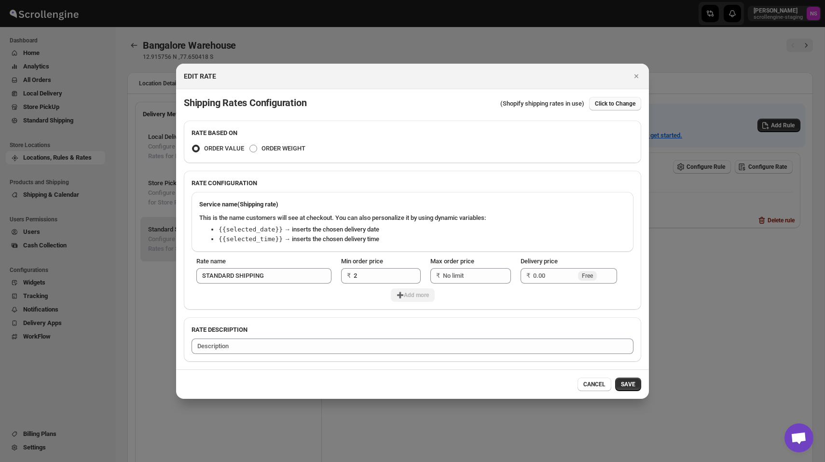
click at [607, 100] on span "Click to Change" at bounding box center [615, 104] width 41 height 8
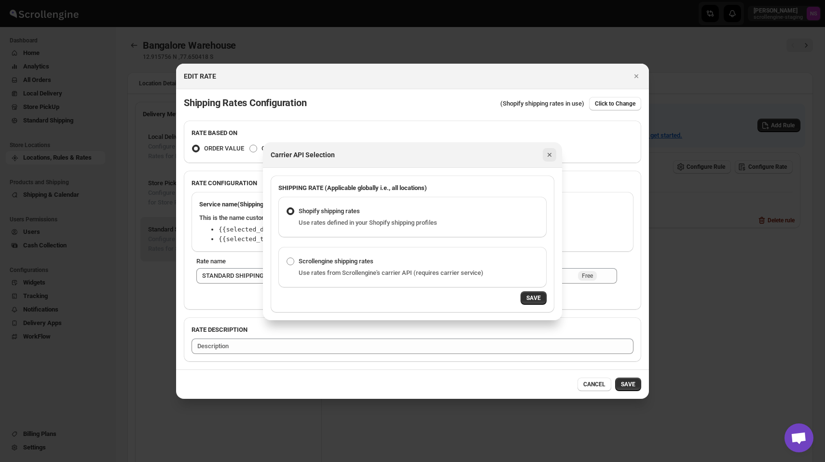
click at [550, 154] on icon "Close" at bounding box center [550, 155] width 10 height 10
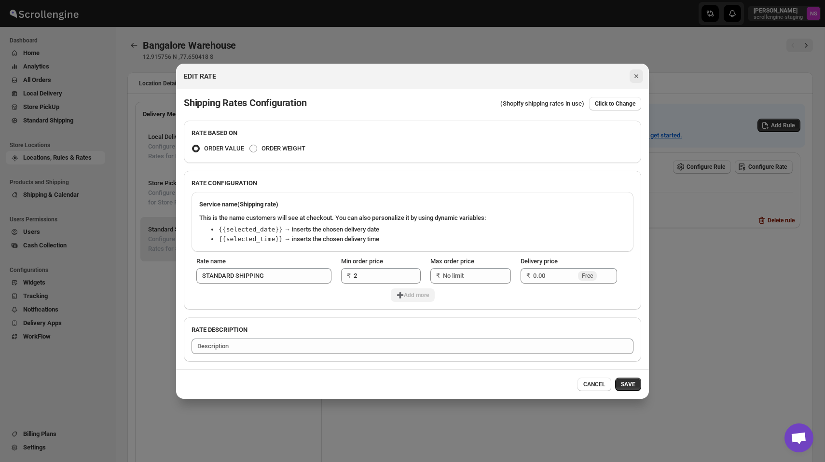
click at [633, 72] on icon "Close" at bounding box center [637, 76] width 10 height 10
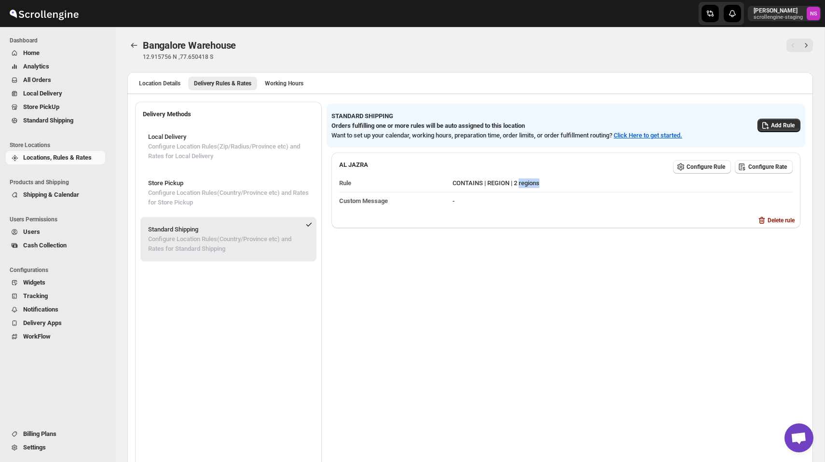
click at [75, 200] on button "Shipping & Calendar" at bounding box center [55, 195] width 99 height 14
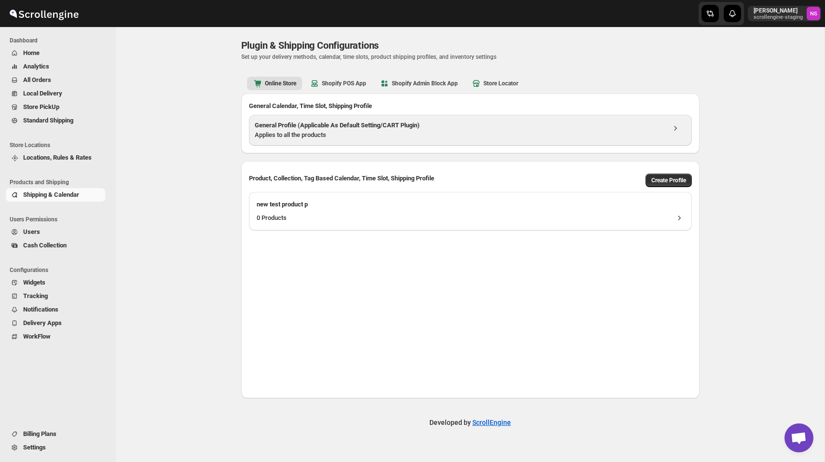
click at [592, 127] on h3 "General Profile (Applicable As Default Setting/CART Plugin)" at bounding box center [460, 126] width 410 height 10
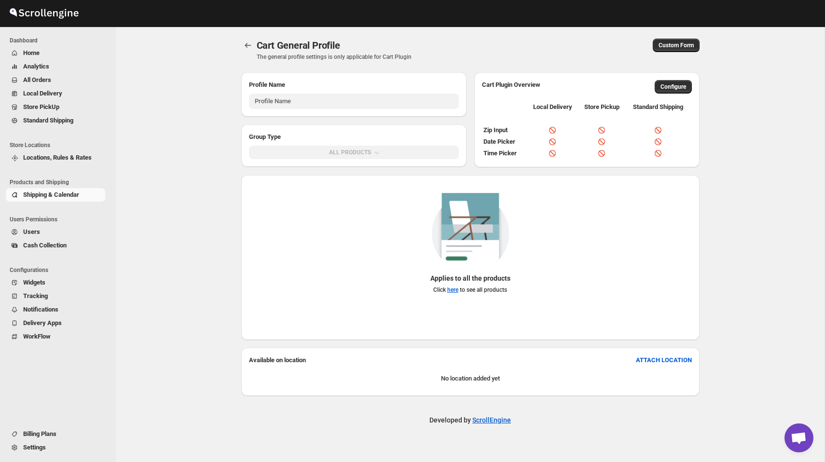
type input "General Profile (Applicable As Default Setting/CART Plugin)"
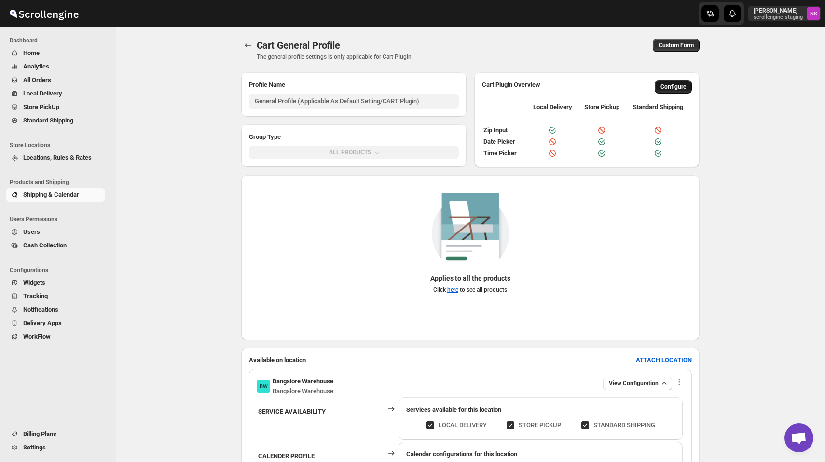
click at [680, 91] on button "Configure" at bounding box center [673, 87] width 37 height 14
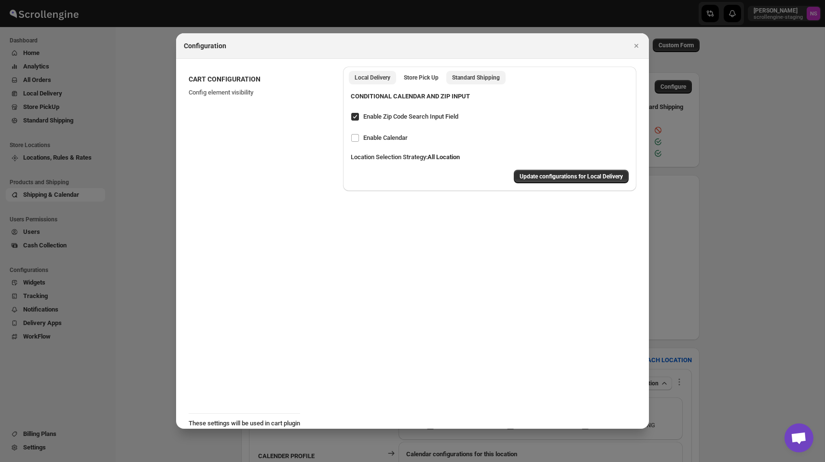
click at [481, 78] on span "Standard Shipping" at bounding box center [476, 78] width 48 height 8
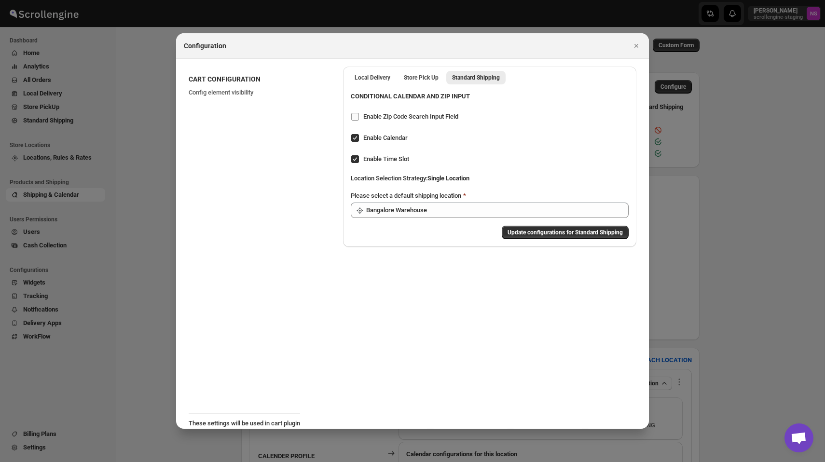
click at [371, 117] on span "Enable Zip Code Search Input Field" at bounding box center [410, 116] width 95 height 7
click at [359, 117] on input "Enable Zip Code Search Input Field" at bounding box center [355, 117] width 8 height 8
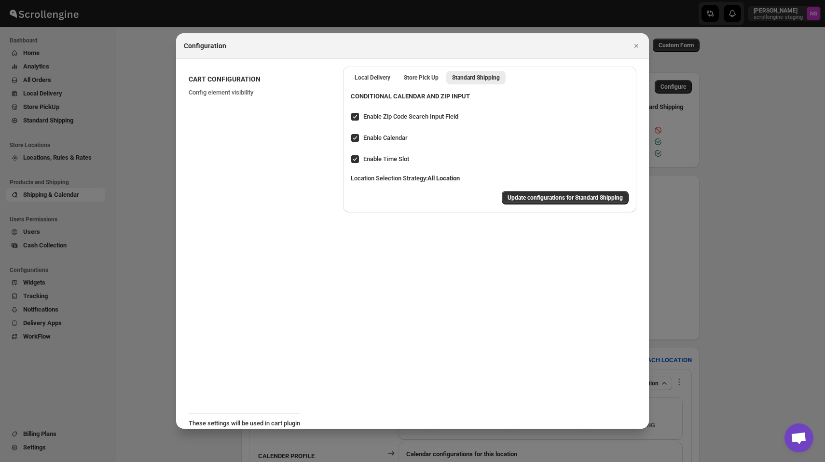
click at [392, 119] on span "Enable Zip Code Search Input Field" at bounding box center [410, 116] width 95 height 7
click at [359, 119] on input "Enable Zip Code Search Input Field" at bounding box center [355, 117] width 8 height 8
checkbox input "false"
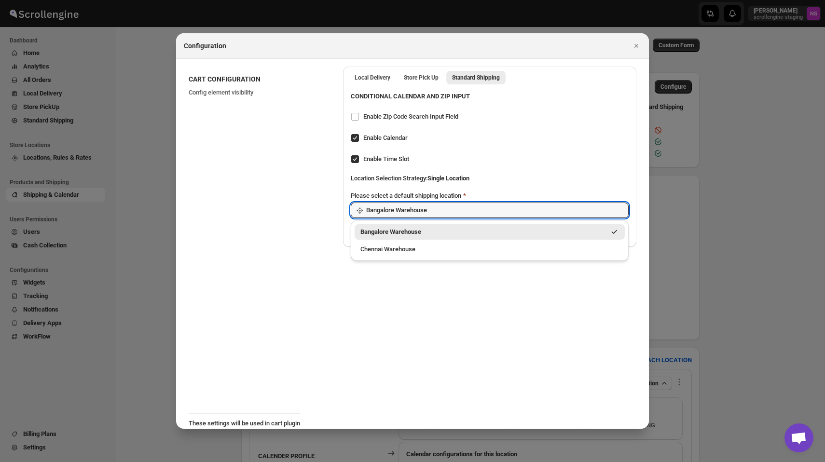
drag, startPoint x: 447, startPoint y: 209, endPoint x: 353, endPoint y: 209, distance: 94.6
click at [353, 209] on div "Bangalore Warehouse" at bounding box center [490, 210] width 278 height 15
click at [329, 213] on div "CART CONFIGURATION Config element visibility" at bounding box center [262, 157] width 147 height 180
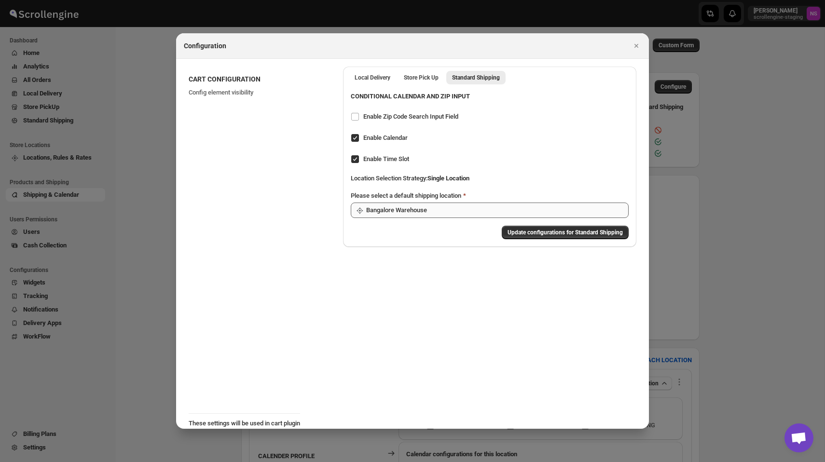
drag, startPoint x: 363, startPoint y: 213, endPoint x: 453, endPoint y: 213, distance: 89.3
click at [453, 213] on div "Bangalore Warehouse" at bounding box center [490, 210] width 278 height 15
click at [635, 47] on icon "Close" at bounding box center [637, 46] width 10 height 10
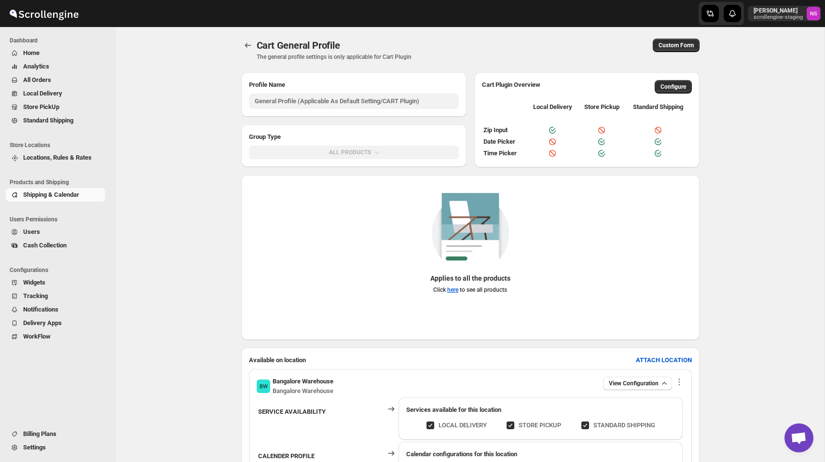
click at [80, 165] on ul "Store Locations Locations, Rules & Rates" at bounding box center [55, 153] width 111 height 37
click at [80, 157] on span "Locations, Rules & Rates" at bounding box center [57, 157] width 69 height 7
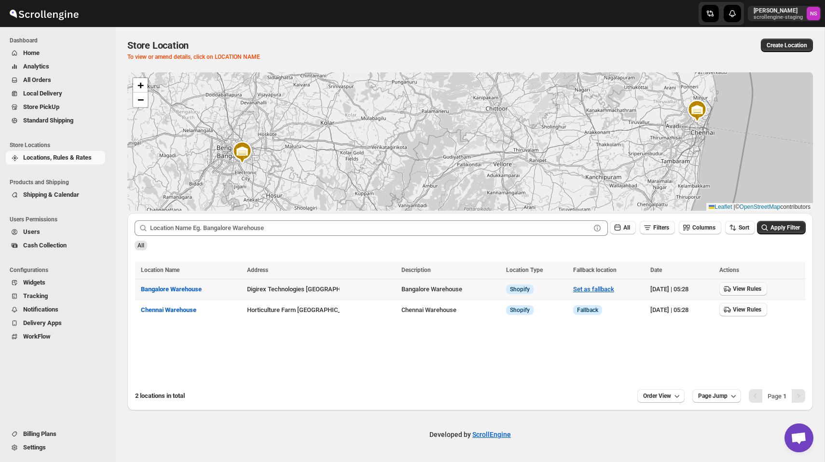
click at [740, 289] on span "View Rules" at bounding box center [747, 289] width 28 height 8
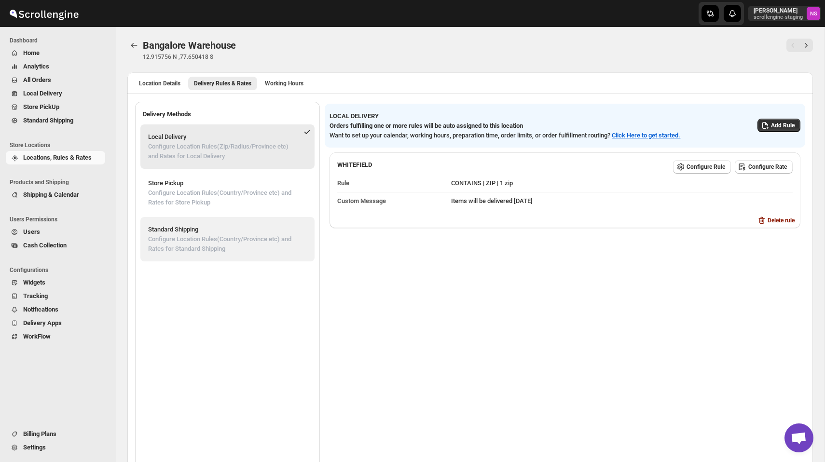
click at [237, 238] on p "Configure Location Rules(Country/Province etc) and Rates for Standard Shipping" at bounding box center [227, 243] width 159 height 19
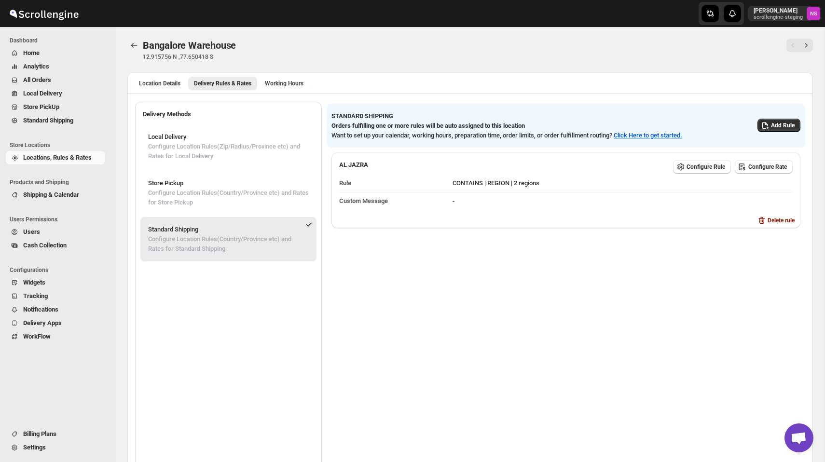
click at [56, 284] on span "Widgets" at bounding box center [63, 283] width 80 height 10
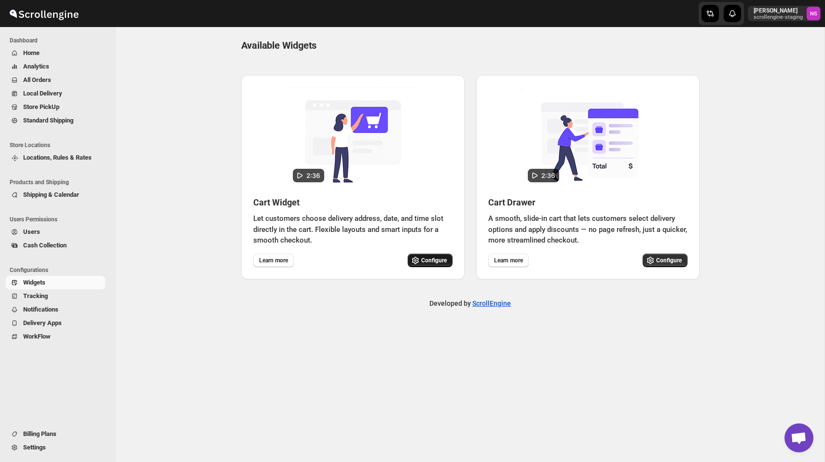
click at [425, 255] on button "Configure" at bounding box center [430, 261] width 45 height 14
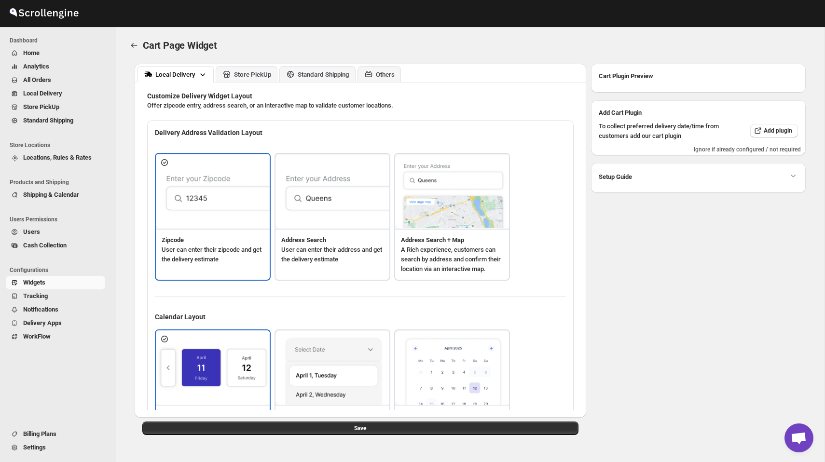
type textarea "Enter Your Zip Codesss"
type textarea "ZIP Codesss"
type textarea "Check"
type textarea "Search Address"
type textarea "Type address to search"
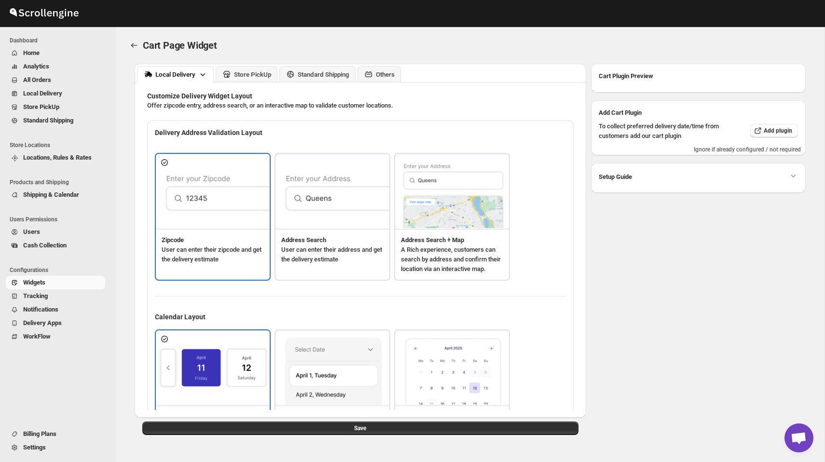
type textarea "Delivery available. cvcx"
type textarea "Service not available.v"
type textarea "Select a date"
type textarea "Select preferred time slot."
type textarea "Below items are not available for Local Delivery"
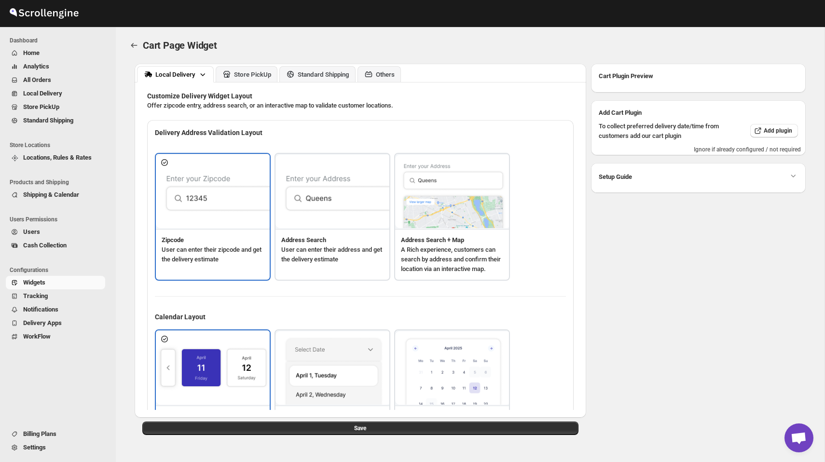
type textarea "Change delivery method or remove these products to continue"
type textarea "Below Item are out of stock"
type textarea "Please remove out of stock product from cart to continue."
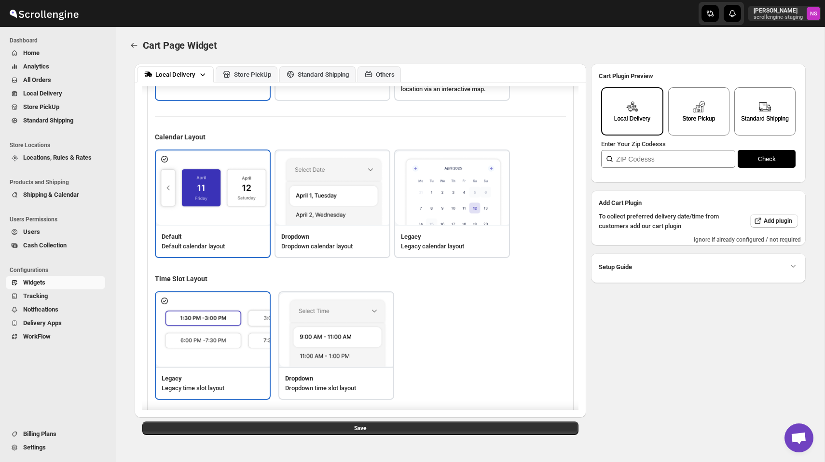
scroll to position [179, 0]
click at [66, 235] on span "Users" at bounding box center [63, 232] width 80 height 10
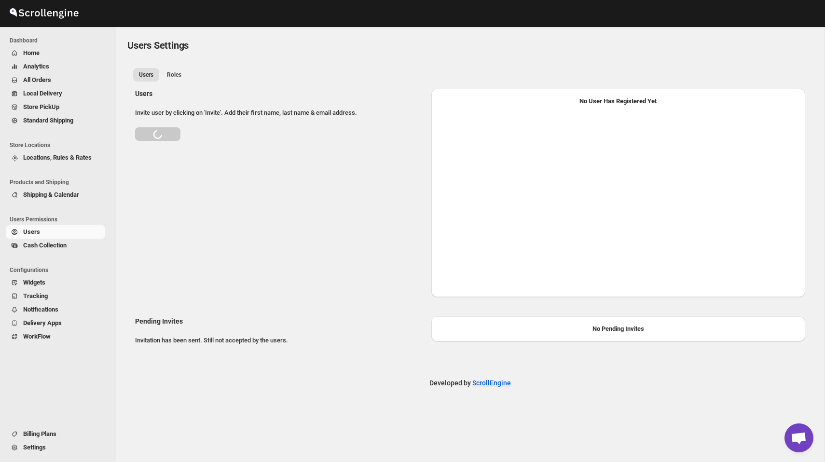
select select "6690703c4d61ba805315b3ea"
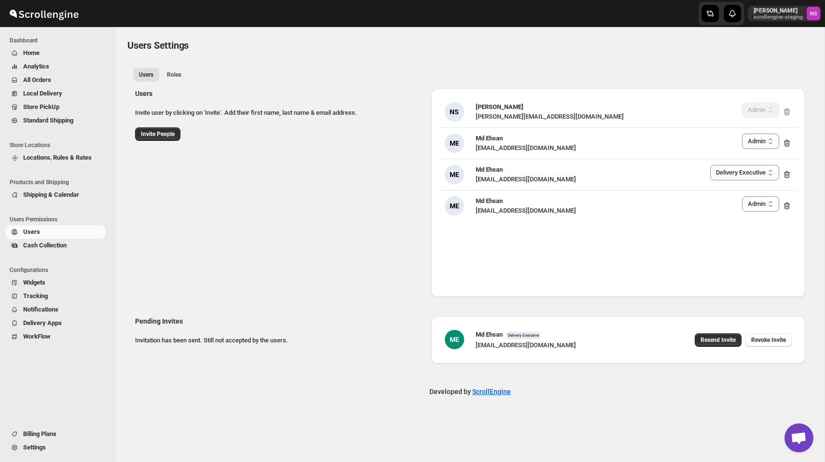
click at [40, 56] on span "Home" at bounding box center [63, 53] width 80 height 10
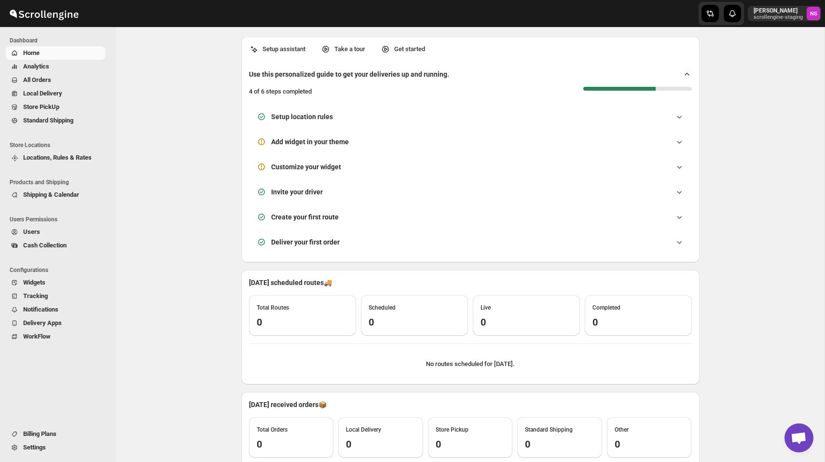
click at [60, 65] on span "Analytics" at bounding box center [63, 67] width 80 height 10
